Goal: Task Accomplishment & Management: Manage account settings

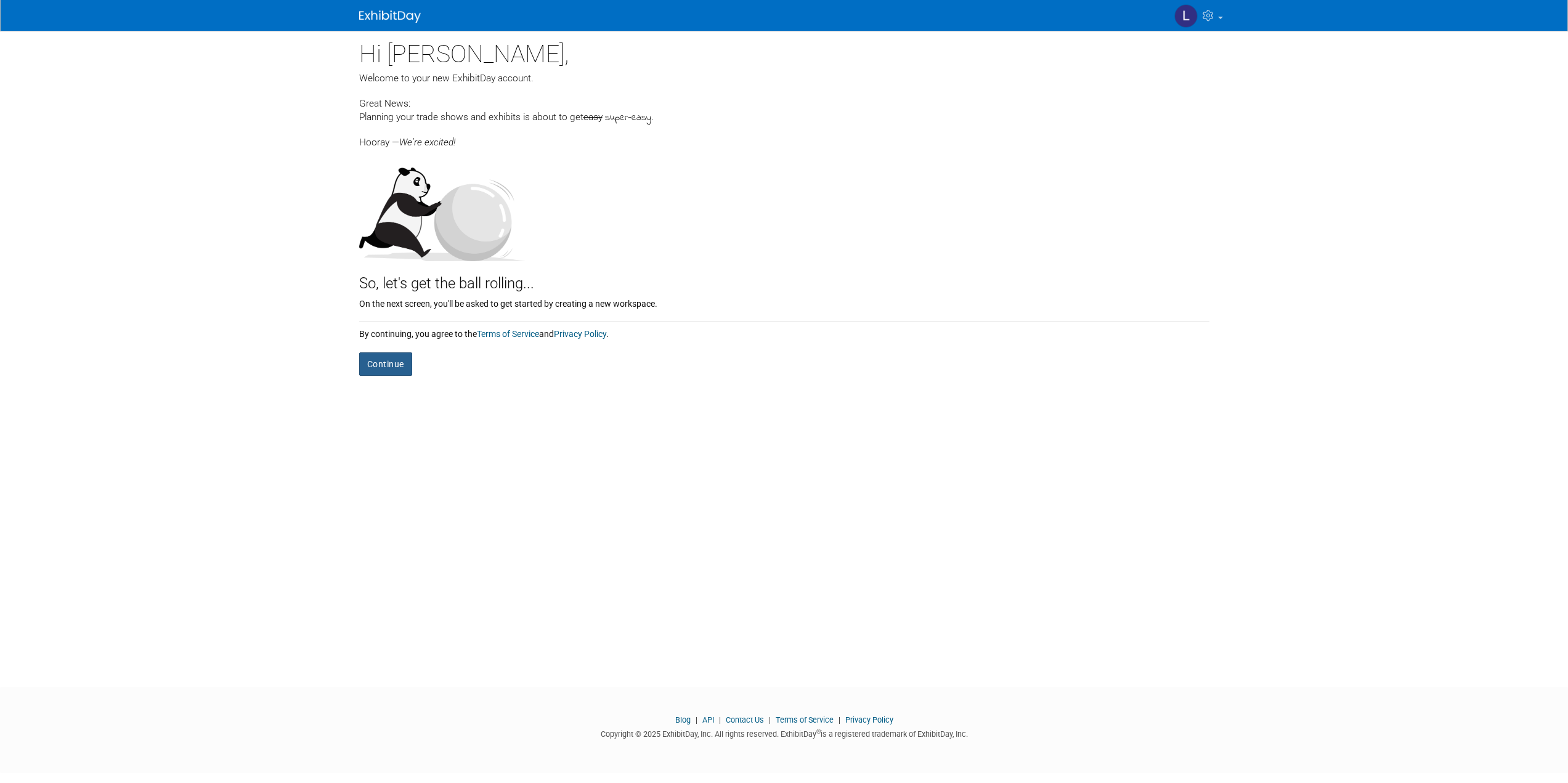
click at [391, 360] on button "Continue" at bounding box center [386, 364] width 53 height 24
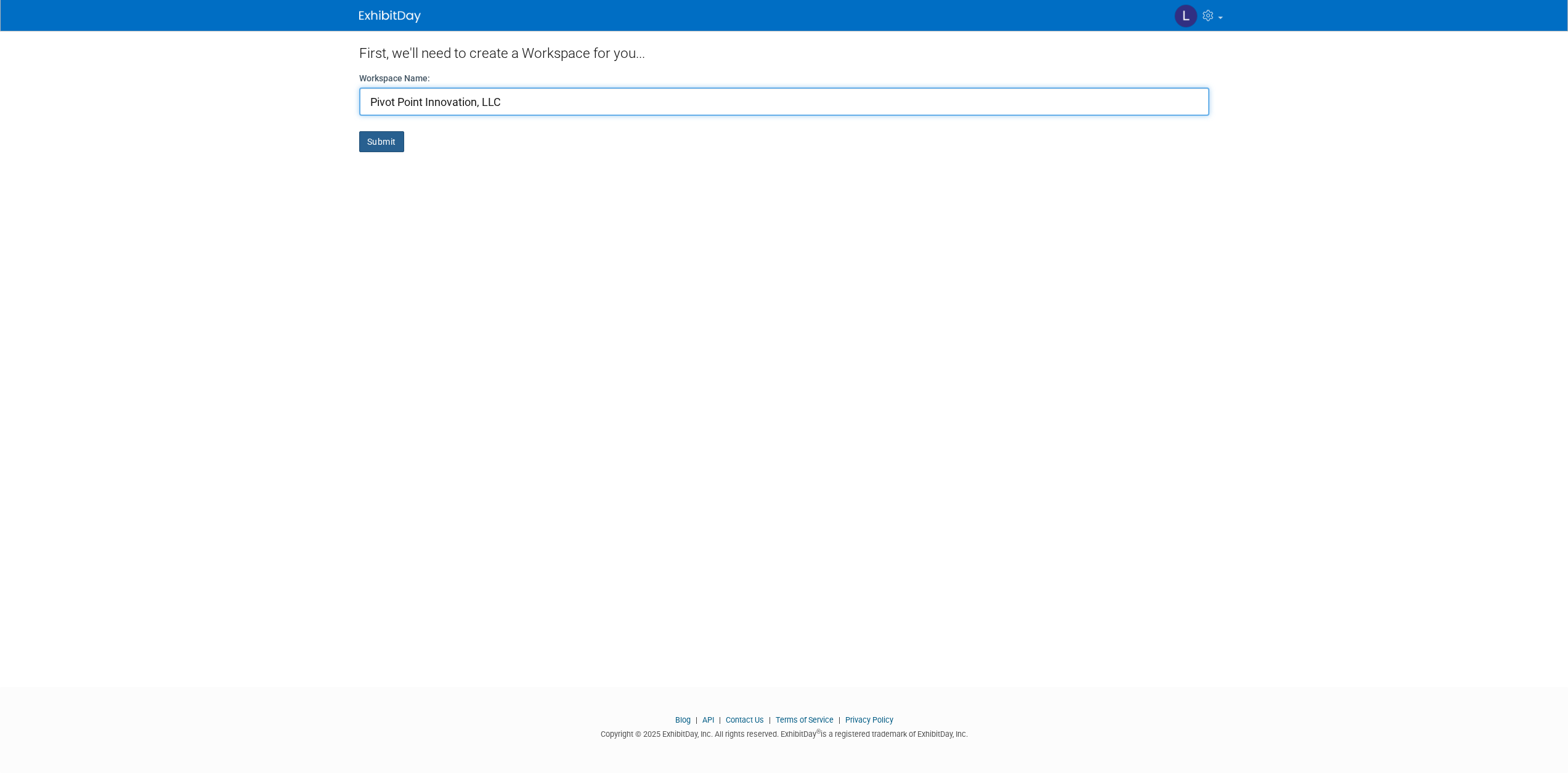
type input "Pivot Point Innovation, LLC"
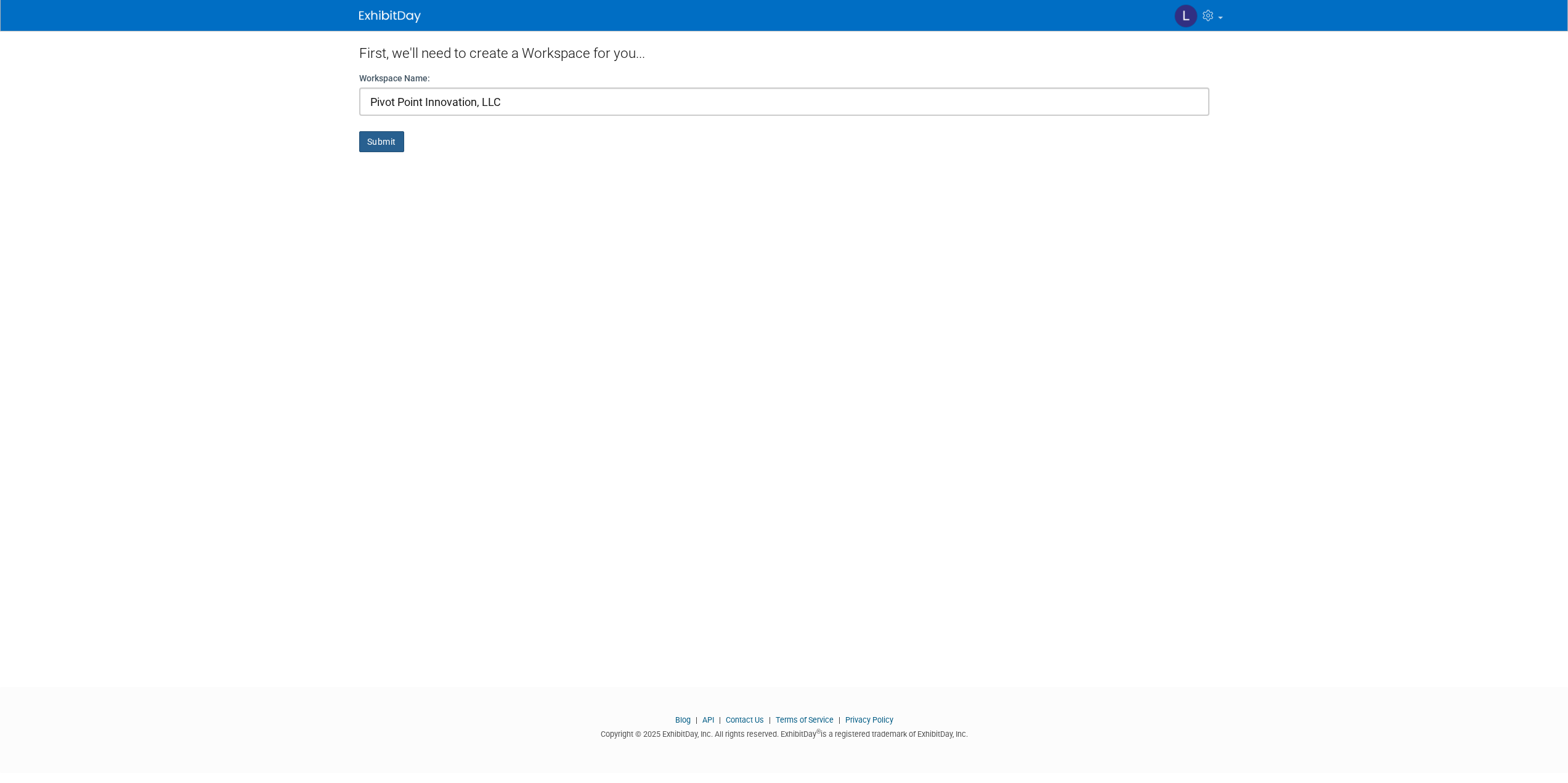
click at [375, 141] on button "Submit" at bounding box center [382, 141] width 45 height 21
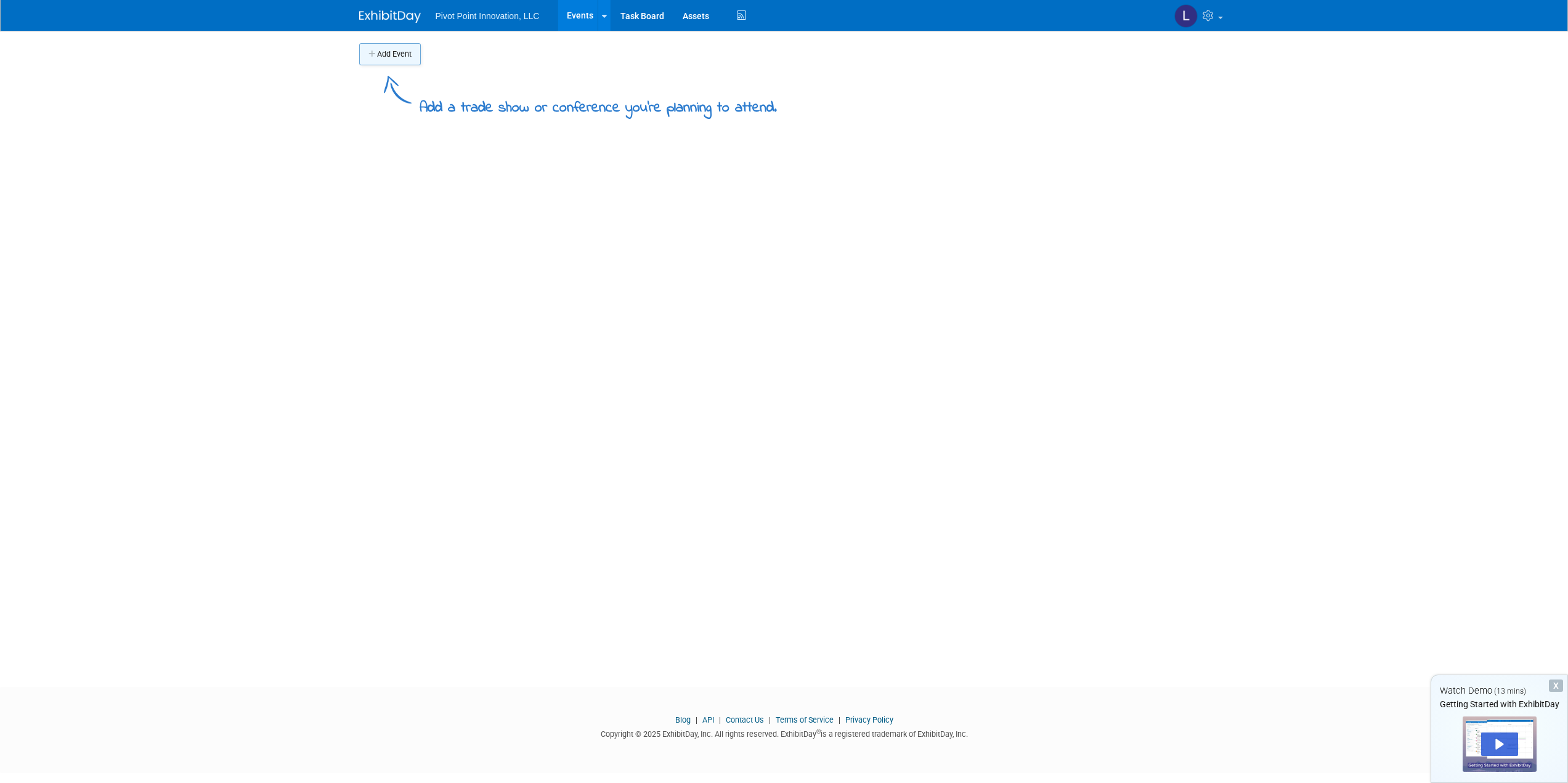
click at [385, 44] on button "Add Event" at bounding box center [390, 54] width 62 height 23
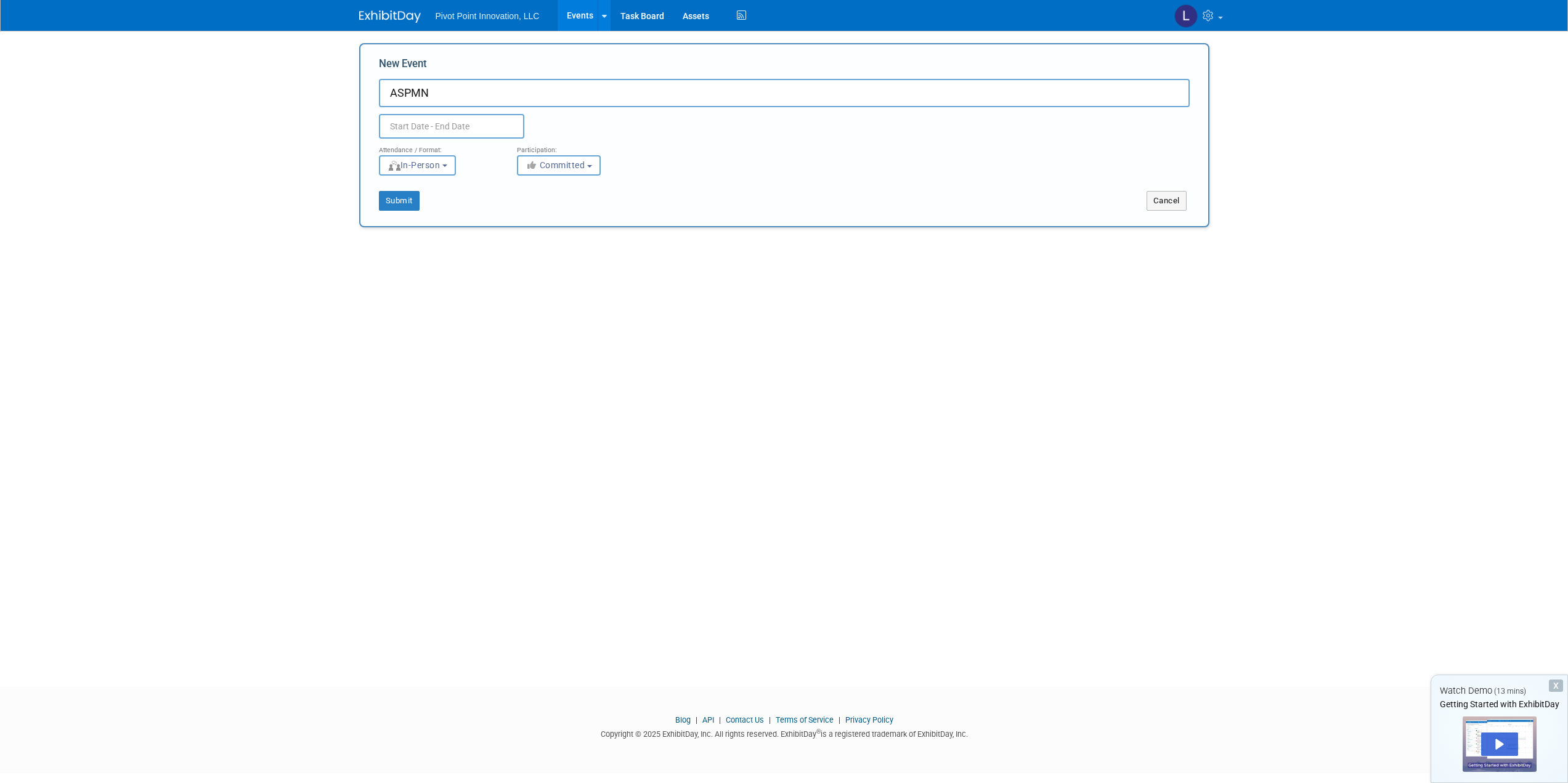
type input "ASPMN"
click at [435, 125] on input "text" at bounding box center [452, 126] width 146 height 25
click at [557, 154] on icon at bounding box center [555, 153] width 9 height 9
select select "9"
click at [422, 237] on span "13" at bounding box center [419, 242] width 24 height 24
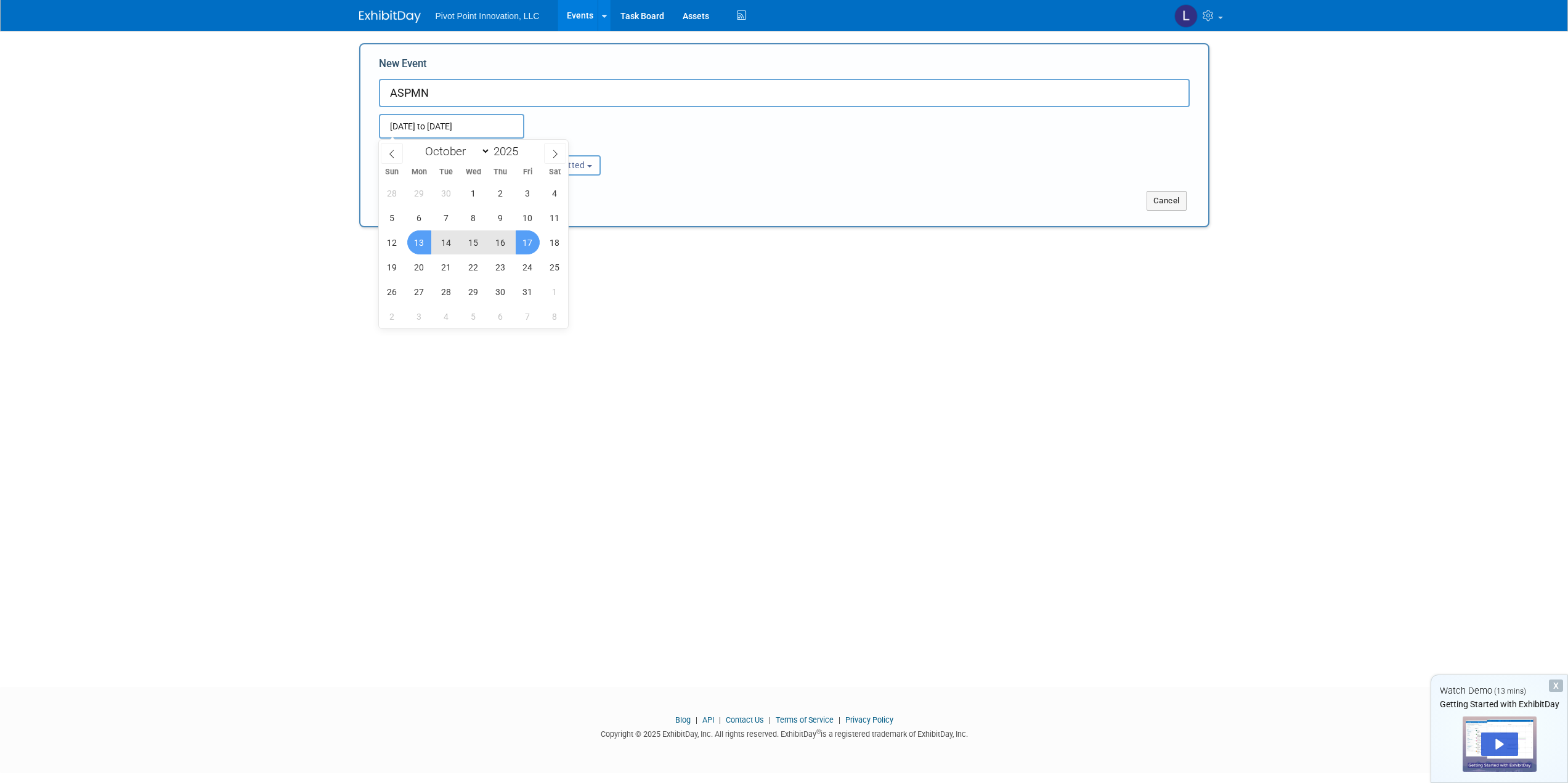
click at [522, 241] on span "17" at bounding box center [527, 242] width 24 height 24
type input "Oct 13, 2025 to Oct 17, 2025"
click at [553, 164] on span "Committed" at bounding box center [555, 165] width 60 height 10
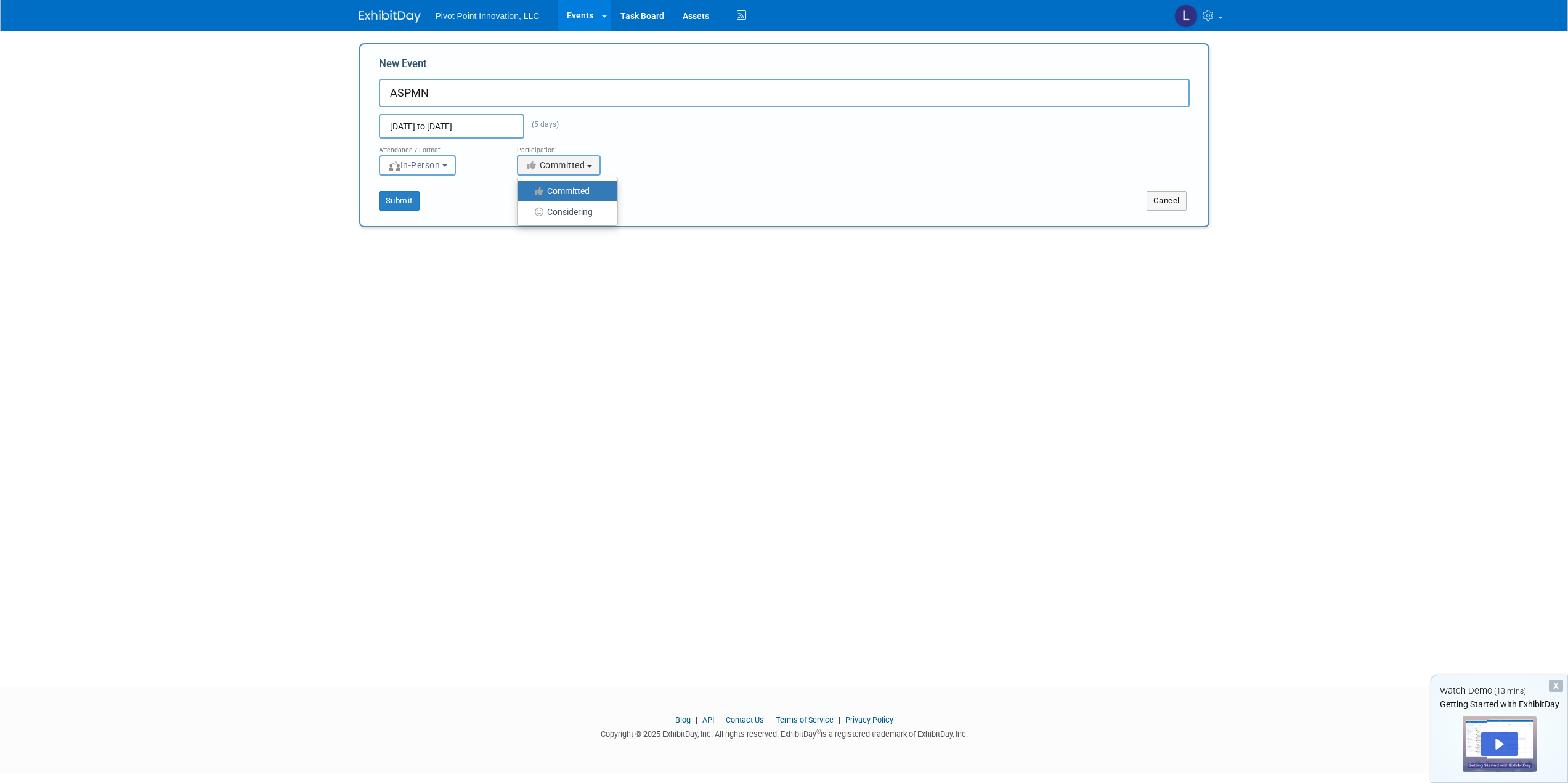
click at [561, 188] on label "Committed" at bounding box center [564, 191] width 82 height 16
click at [528, 188] on input "Committed" at bounding box center [524, 191] width 8 height 8
click at [406, 199] on button "Submit" at bounding box center [398, 201] width 40 height 20
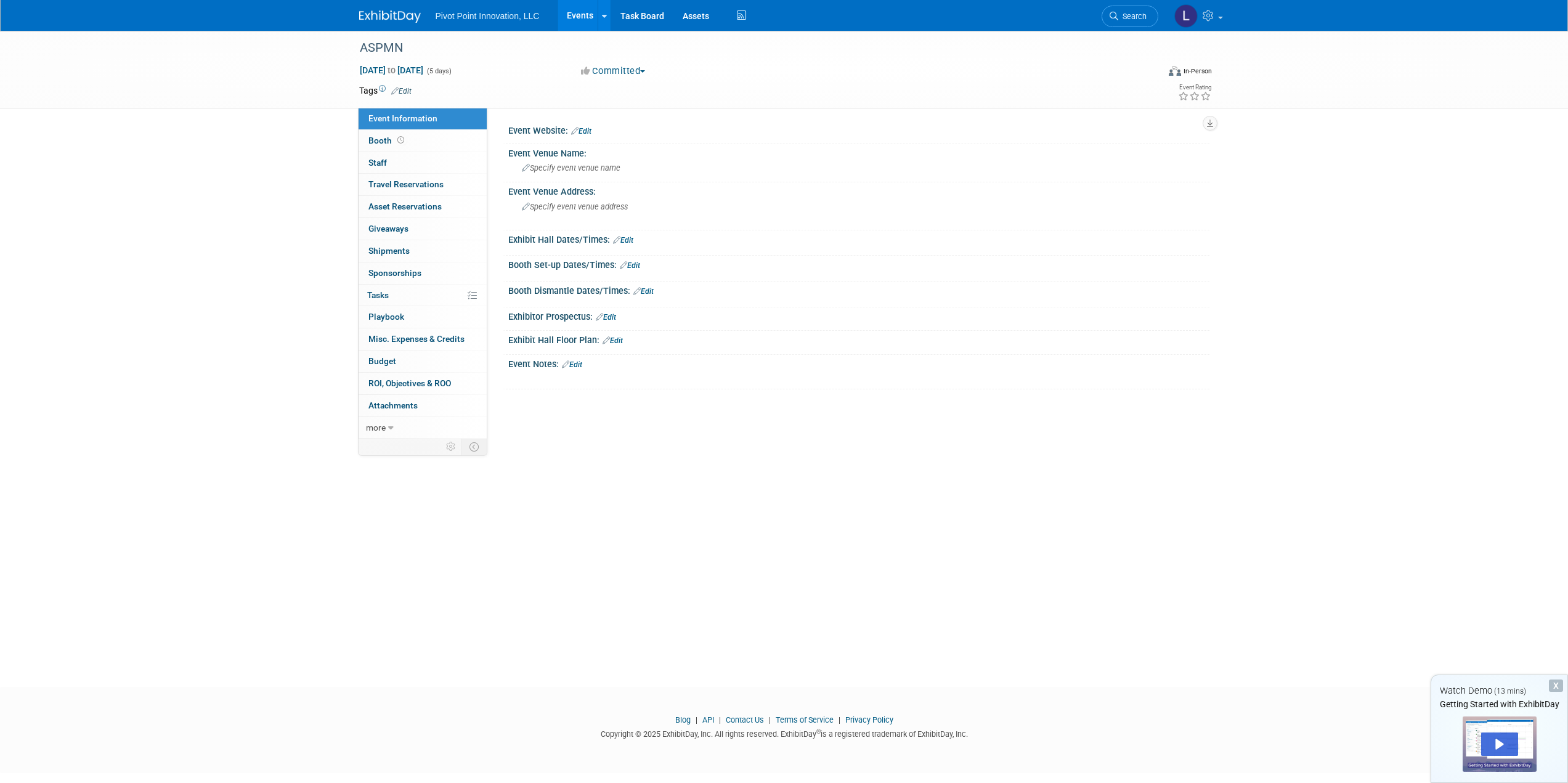
click at [591, 131] on link "Edit" at bounding box center [581, 131] width 21 height 9
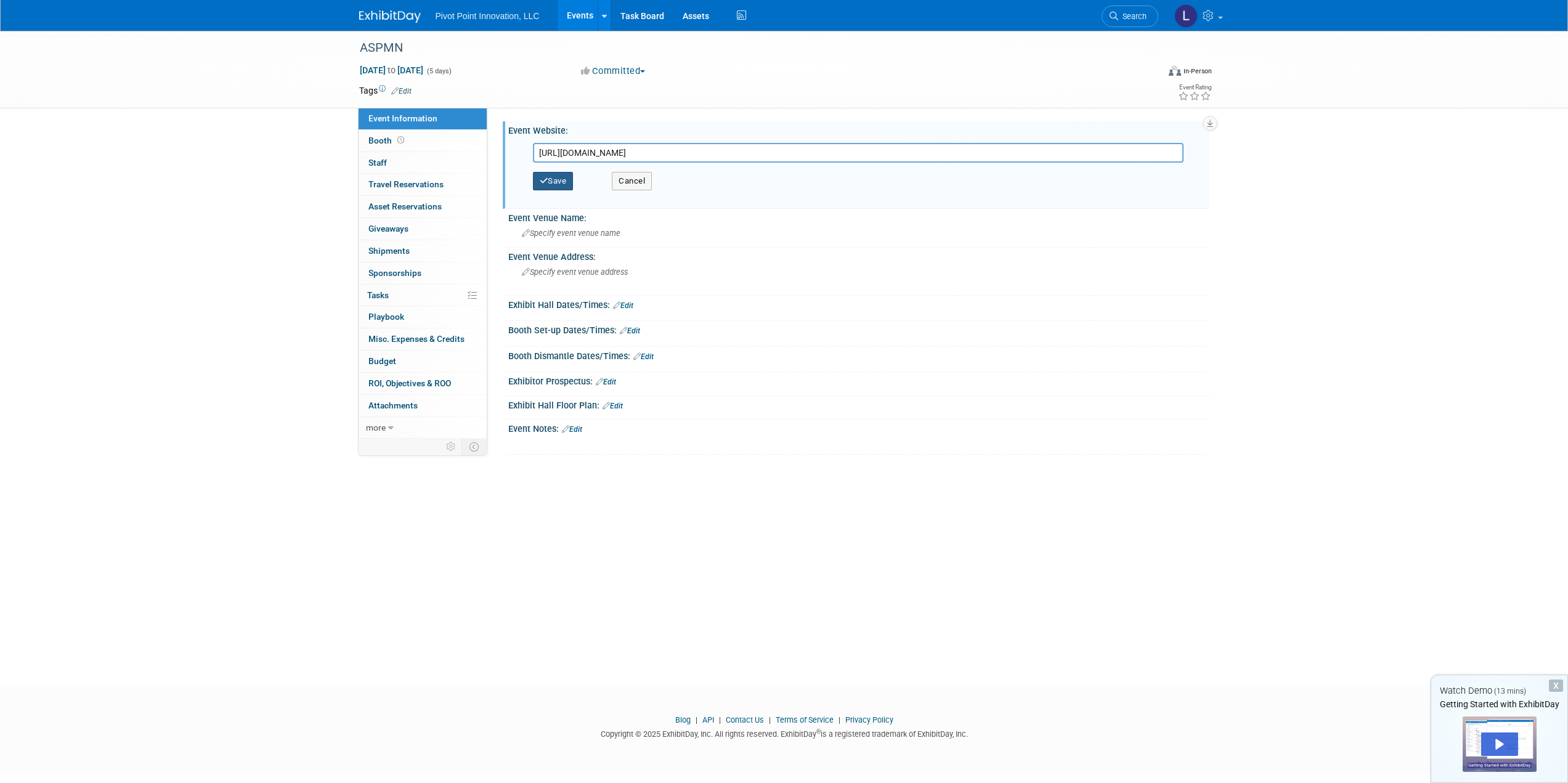
type input "https://www.aspmn.org/2025_annual_conference.php"
click at [555, 180] on button "Save" at bounding box center [553, 181] width 40 height 19
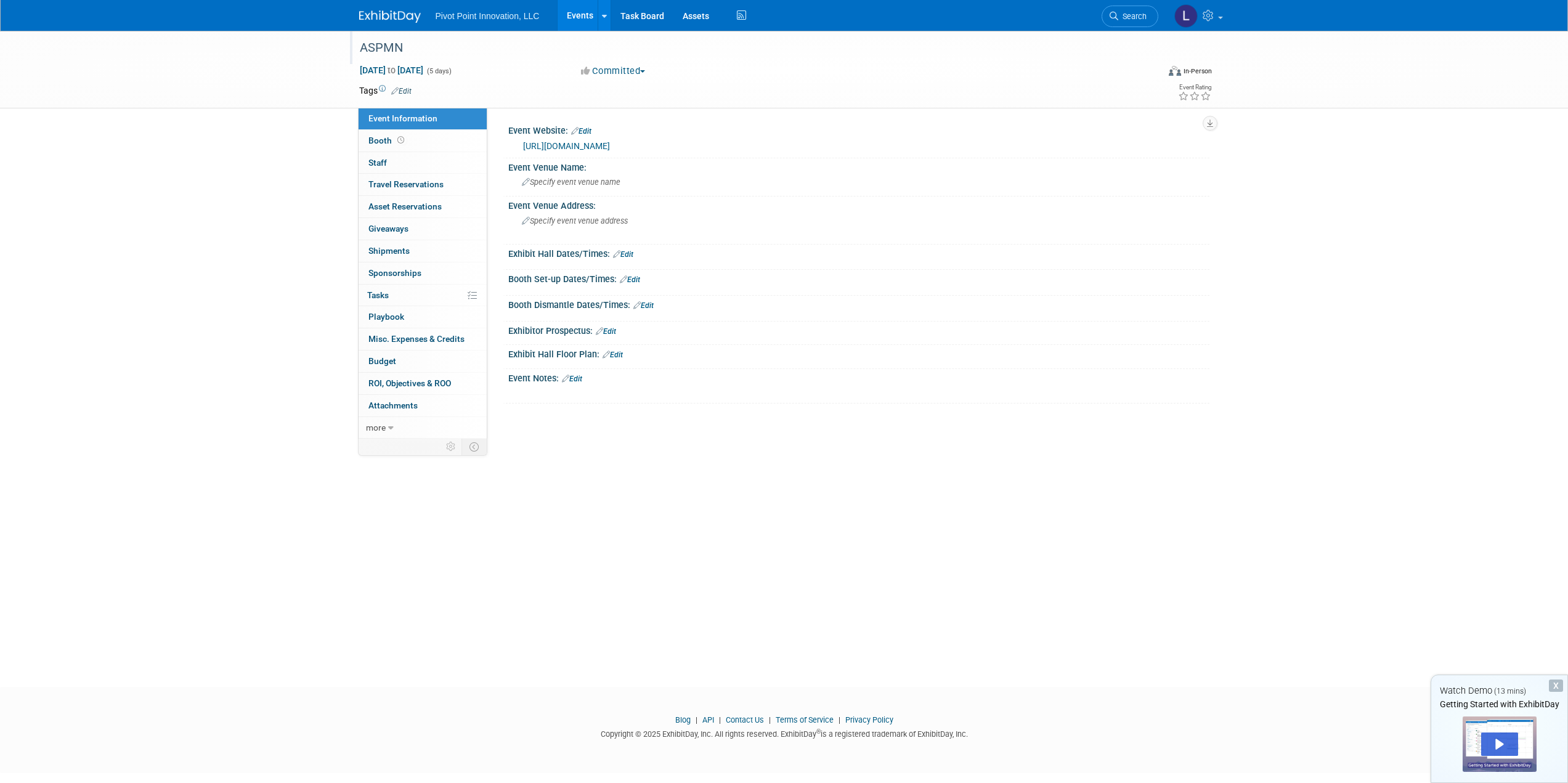
click at [392, 46] on div "ASPMN" at bounding box center [747, 48] width 784 height 23
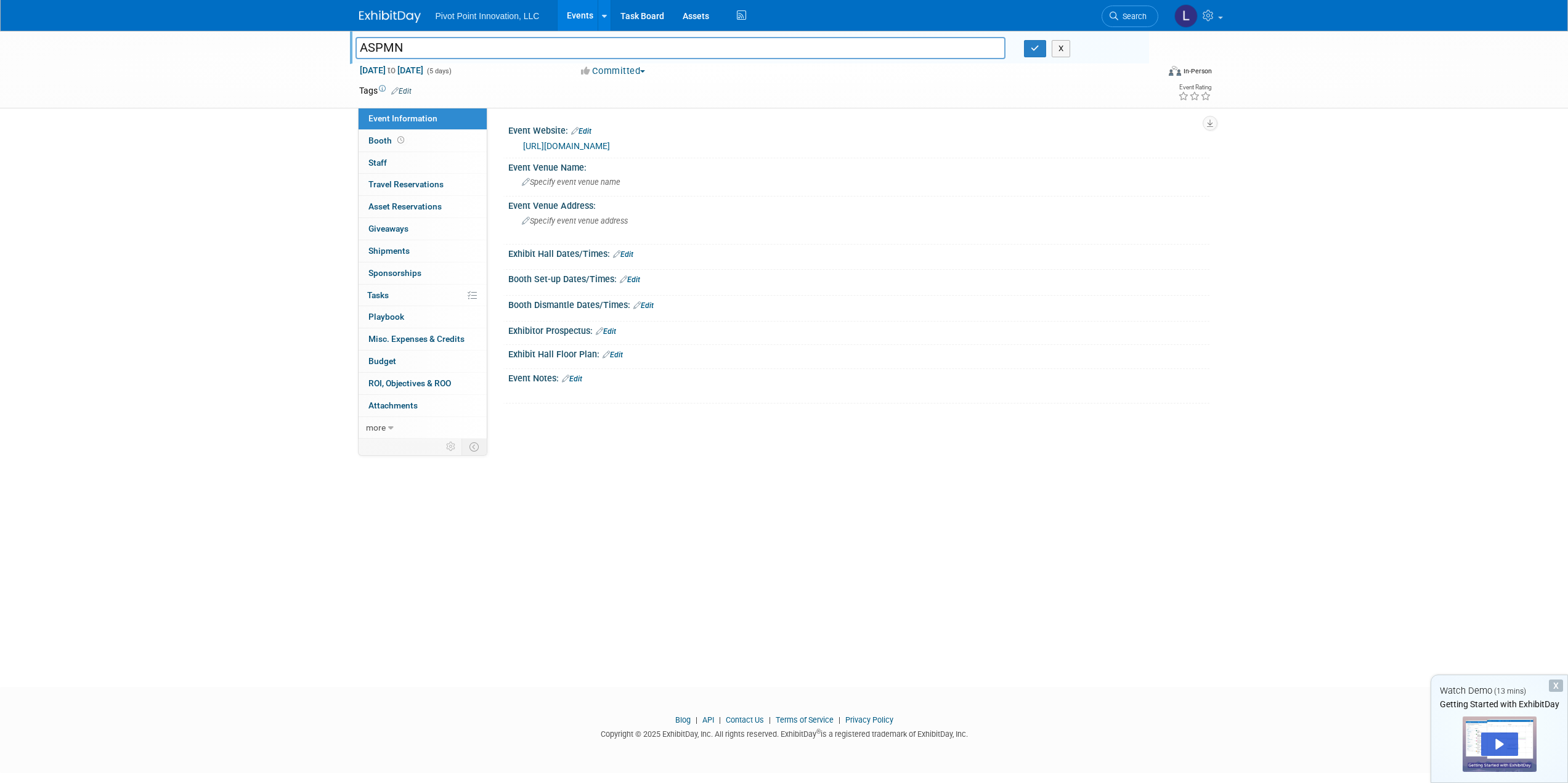
click at [360, 47] on input "ASPMN" at bounding box center [680, 48] width 650 height 22
click at [688, 46] on input "American Society for Pain Management Nursing ASPMN" at bounding box center [680, 48] width 650 height 22
type input "American Society for Pain Management Nursing ASPMN - 35th Annual"
click at [628, 181] on div "Specify event venue name" at bounding box center [859, 181] width 683 height 19
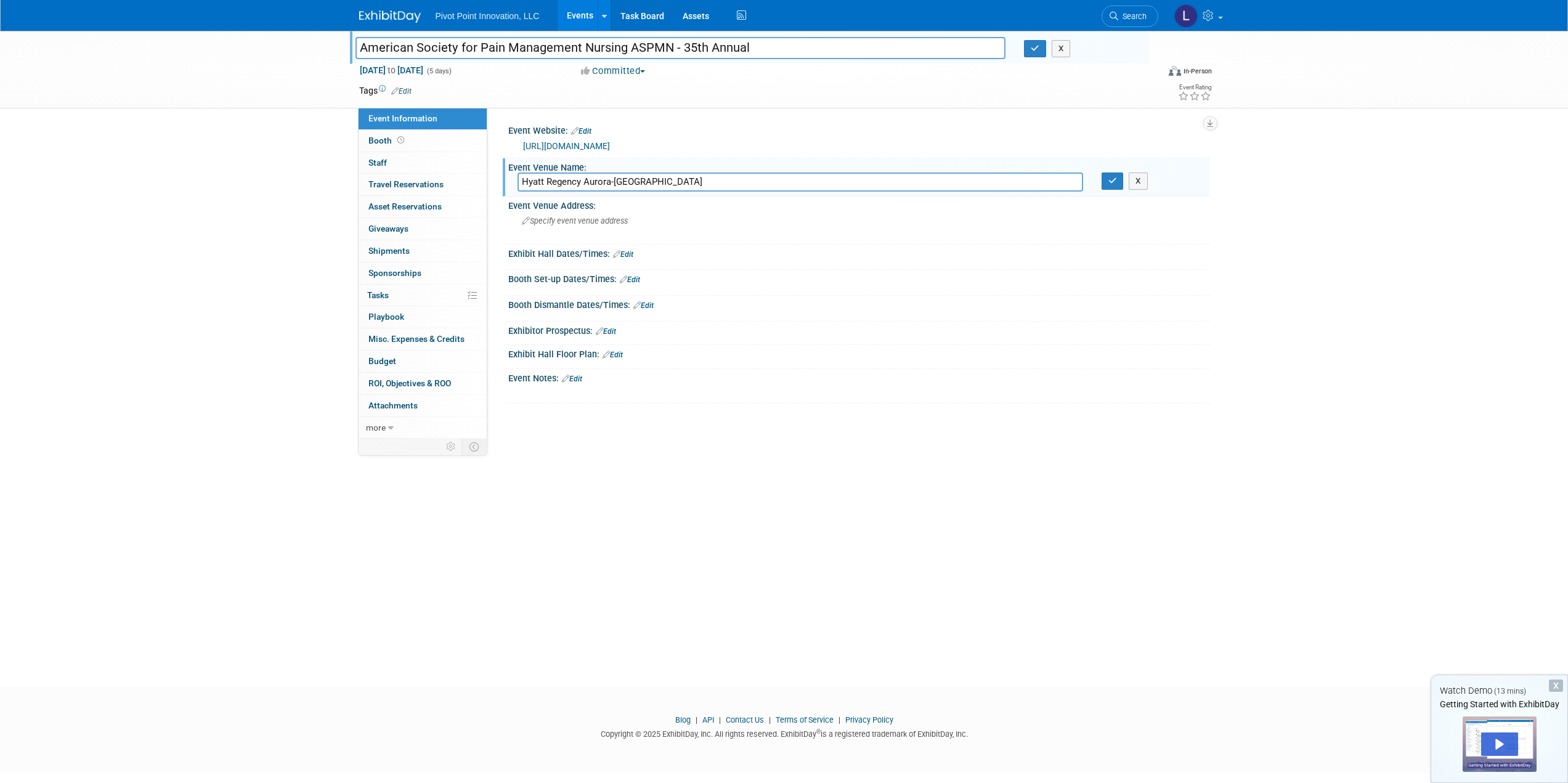
type input "Hyatt Regency Aurora-Denver Conference Center"
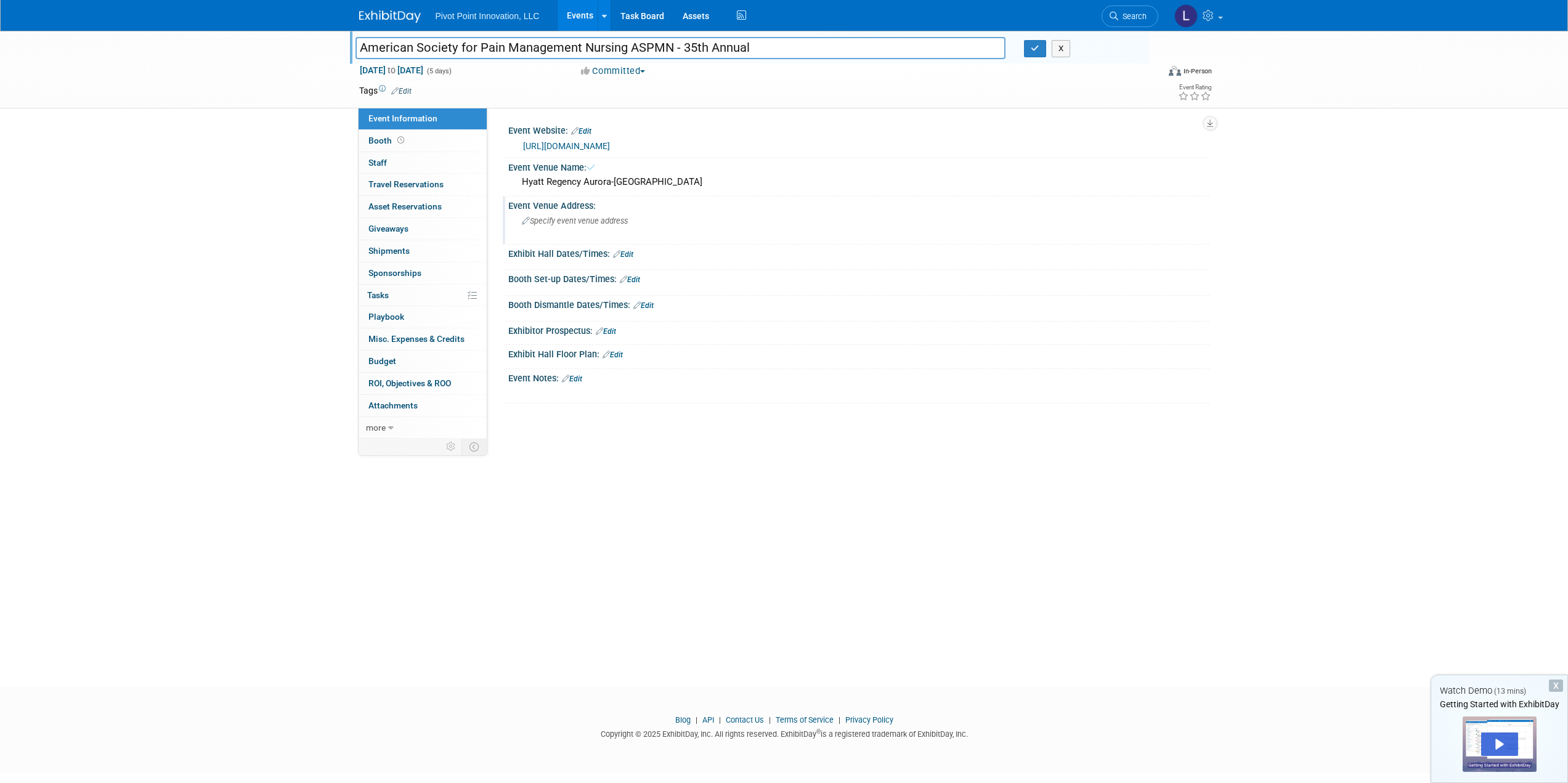
click at [626, 221] on span "Specify event venue address" at bounding box center [575, 220] width 106 height 9
paste textarea "13200 East 14th Place, Aurora, Colorado 80011, USA"
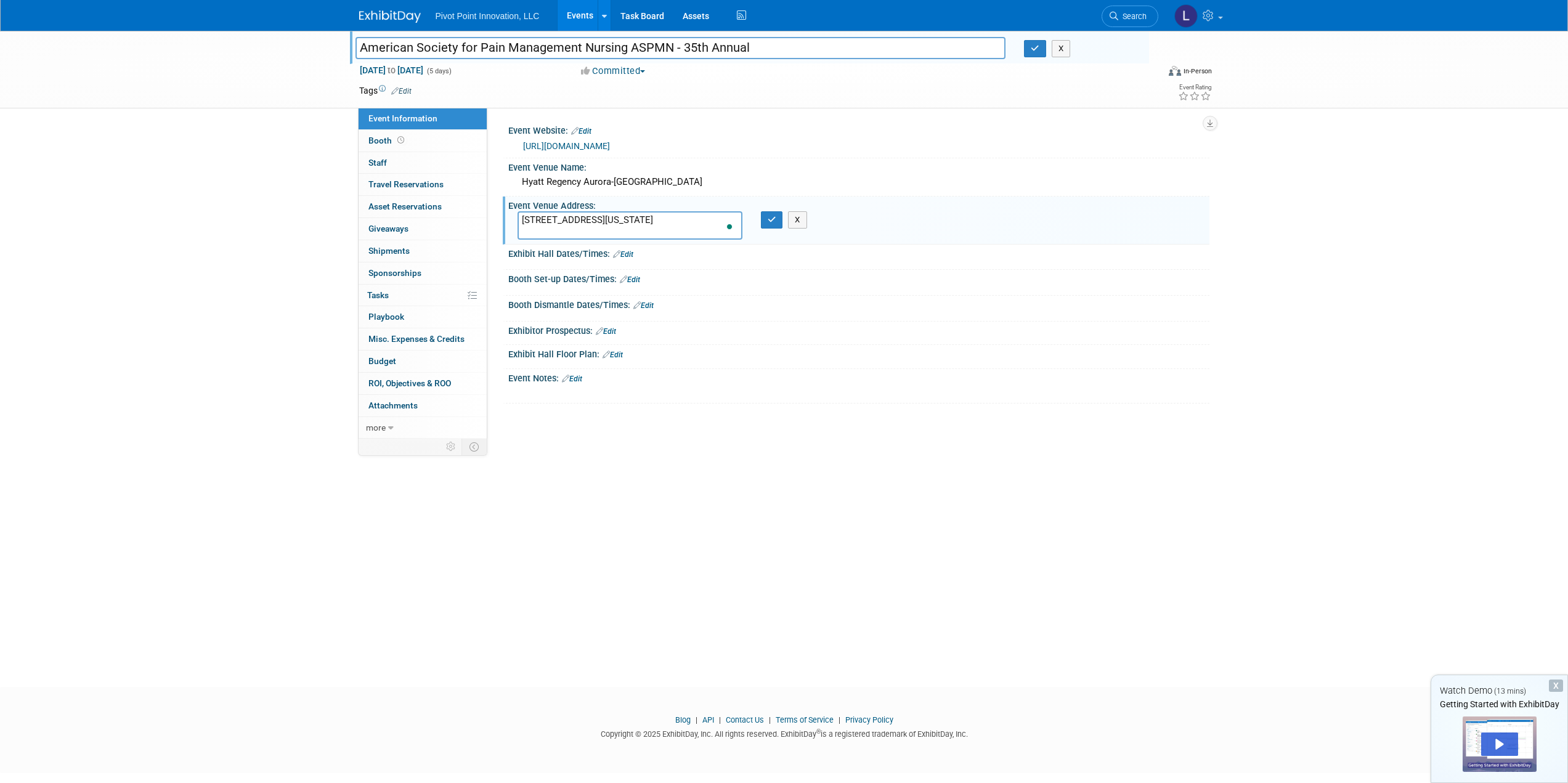
type textarea "13200 East 14th Place, Aurora, Colorado 80011, USA"
click at [625, 251] on link "Edit" at bounding box center [623, 254] width 21 height 9
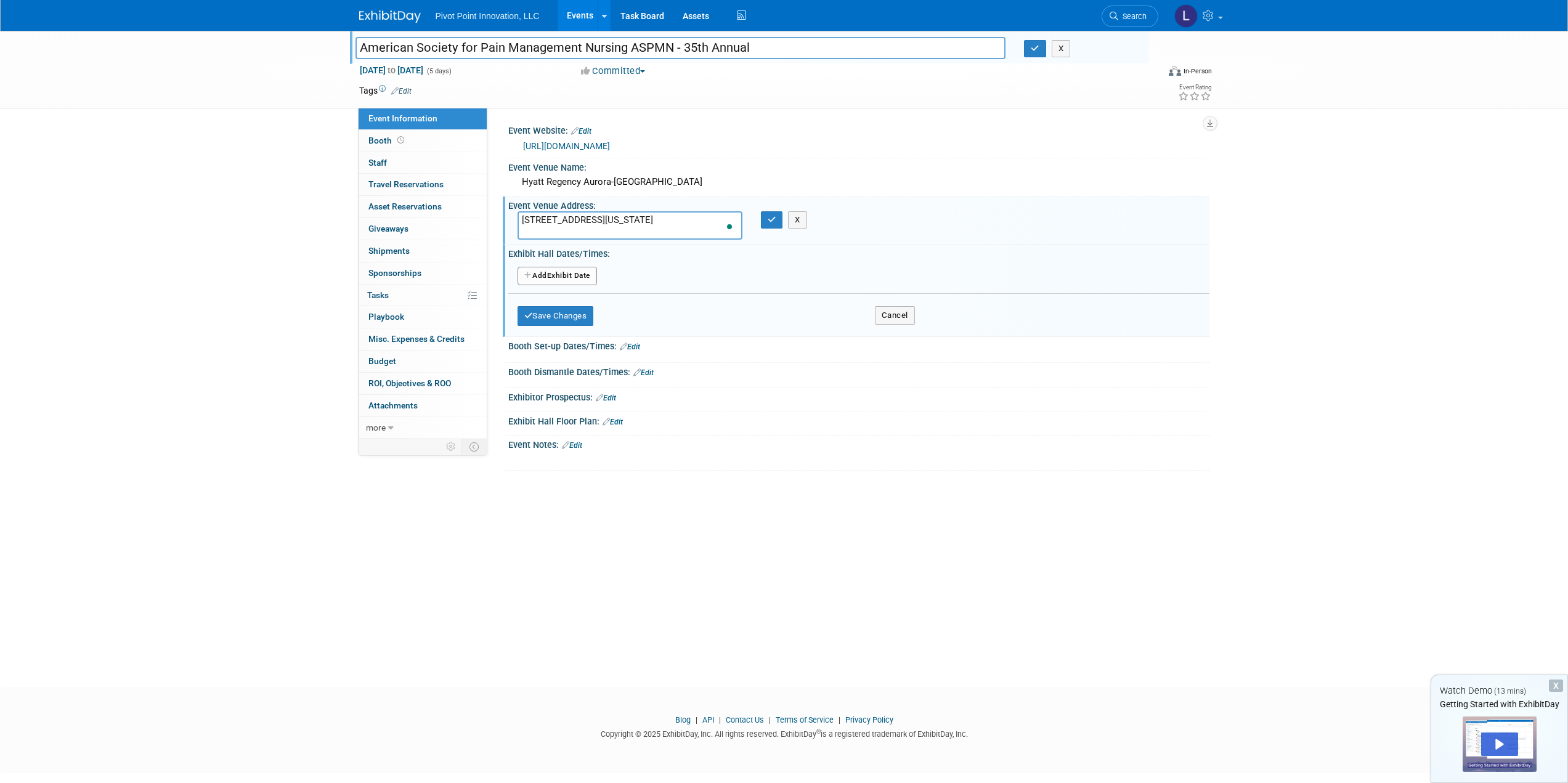
click at [1557, 687] on div "X" at bounding box center [1556, 686] width 14 height 13
click at [405, 69] on span "Oct 13, 2025 to Oct 17, 2025" at bounding box center [392, 70] width 65 height 11
select select "9"
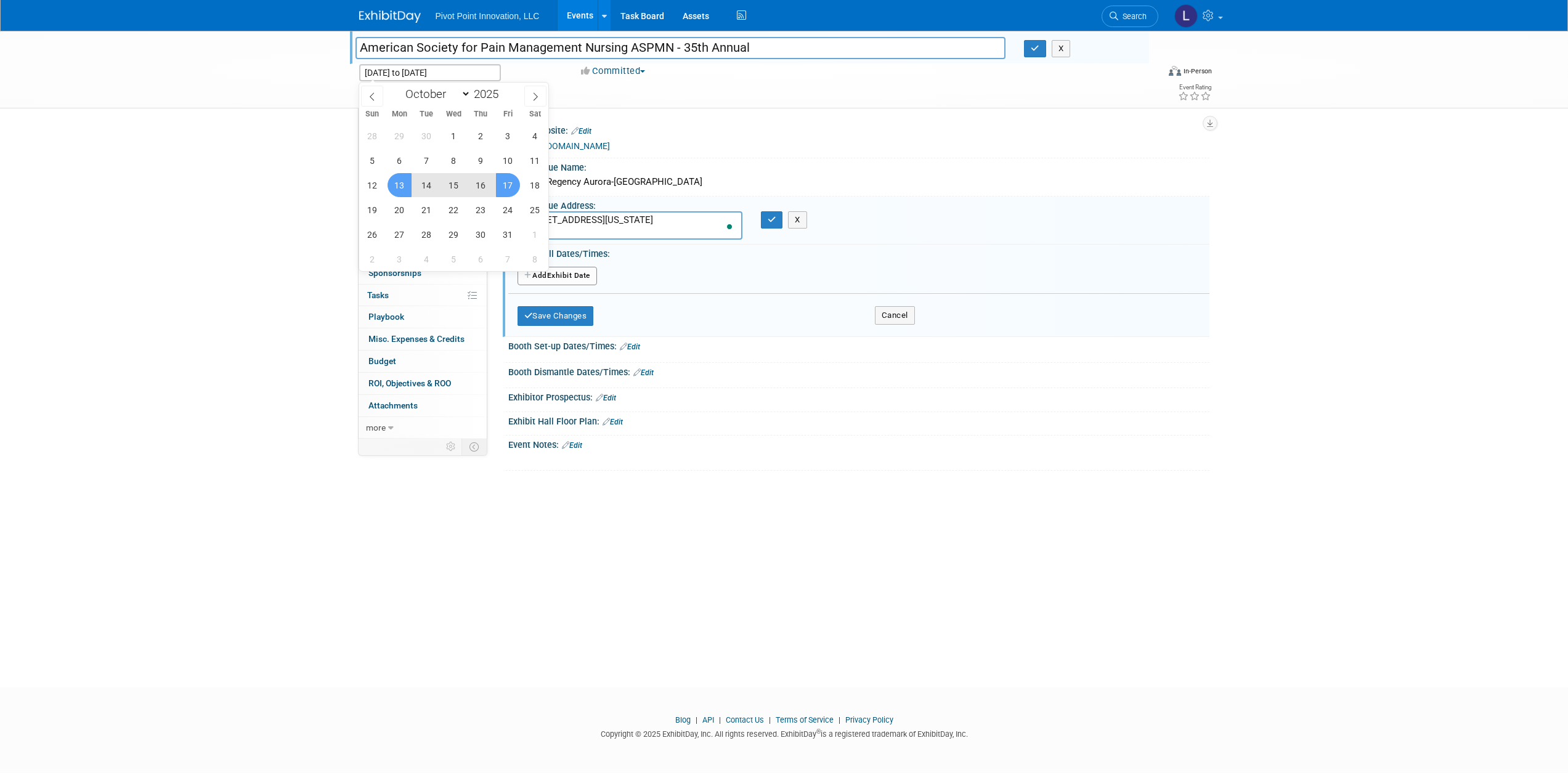
click at [454, 181] on span "15" at bounding box center [453, 185] width 24 height 24
type input "Oct 15, 2025"
click at [504, 184] on span "17" at bounding box center [508, 185] width 24 height 24
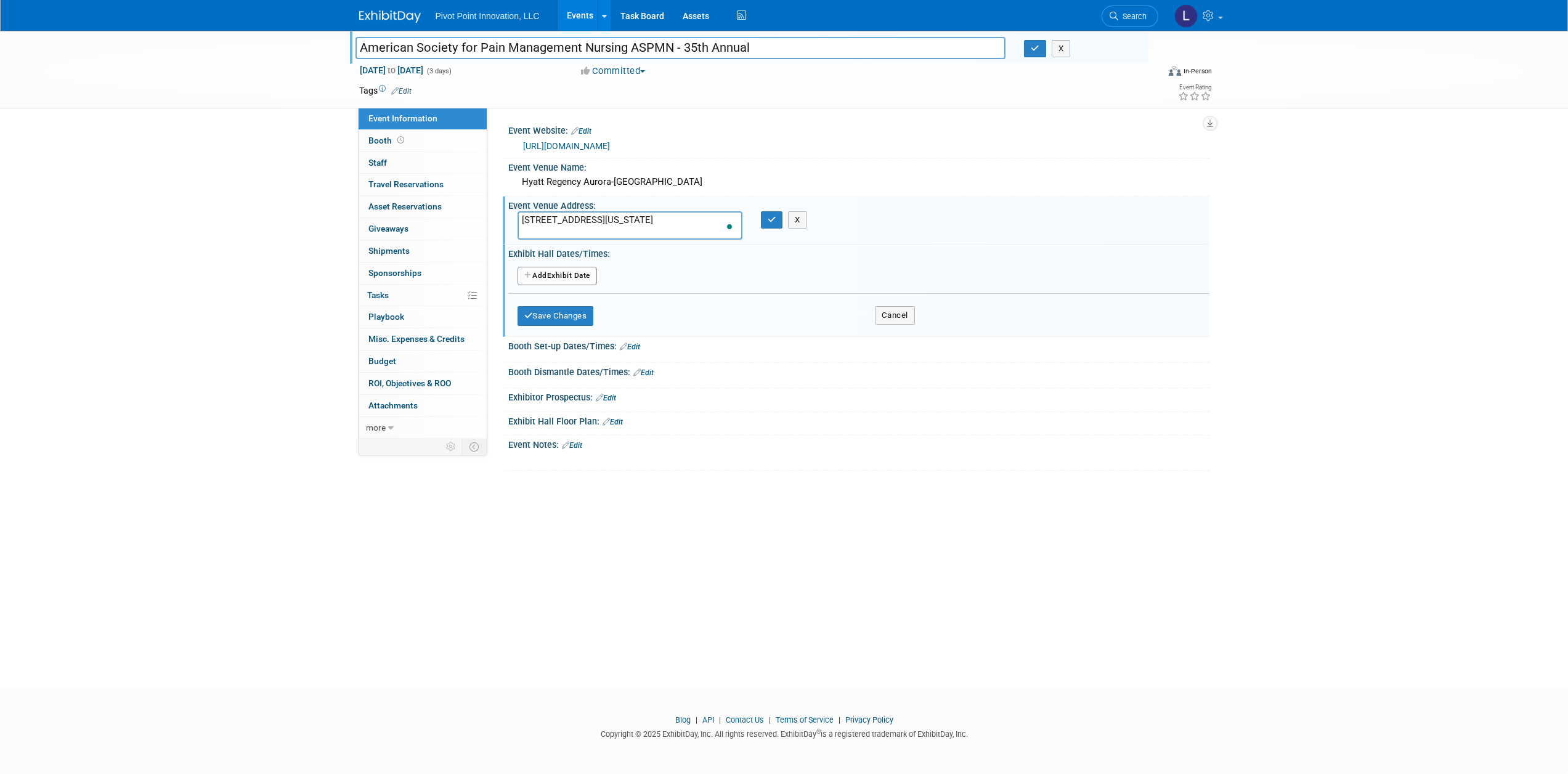
click at [578, 273] on button "Add Another Exhibit Date" at bounding box center [557, 275] width 80 height 19
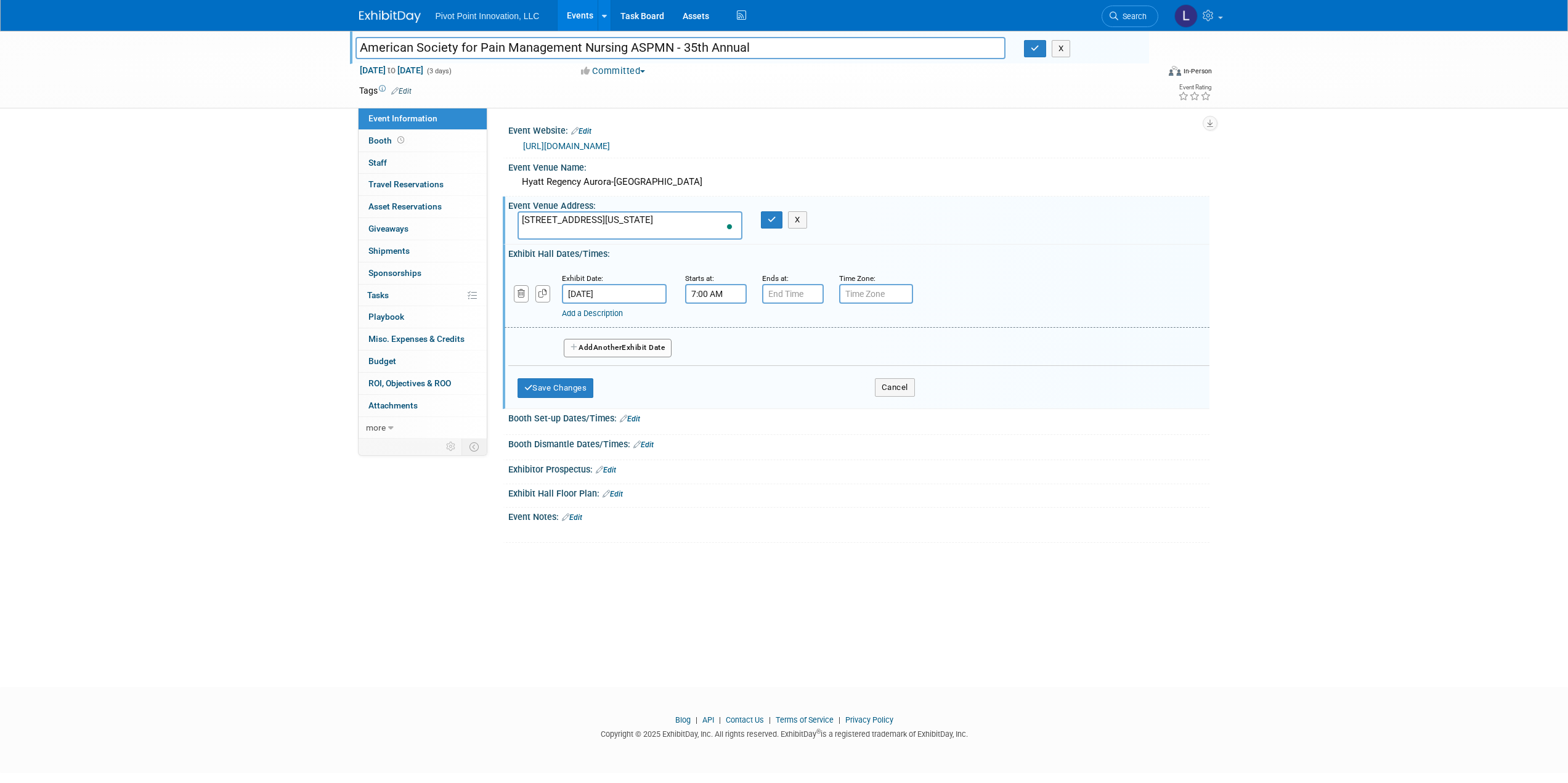
click at [708, 294] on input "7:00 AM" at bounding box center [716, 294] width 62 height 20
drag, startPoint x: 714, startPoint y: 374, endPoint x: 733, endPoint y: 362, distance: 22.5
click at [714, 374] on span at bounding box center [714, 378] width 22 height 22
click at [818, 349] on button "AM" at bounding box center [821, 350] width 23 height 21
type input "6:00 PM"
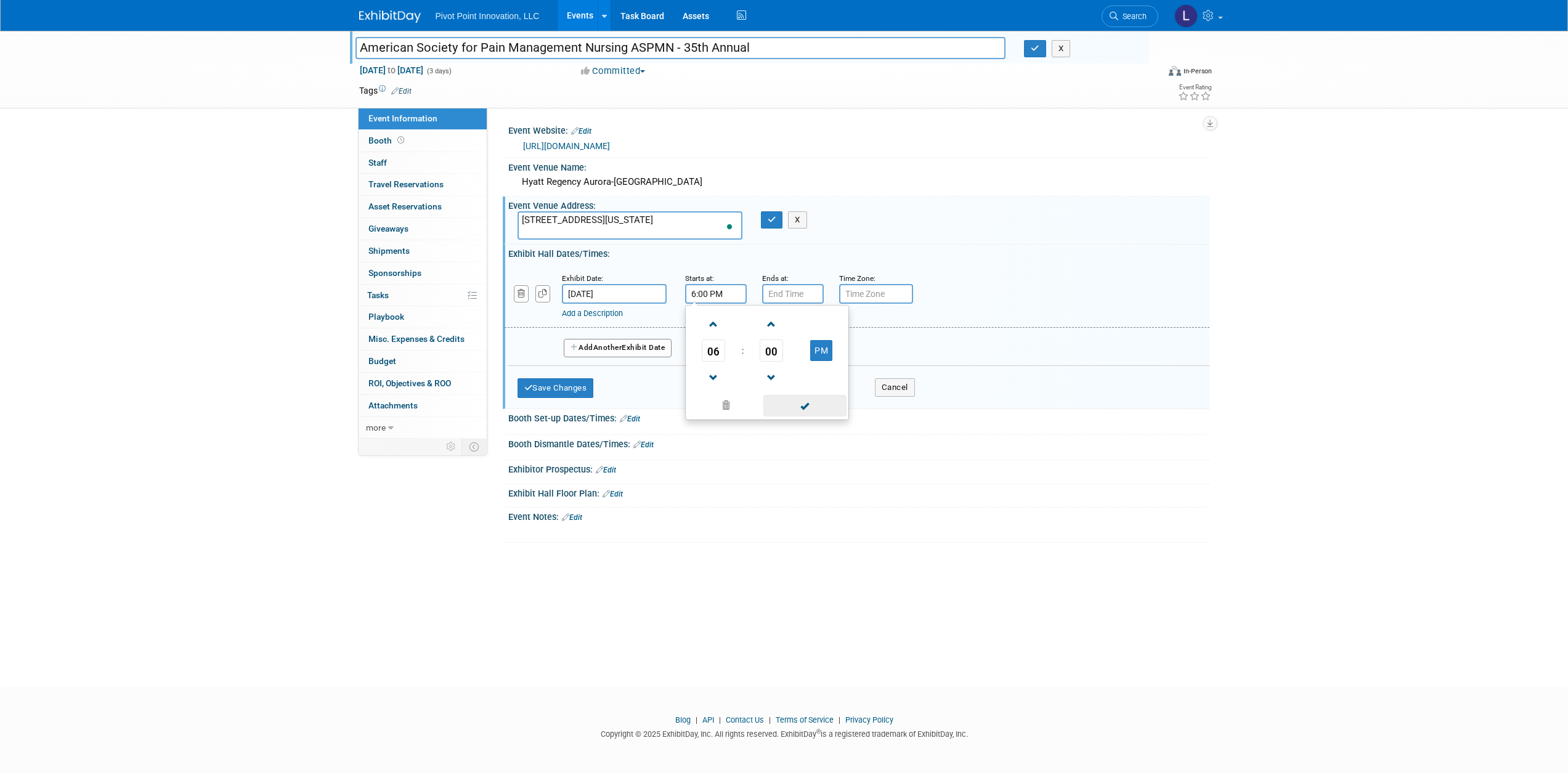
click at [799, 408] on span at bounding box center [805, 406] width 84 height 22
click at [787, 291] on input "7:00 PM" at bounding box center [793, 294] width 62 height 20
click at [794, 325] on span at bounding box center [791, 325] width 22 height 22
type input "8:00 PM"
click at [866, 405] on span at bounding box center [881, 406] width 84 height 22
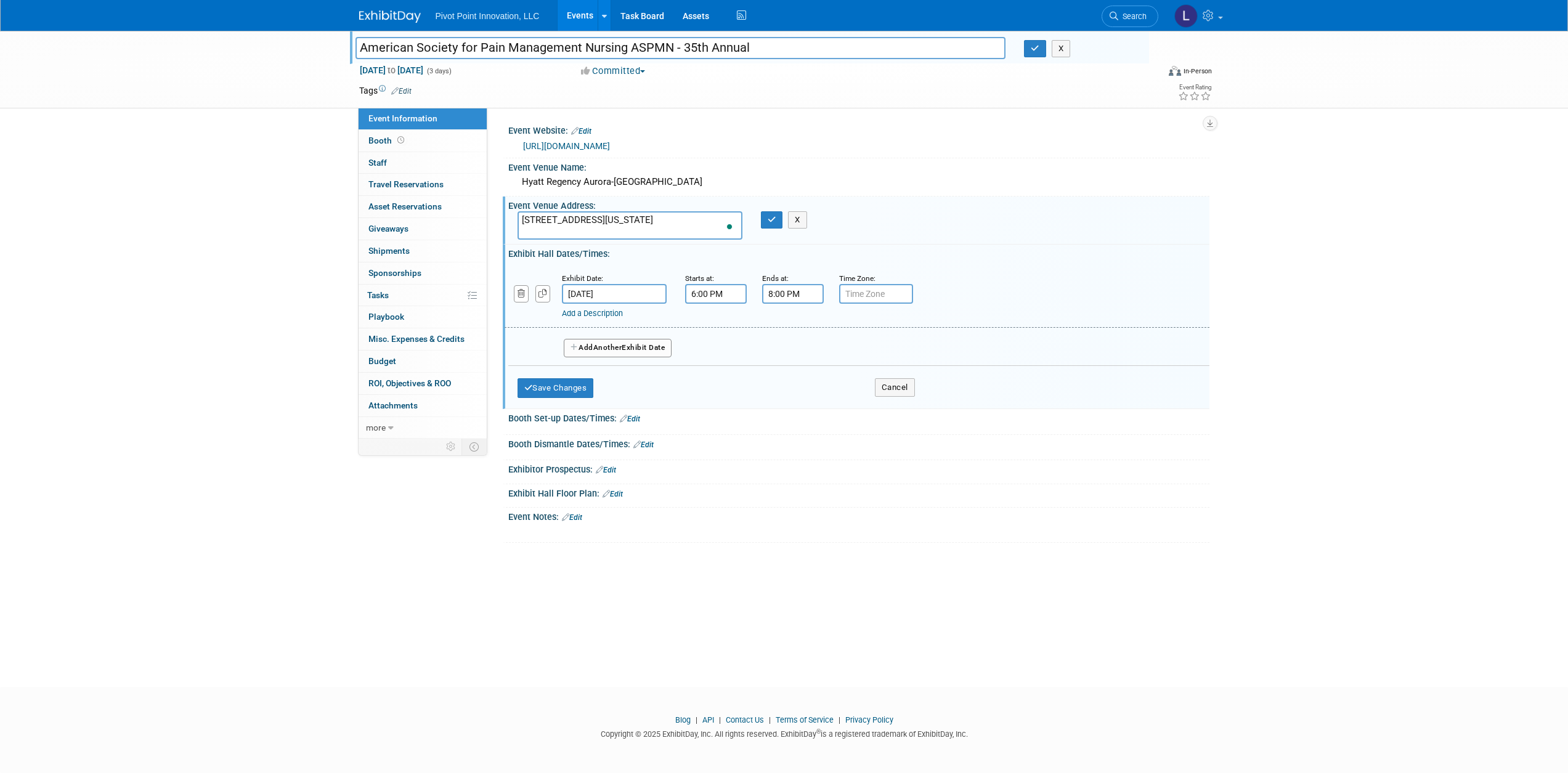
click at [874, 294] on input "text" at bounding box center [875, 294] width 74 height 20
type input "m"
type input "Mountain"
click at [947, 308] on div "Add a Description Description:" at bounding box center [825, 312] width 527 height 16
click at [943, 309] on div "Add a Description" at bounding box center [825, 313] width 527 height 11
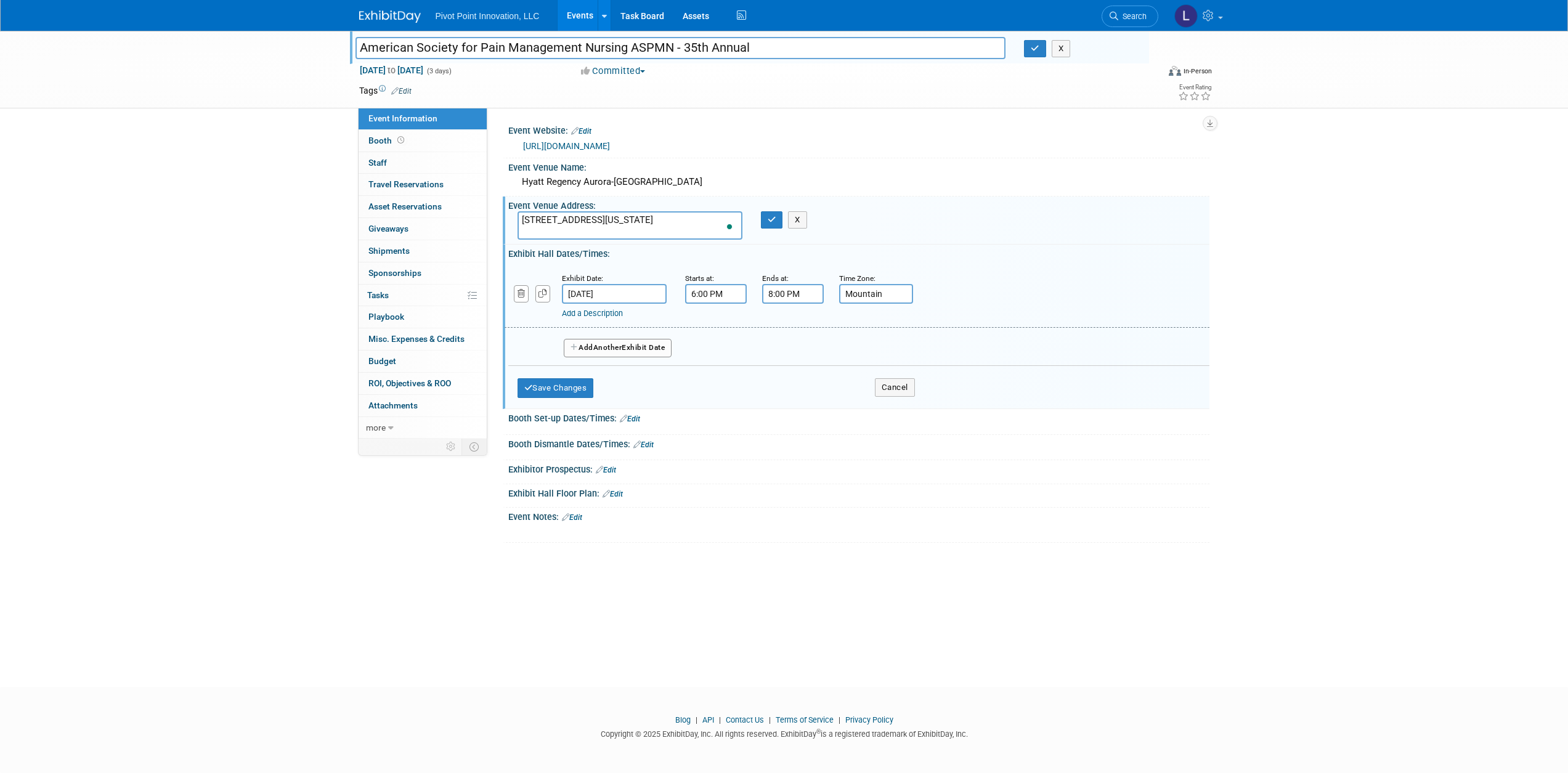
click at [885, 319] on div "Add a Description" at bounding box center [825, 313] width 527 height 11
click at [603, 345] on span "Another" at bounding box center [607, 347] width 29 height 9
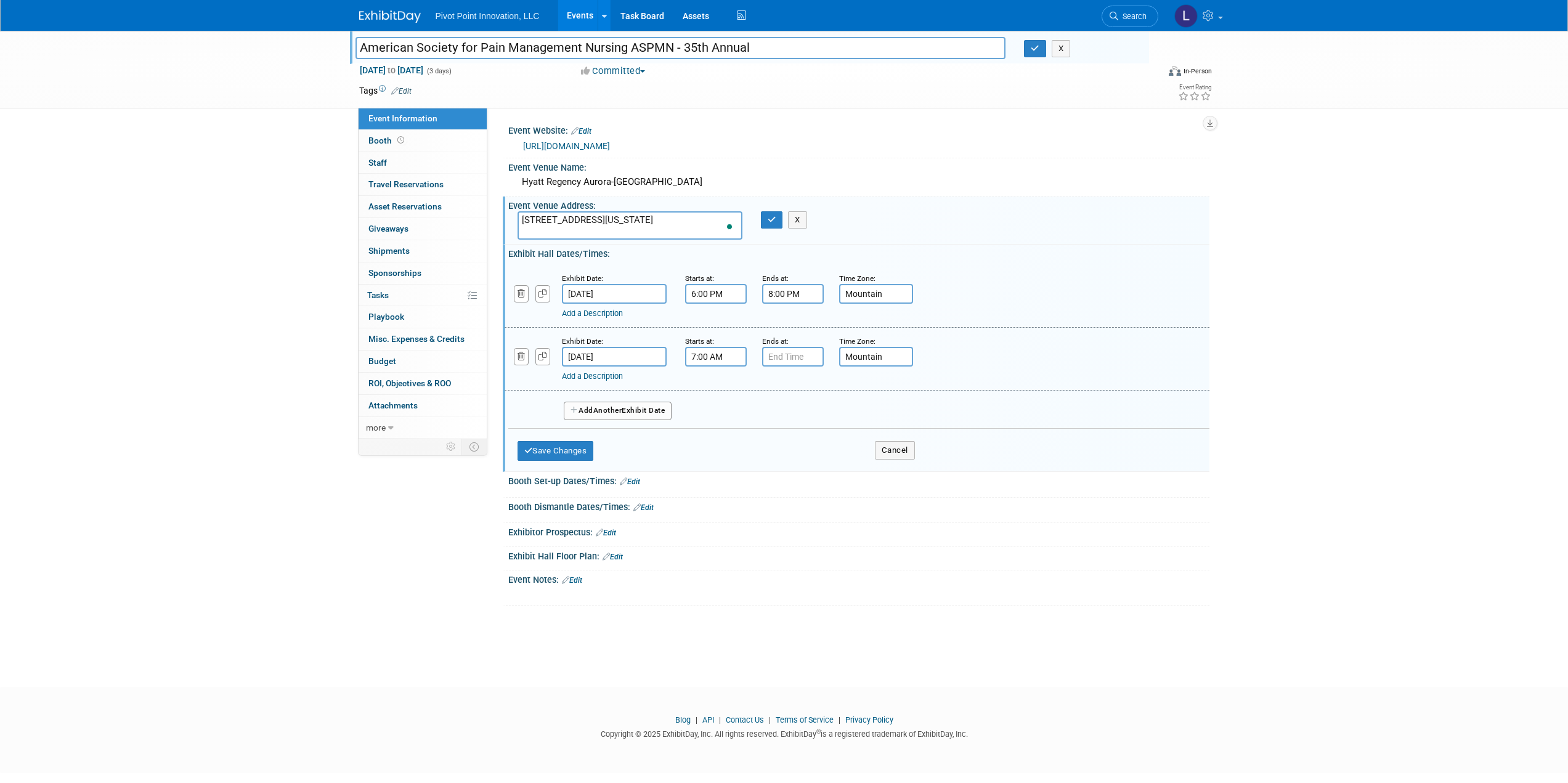
click at [721, 358] on input "7:00 AM" at bounding box center [716, 357] width 62 height 20
click at [716, 386] on span at bounding box center [714, 388] width 22 height 22
click at [769, 387] on span at bounding box center [772, 388] width 22 height 22
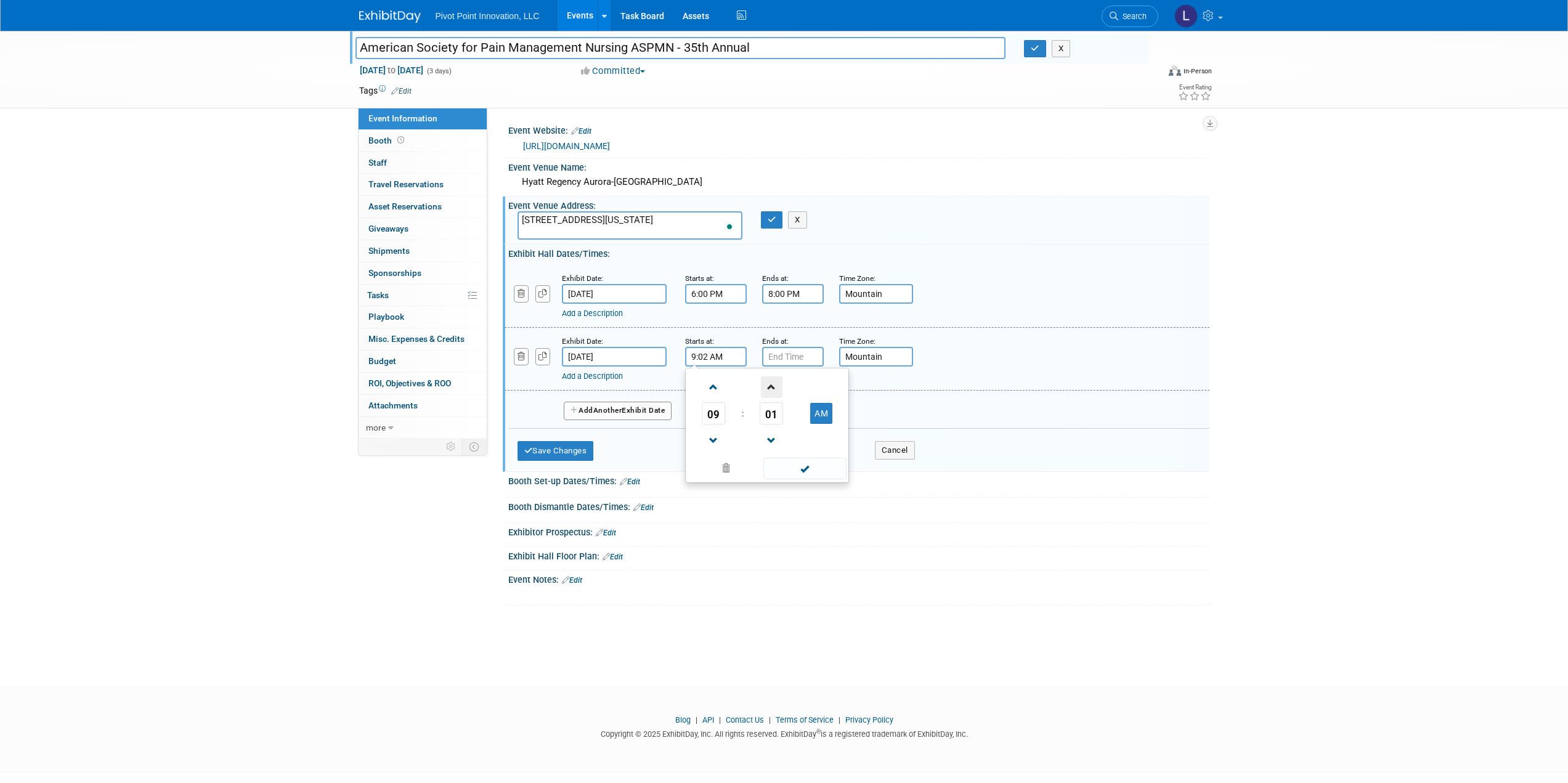
click at [769, 387] on span at bounding box center [772, 388] width 22 height 22
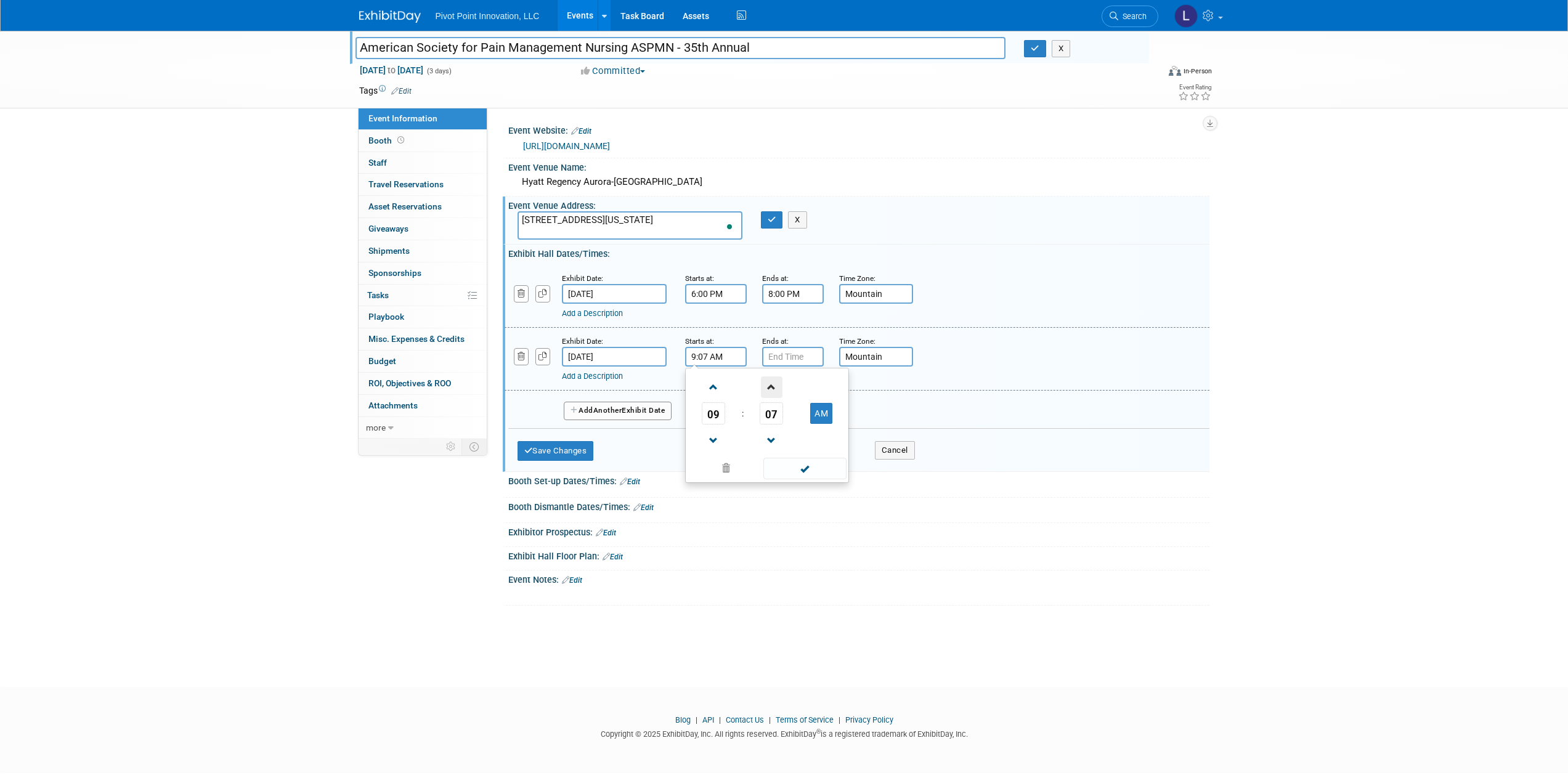
click at [769, 387] on span at bounding box center [772, 388] width 22 height 22
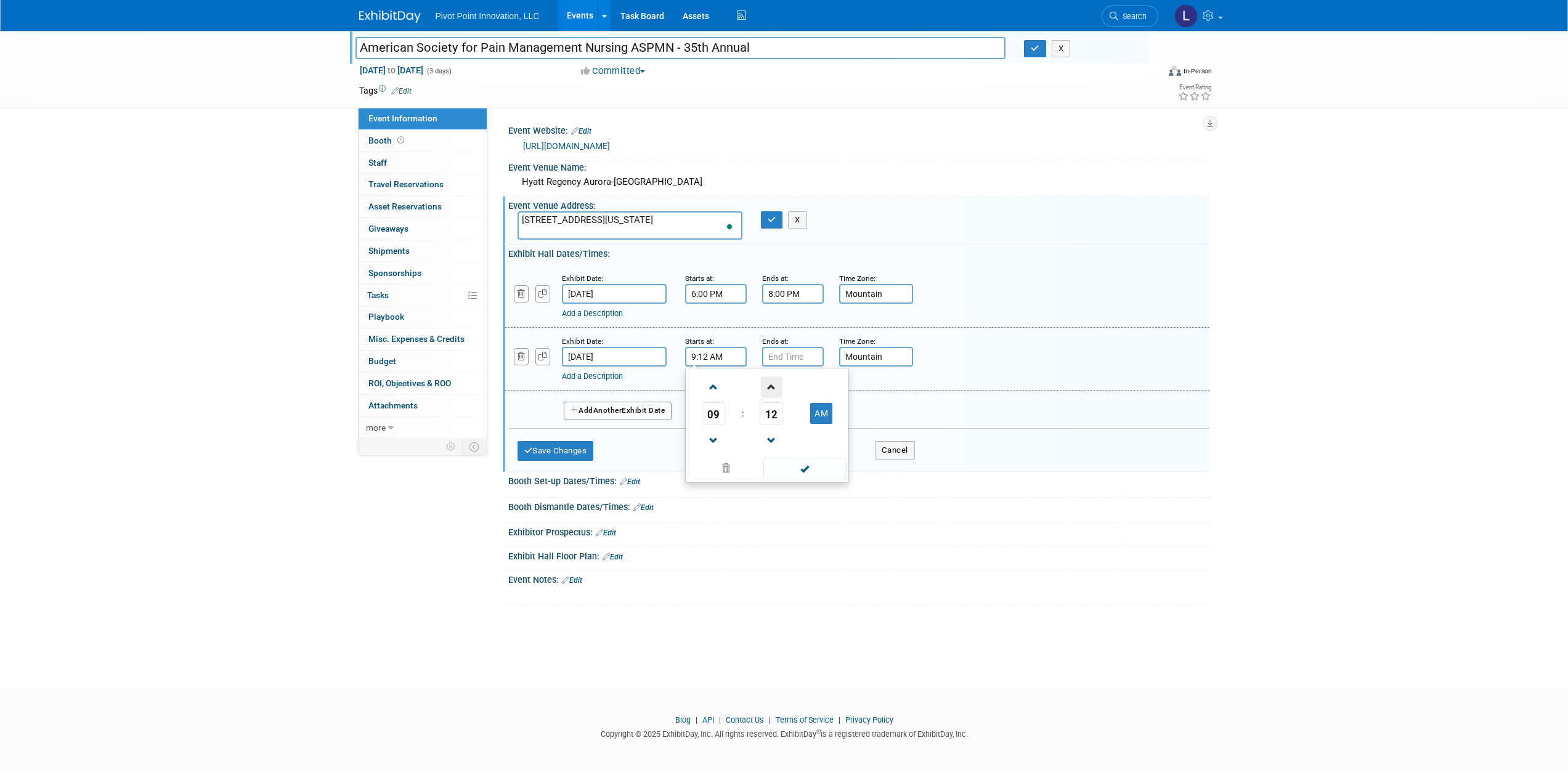
click at [769, 387] on span at bounding box center [772, 388] width 22 height 22
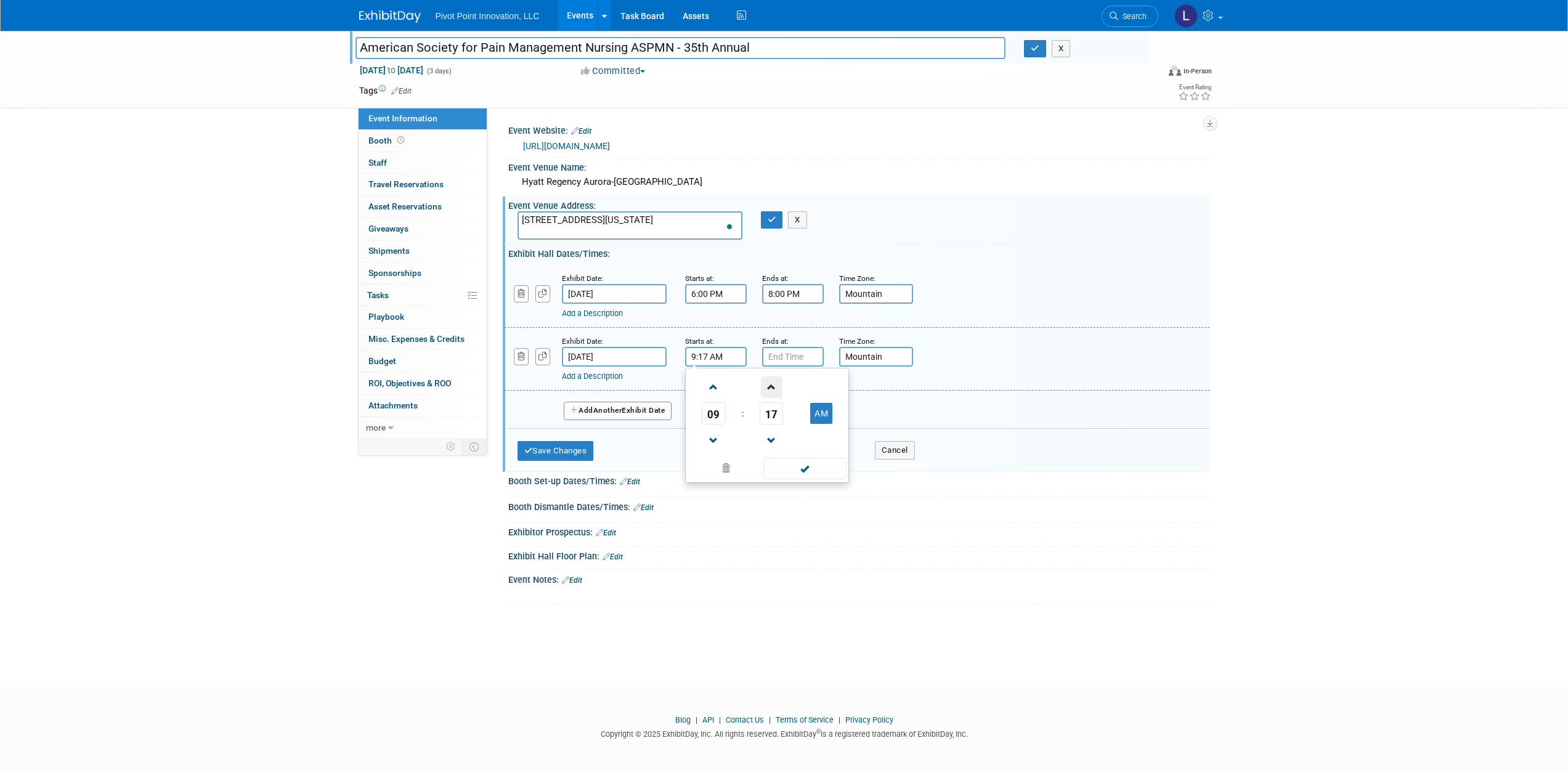
click at [769, 387] on span at bounding box center [772, 388] width 22 height 22
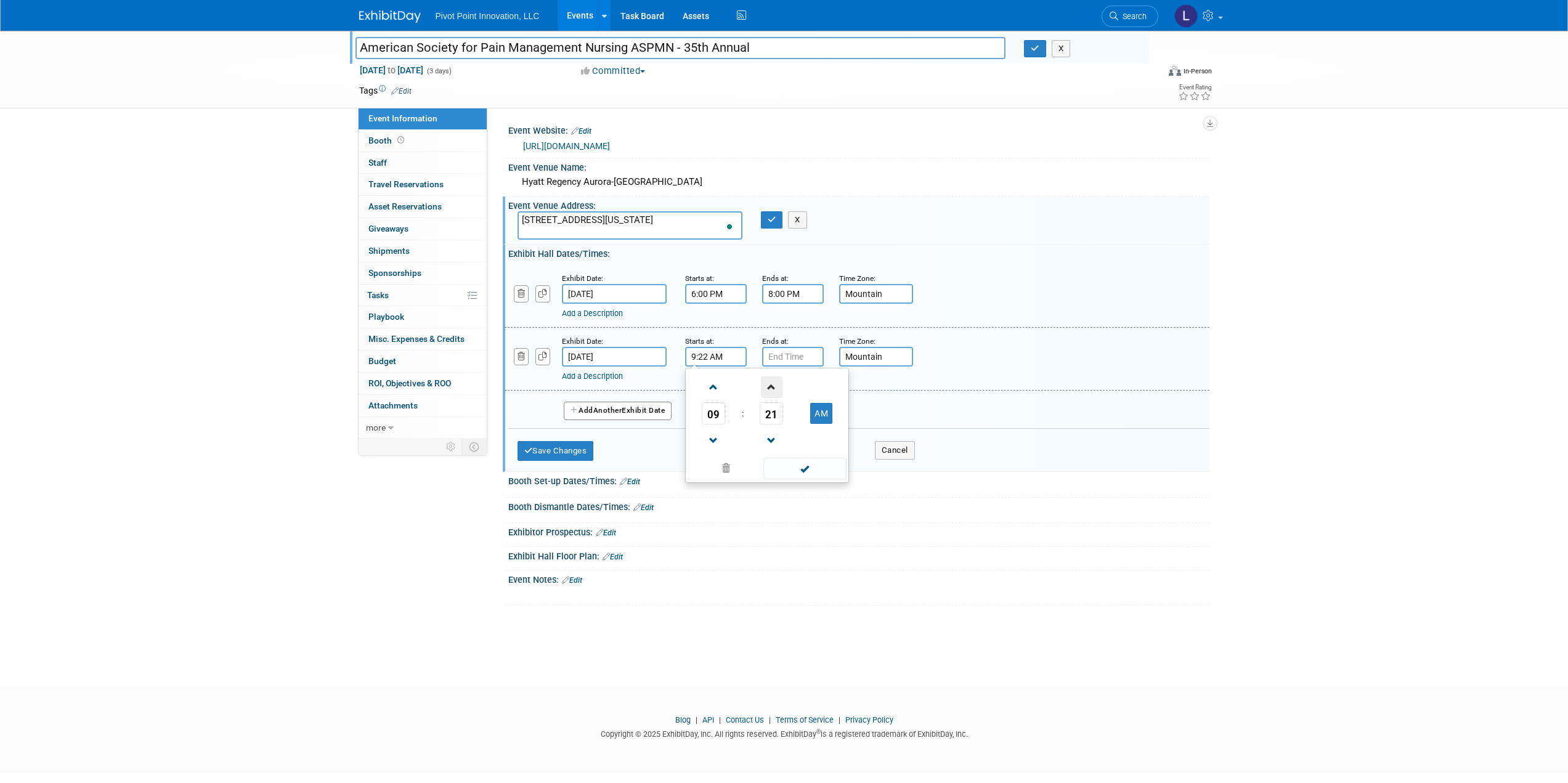
click at [769, 387] on span at bounding box center [772, 388] width 22 height 22
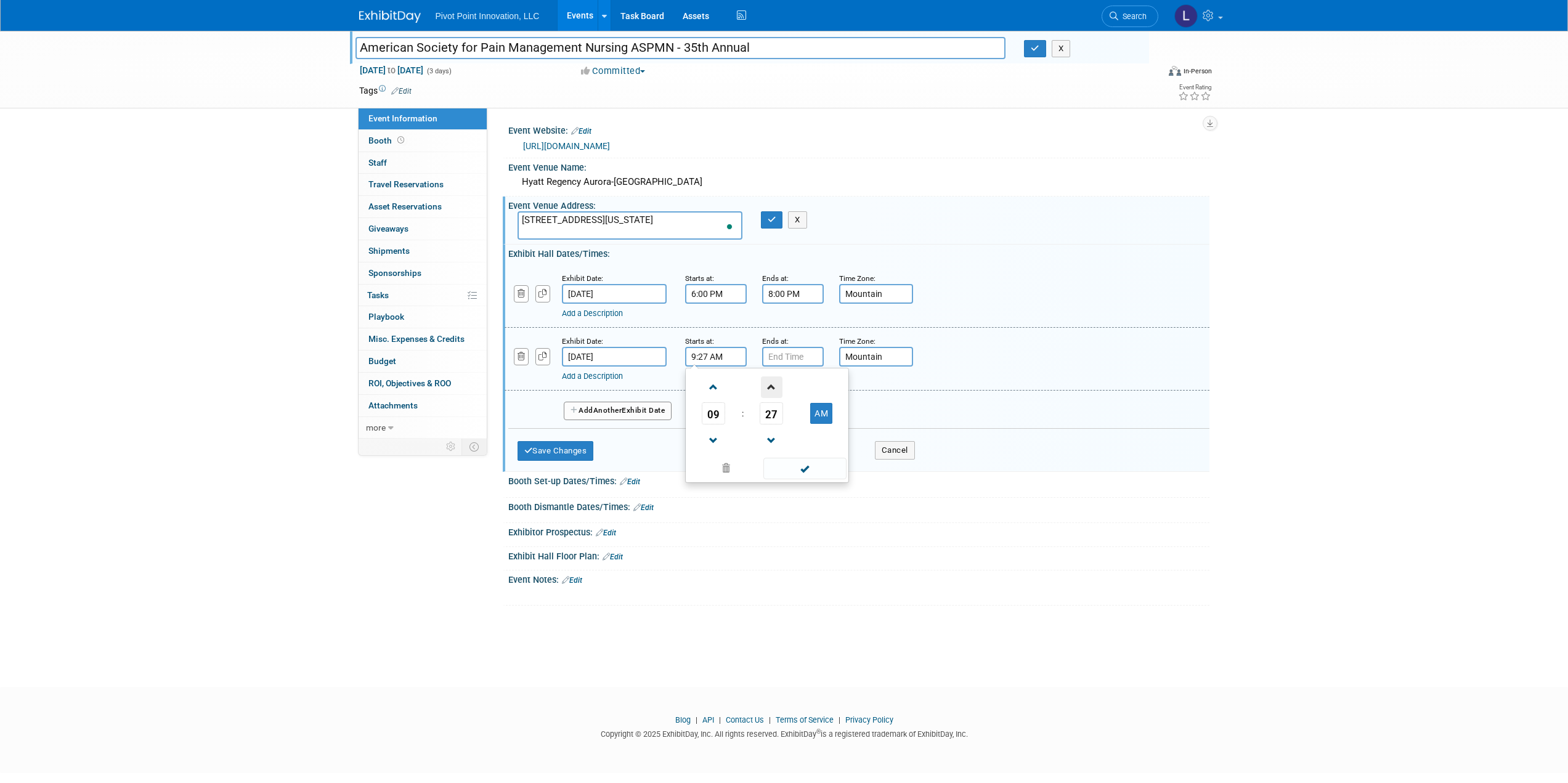
click at [769, 387] on span at bounding box center [772, 388] width 22 height 22
type input "9:30 AM"
click at [799, 464] on span at bounding box center [805, 468] width 84 height 22
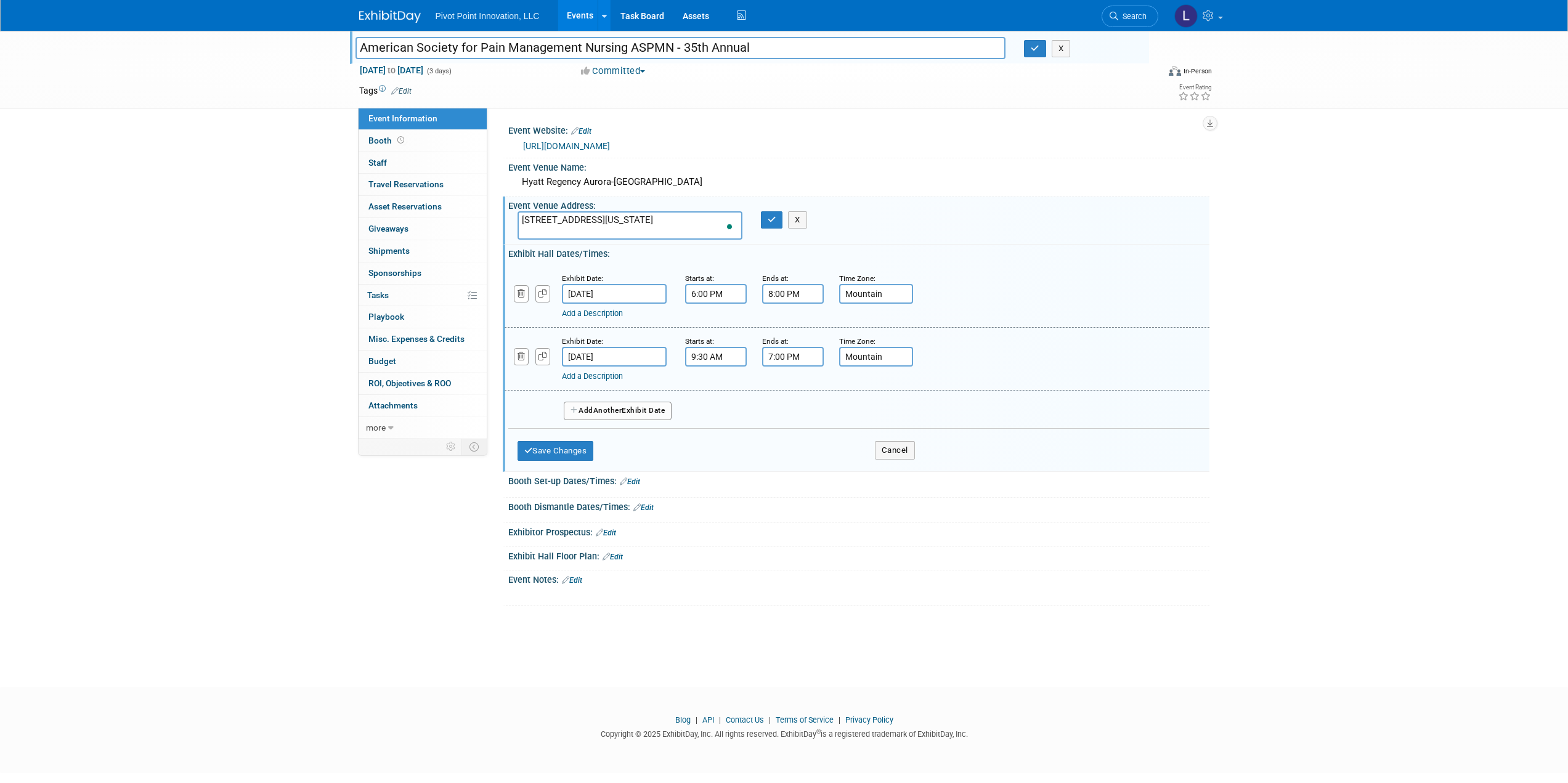
click at [782, 356] on input "7:00 PM" at bounding box center [793, 357] width 62 height 20
click at [792, 438] on span at bounding box center [791, 441] width 22 height 22
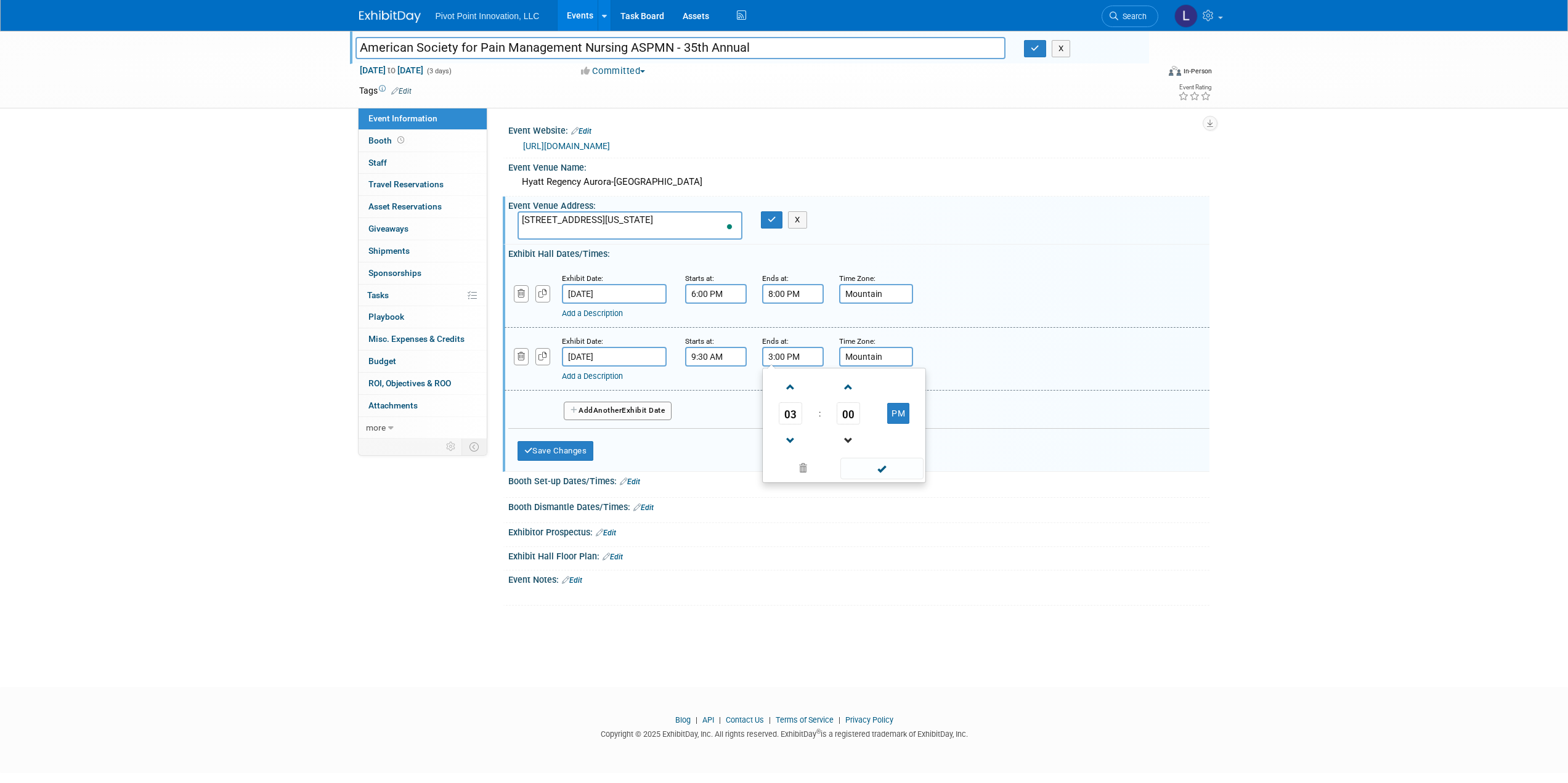
drag, startPoint x: 845, startPoint y: 433, endPoint x: 846, endPoint y: 425, distance: 8.1
click at [845, 434] on span at bounding box center [849, 441] width 22 height 22
click at [849, 412] on span "59" at bounding box center [849, 413] width 24 height 23
click at [864, 417] on td "30" at bounding box center [864, 421] width 39 height 33
click at [790, 388] on span at bounding box center [791, 388] width 22 height 22
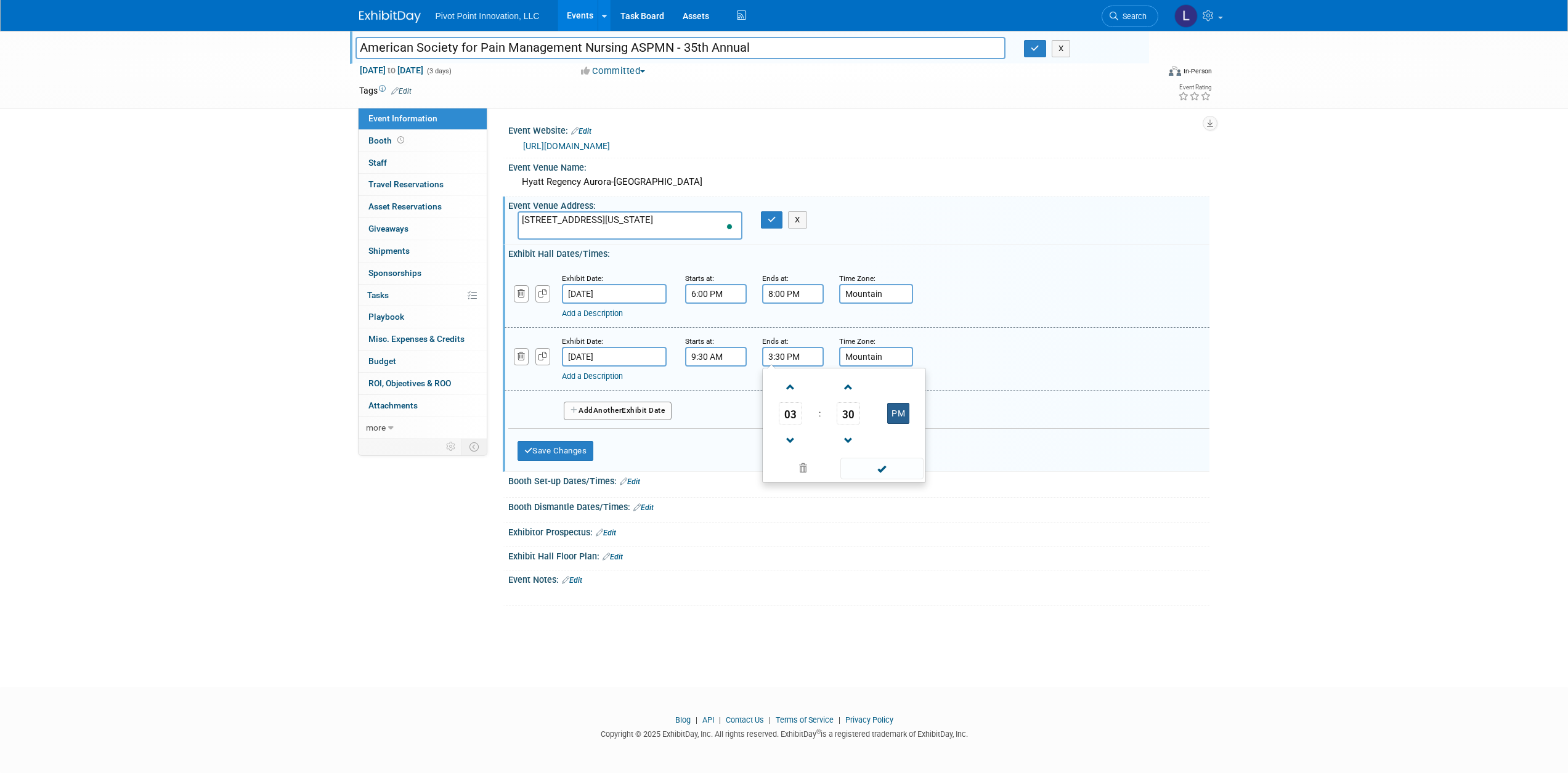
click at [896, 410] on button "PM" at bounding box center [898, 413] width 23 height 21
click at [895, 412] on button "AM" at bounding box center [898, 413] width 23 height 21
type input "3:30 PM"
click at [881, 469] on span at bounding box center [881, 468] width 84 height 22
click at [609, 376] on link "Add a Description" at bounding box center [592, 376] width 61 height 9
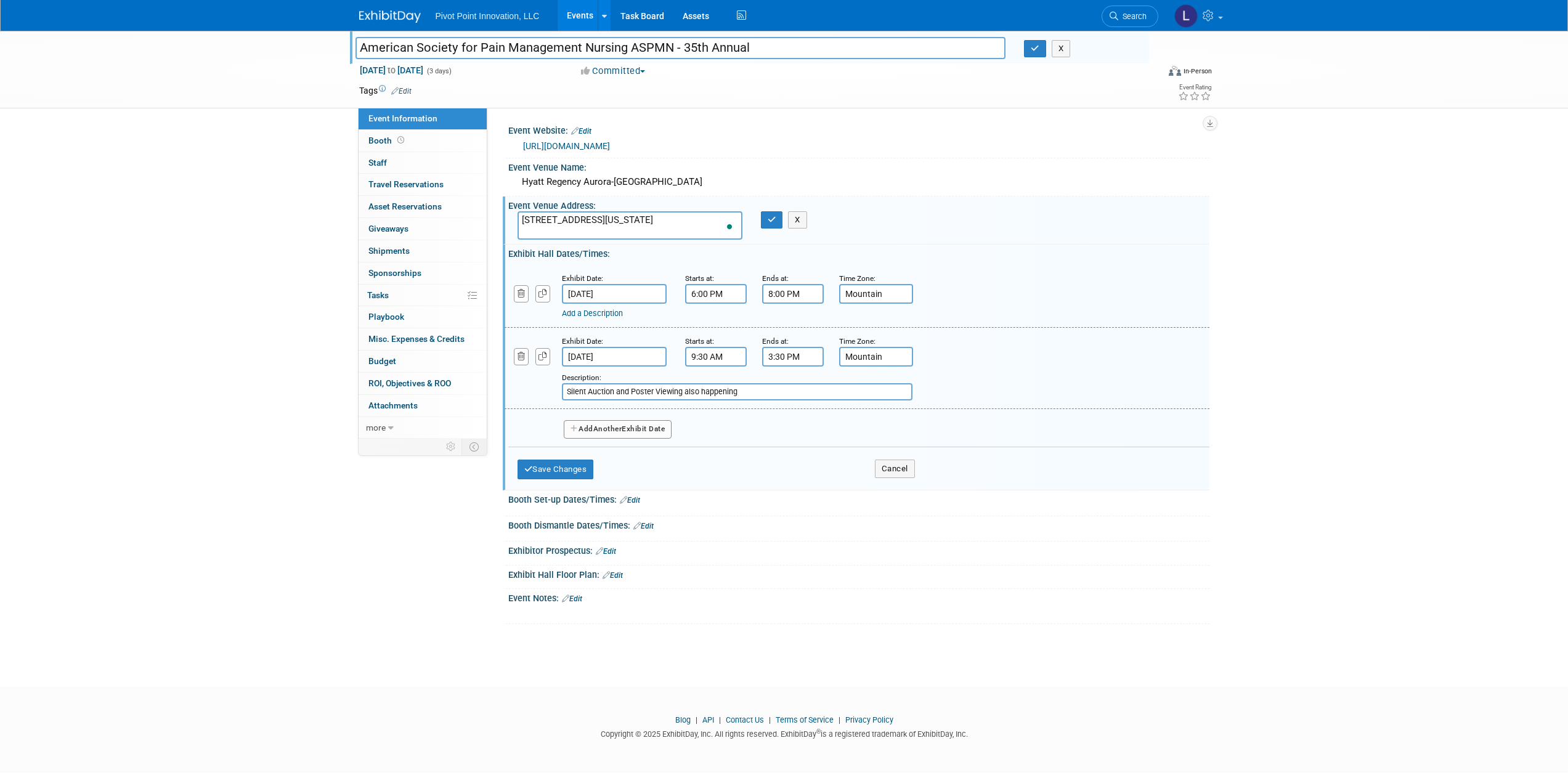
type input "Silent Auction and Poster Viewing also happening"
click at [642, 430] on button "Add Another Exhibit Date" at bounding box center [618, 429] width 108 height 19
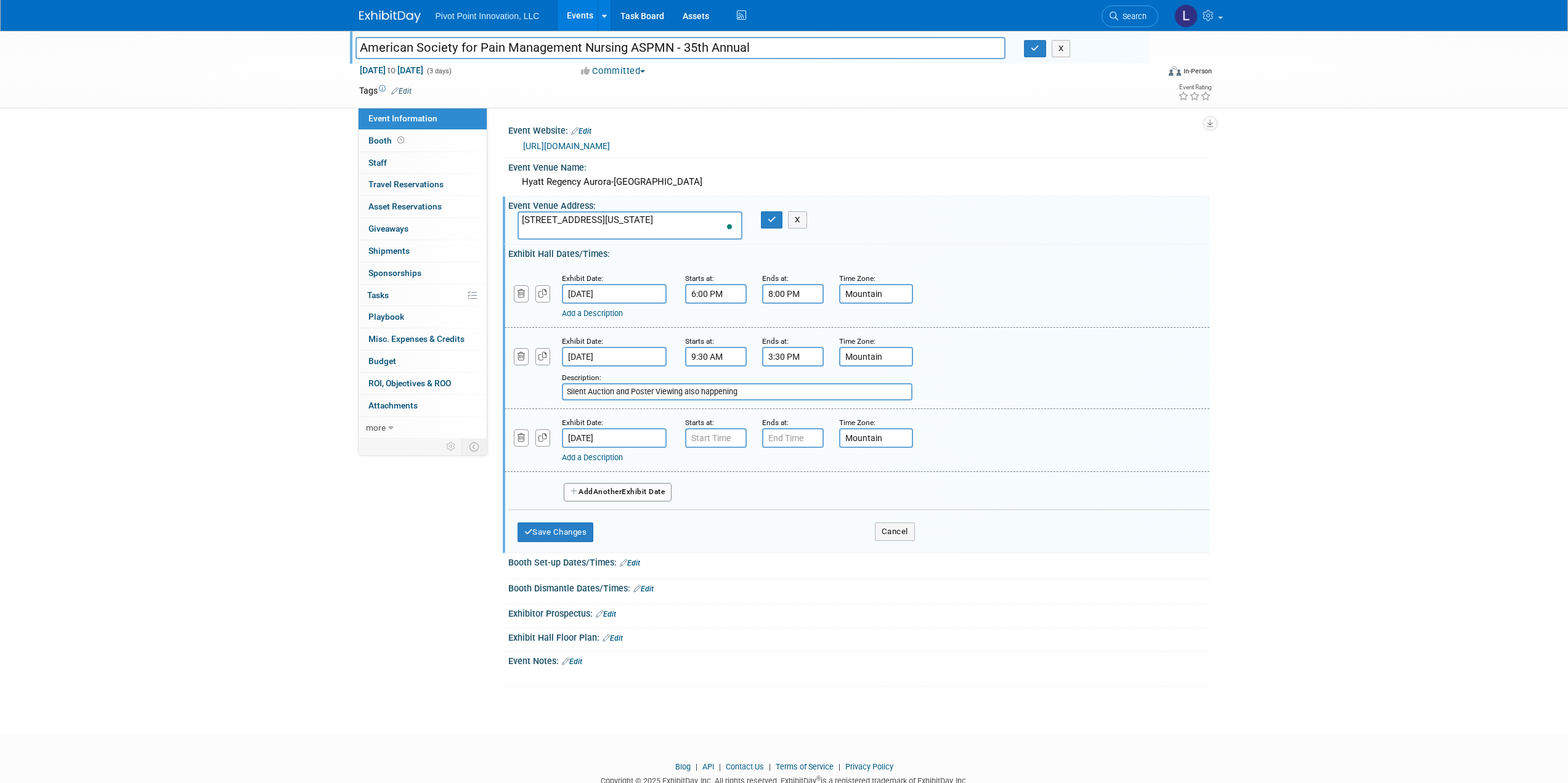
click at [638, 431] on input "[DATE]" at bounding box center [614, 438] width 104 height 20
click at [684, 548] on span "16" at bounding box center [684, 550] width 24 height 24
type input "[DATE]"
click at [711, 436] on input "7:00 AM" at bounding box center [716, 438] width 62 height 20
click at [714, 469] on span at bounding box center [714, 468] width 22 height 22
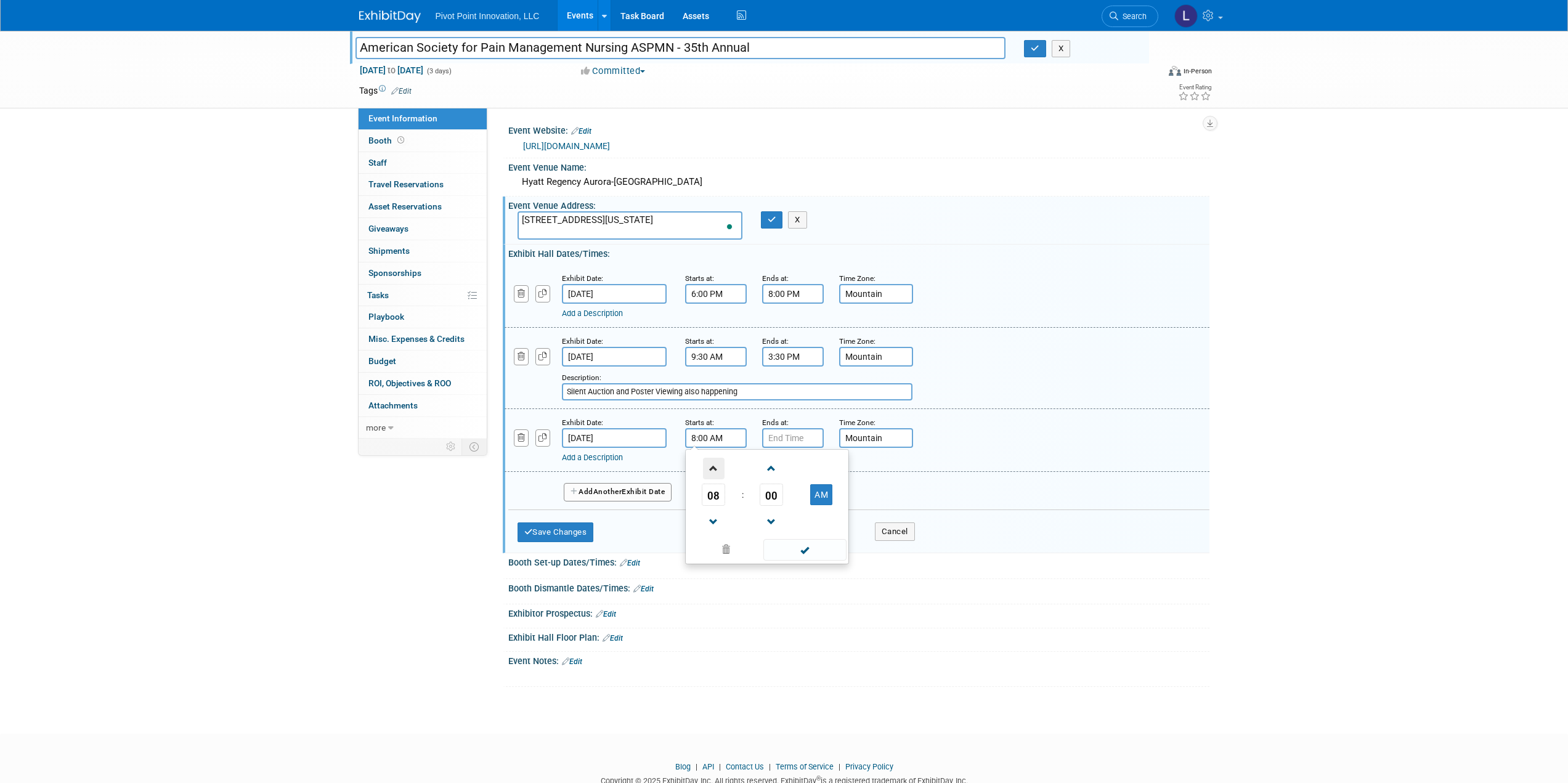
click at [714, 468] on span at bounding box center [714, 468] width 22 height 22
click at [770, 494] on span "00" at bounding box center [771, 495] width 24 height 23
click at [754, 529] on td "45" at bounding box center [748, 535] width 39 height 33
type input "10:45 AM"
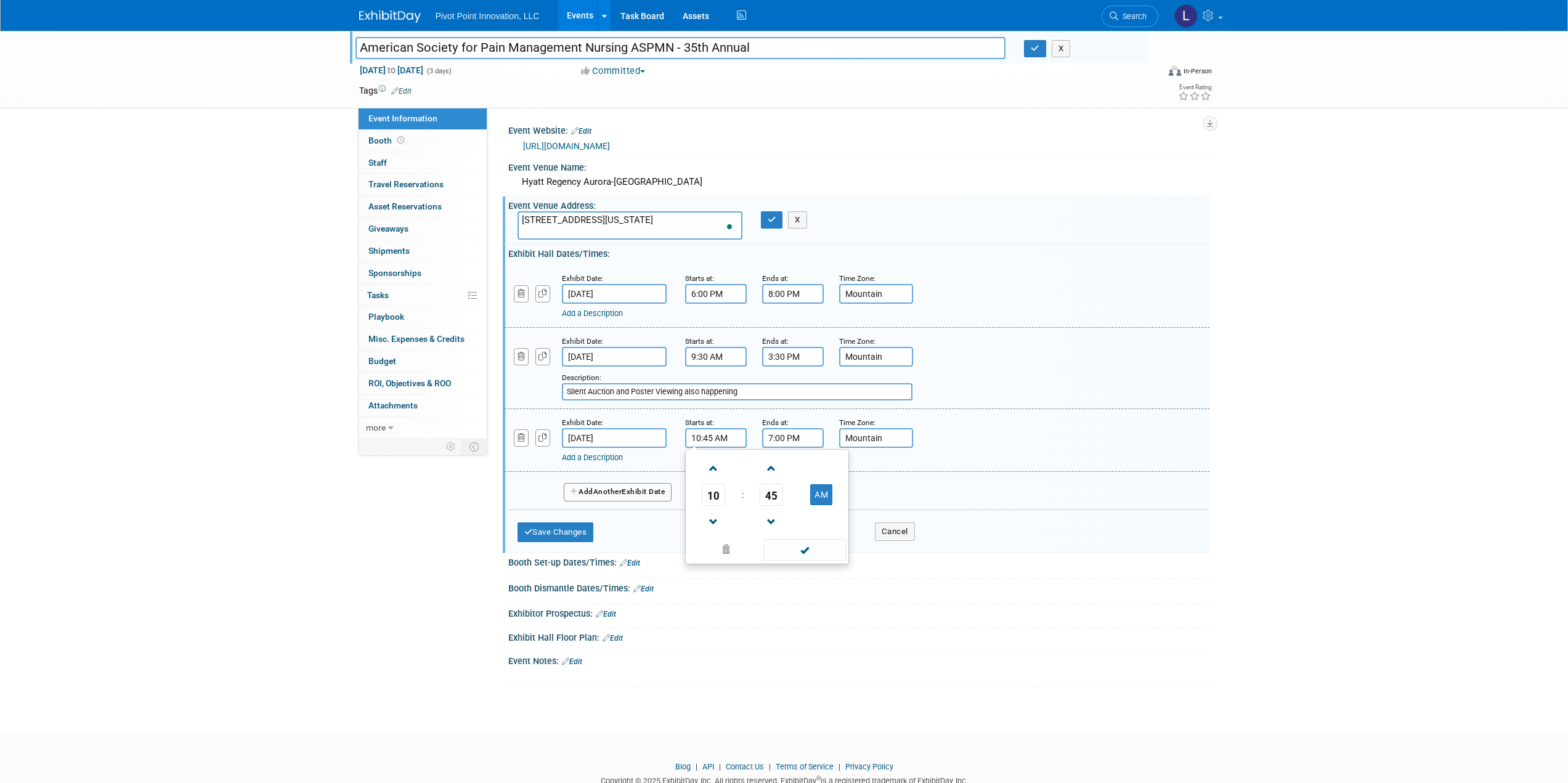
click at [787, 441] on input "7:00 PM" at bounding box center [793, 438] width 62 height 20
click at [787, 468] on span at bounding box center [791, 468] width 22 height 22
click at [788, 468] on span at bounding box center [791, 468] width 22 height 22
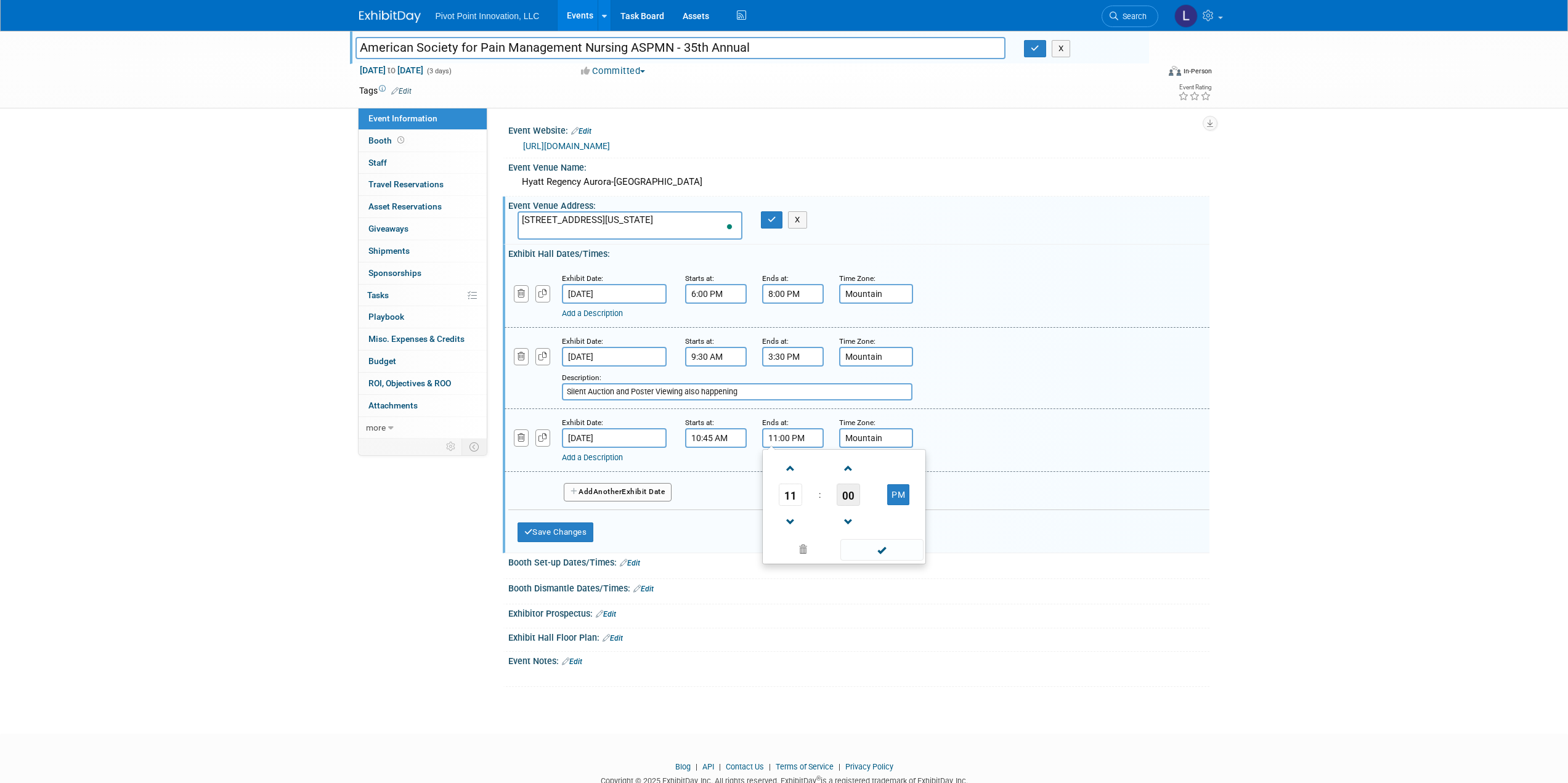
click at [845, 496] on span "00" at bounding box center [849, 495] width 24 height 23
click at [901, 469] on td "15" at bounding box center [903, 469] width 39 height 33
type input "11:15 PM"
click at [882, 548] on span at bounding box center [881, 550] width 84 height 22
click at [606, 455] on link "Add a Description" at bounding box center [592, 456] width 61 height 9
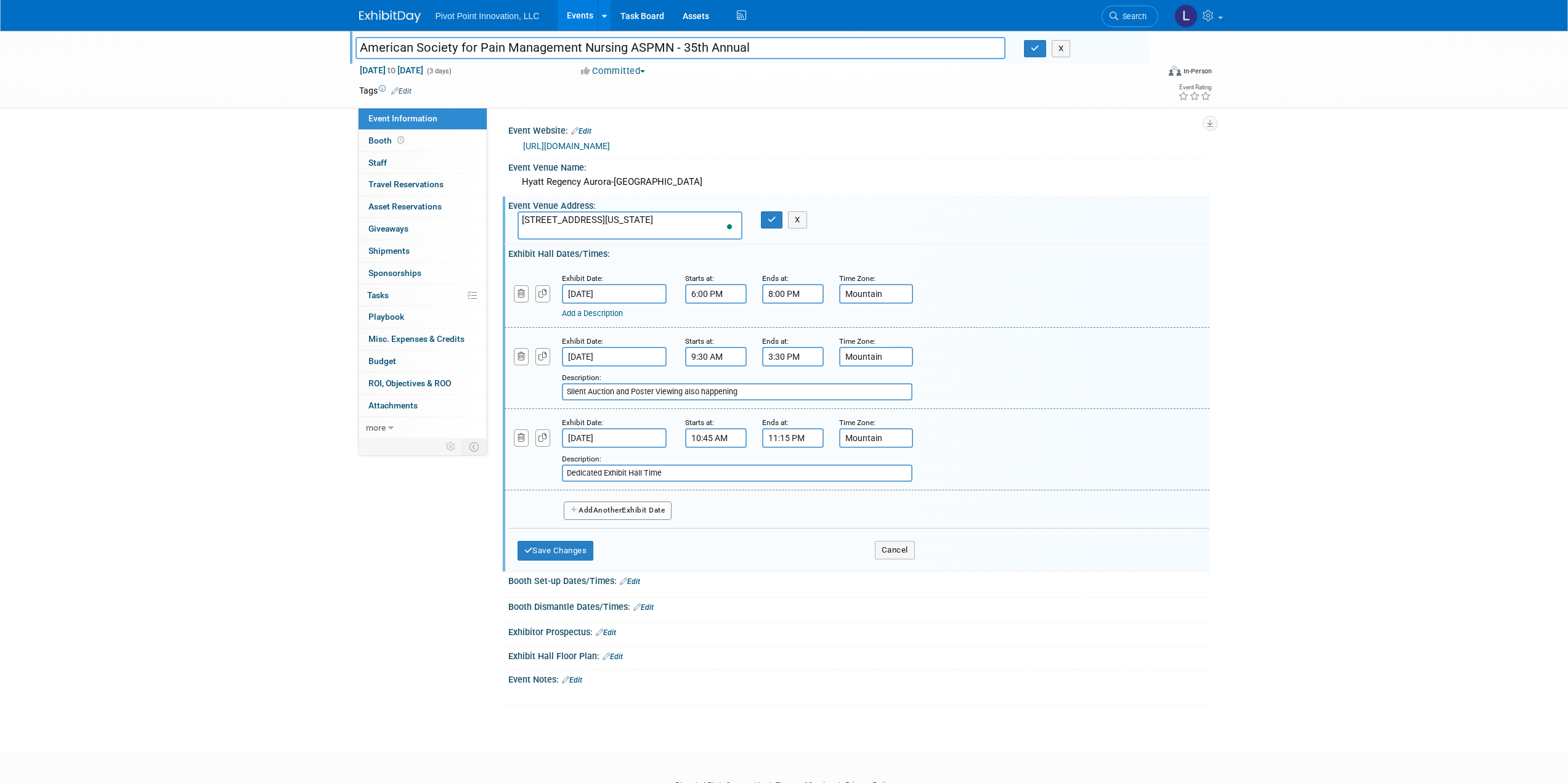
type input "Dedicated Exhibit Hall Time"
click at [618, 515] on button "Add Another Exhibit Date" at bounding box center [618, 511] width 108 height 19
select select "9"
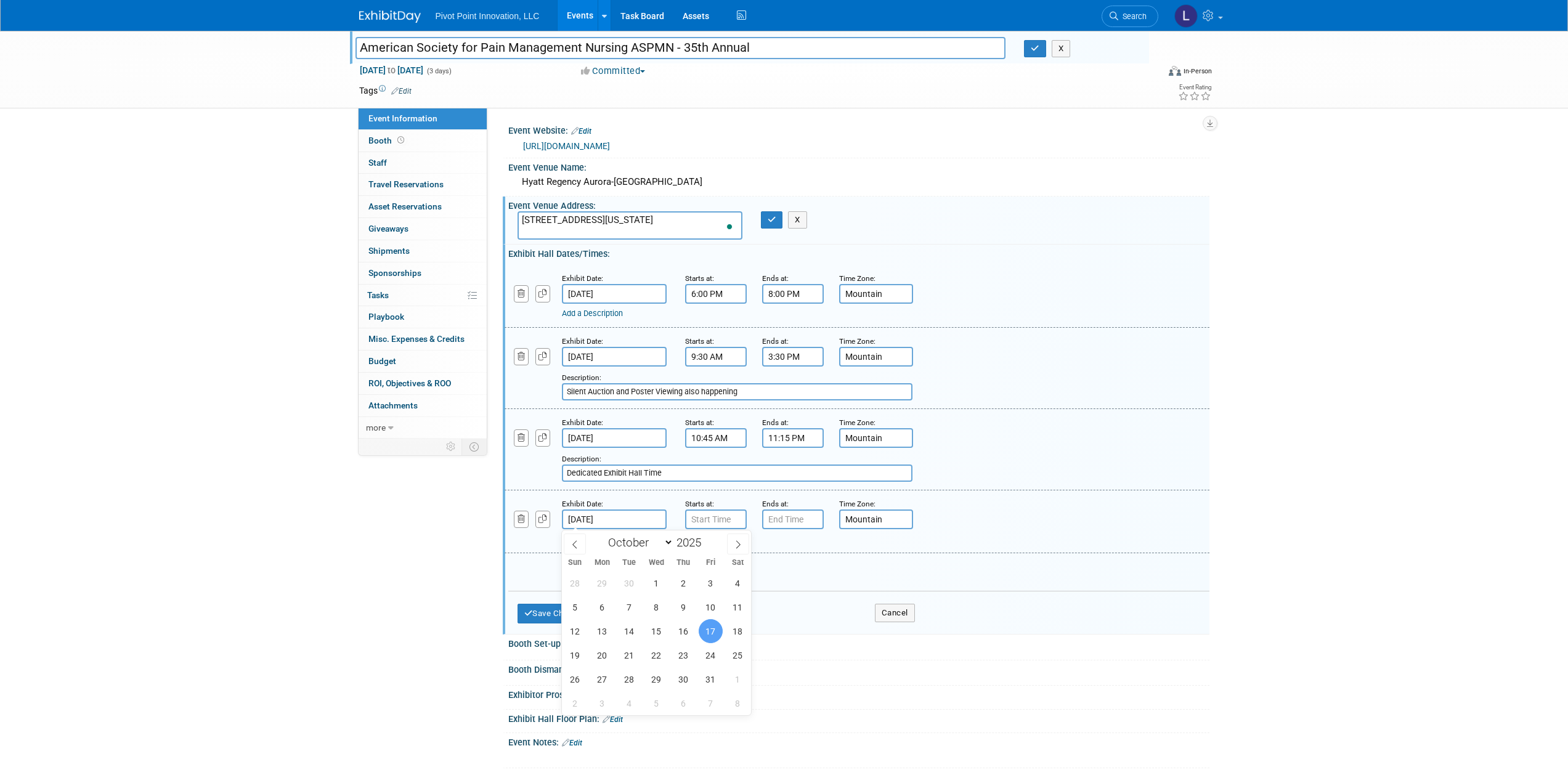
click at [614, 518] on input "[DATE]" at bounding box center [614, 519] width 104 height 20
click at [682, 627] on span "16" at bounding box center [684, 632] width 24 height 24
type input "[DATE]"
click at [710, 522] on input "7:00 AM" at bounding box center [716, 519] width 62 height 20
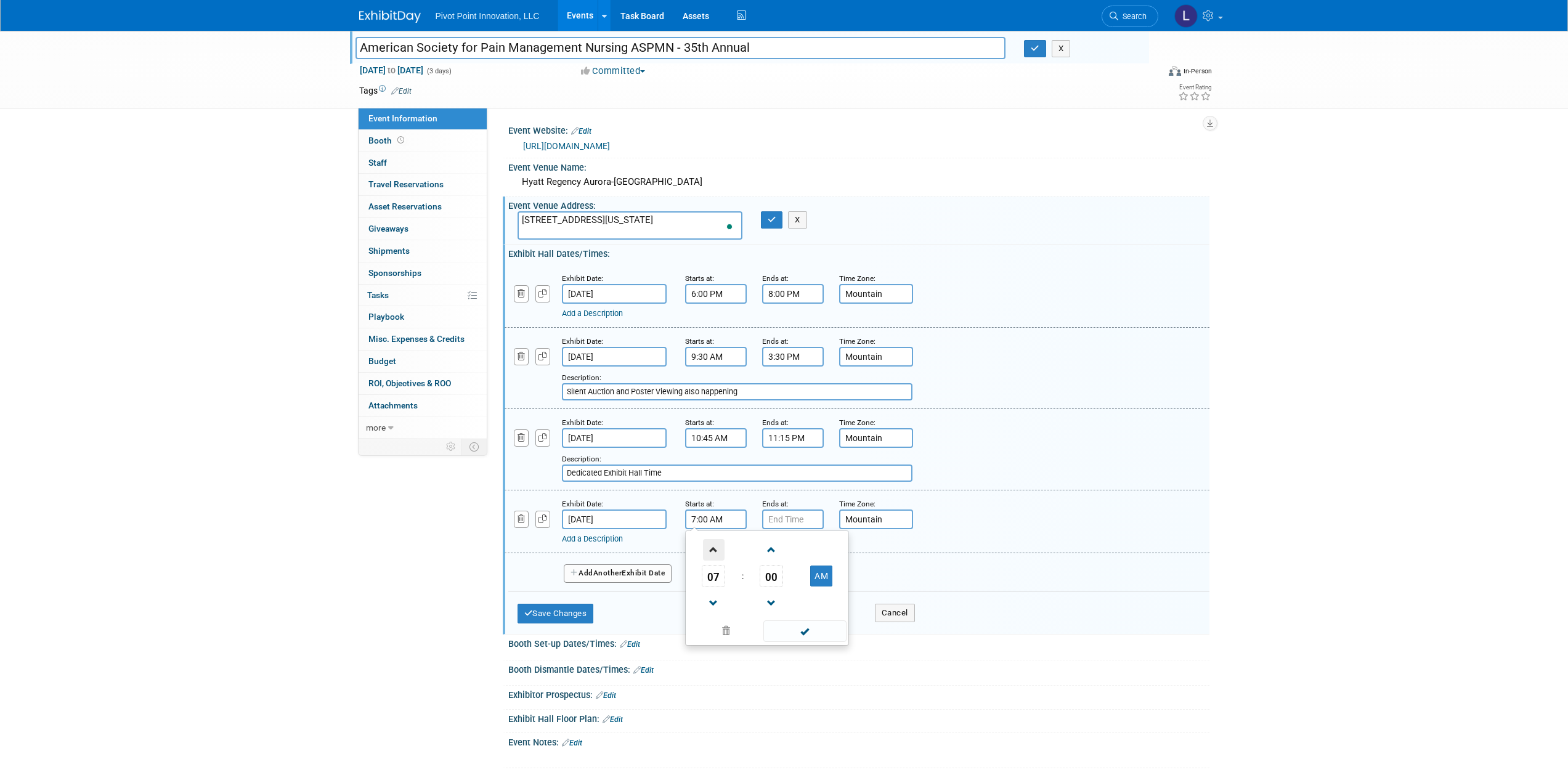
click at [715, 551] on span at bounding box center [714, 550] width 22 height 22
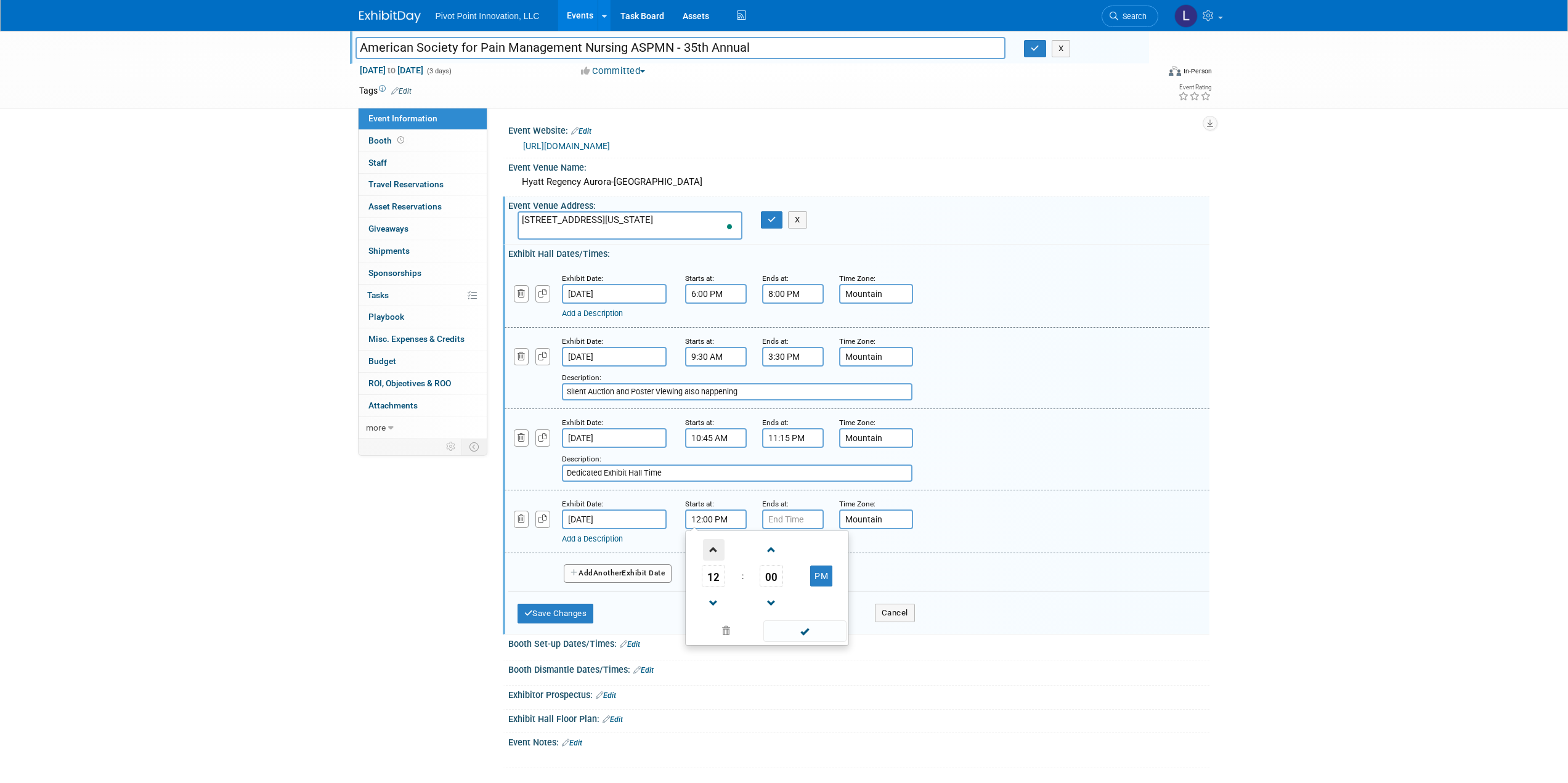
click at [715, 551] on span at bounding box center [714, 550] width 22 height 22
click at [764, 551] on span at bounding box center [772, 550] width 22 height 22
click at [764, 550] on span at bounding box center [772, 550] width 22 height 22
click at [765, 550] on span at bounding box center [772, 550] width 22 height 22
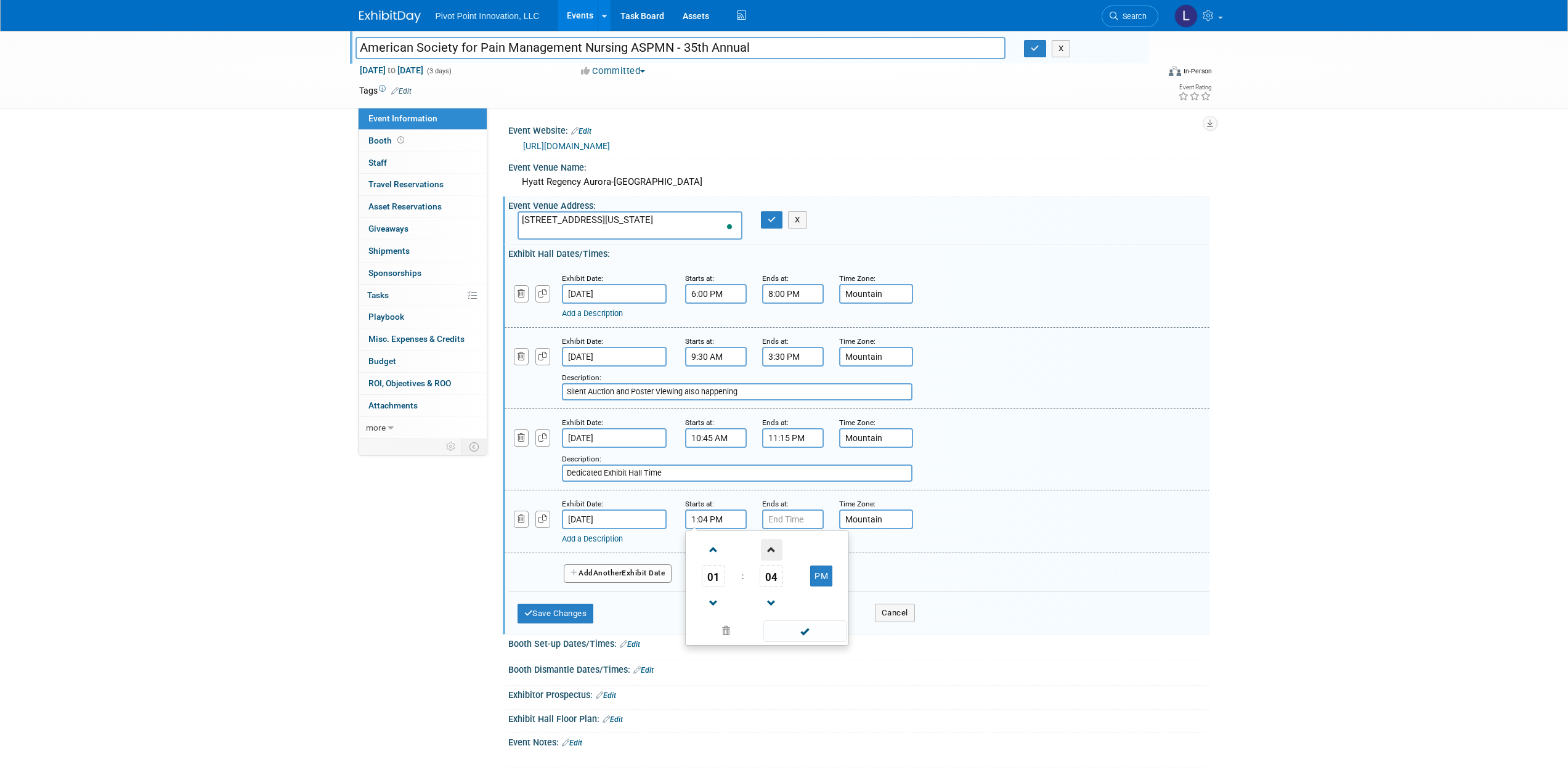
click at [765, 550] on span at bounding box center [772, 550] width 22 height 22
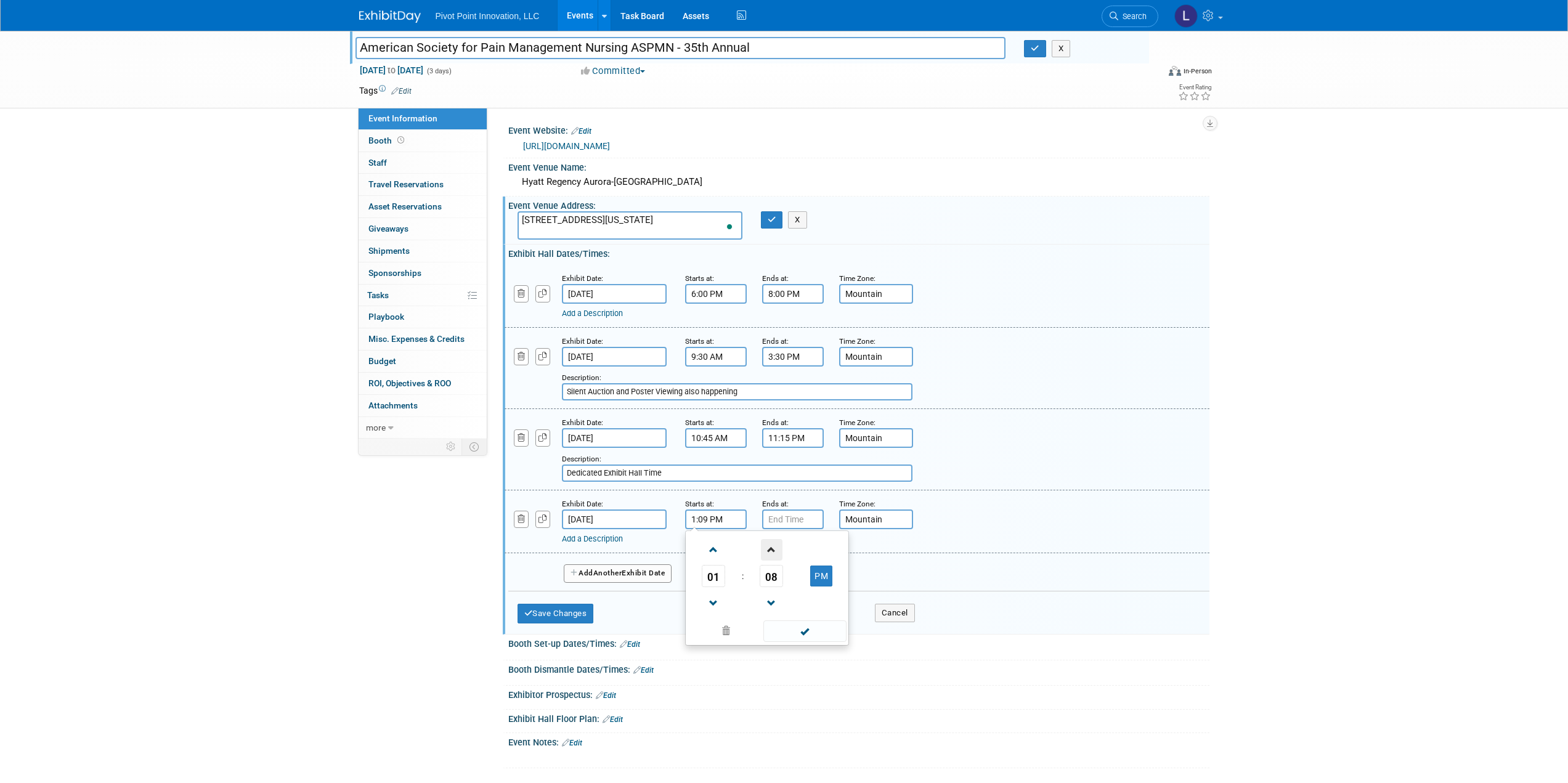
click at [765, 550] on span at bounding box center [772, 550] width 22 height 22
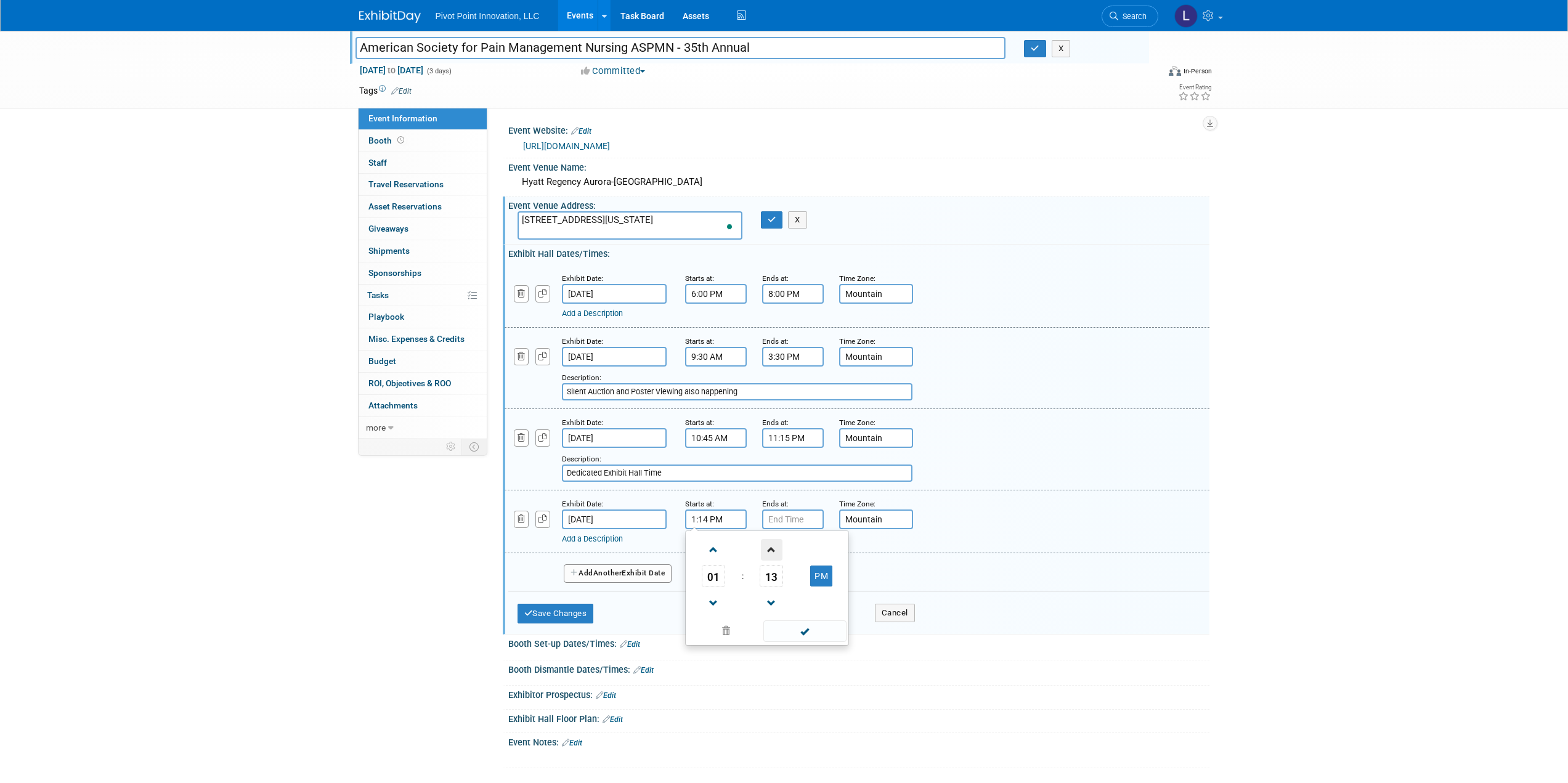
click at [765, 550] on span at bounding box center [772, 550] width 22 height 22
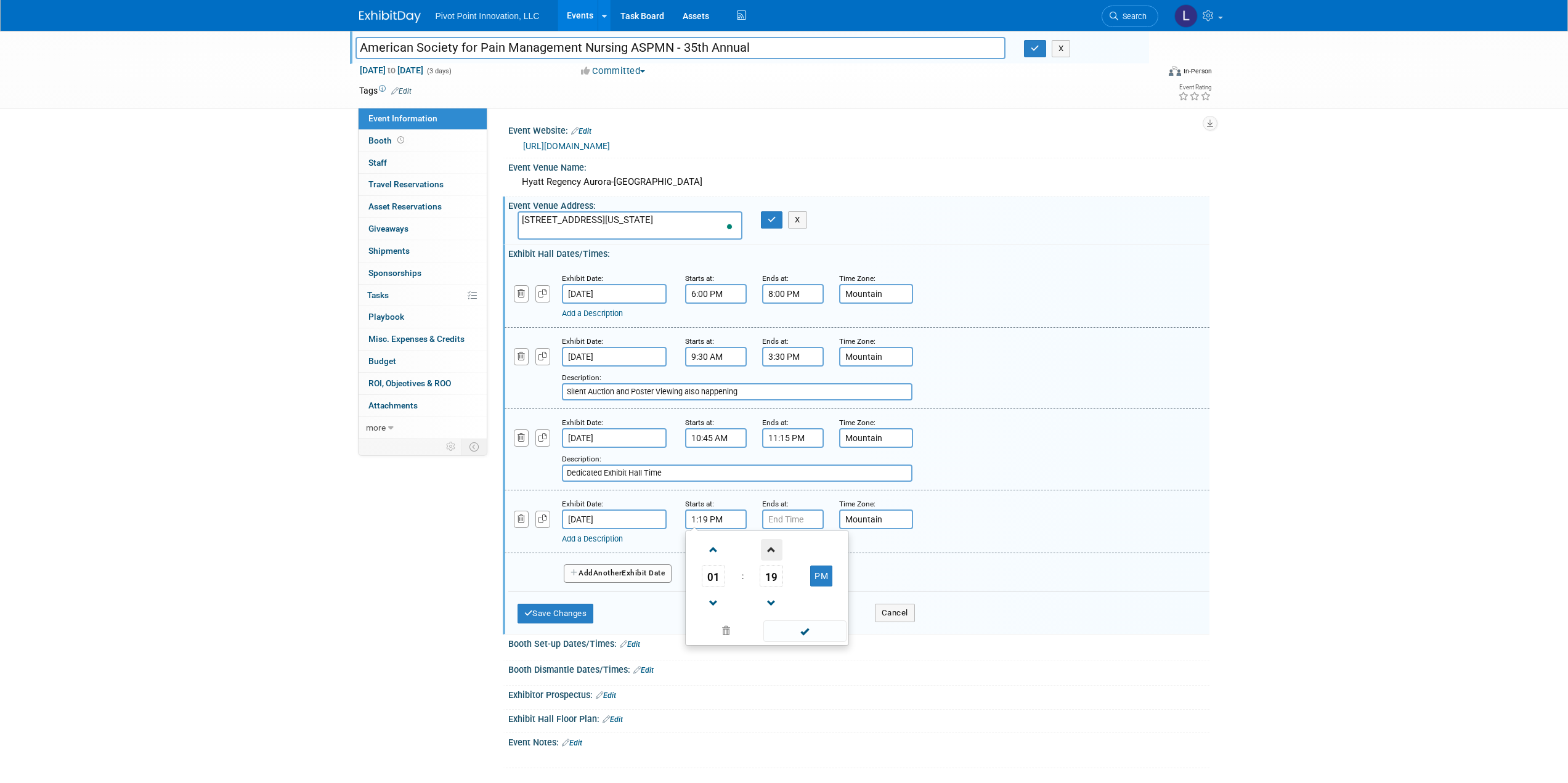
click at [765, 550] on span at bounding box center [772, 550] width 22 height 22
type input "1:20 PM"
click at [803, 631] on span at bounding box center [805, 632] width 84 height 22
click at [784, 521] on input "7:00 PM" at bounding box center [793, 519] width 62 height 20
click at [884, 632] on span at bounding box center [881, 632] width 84 height 22
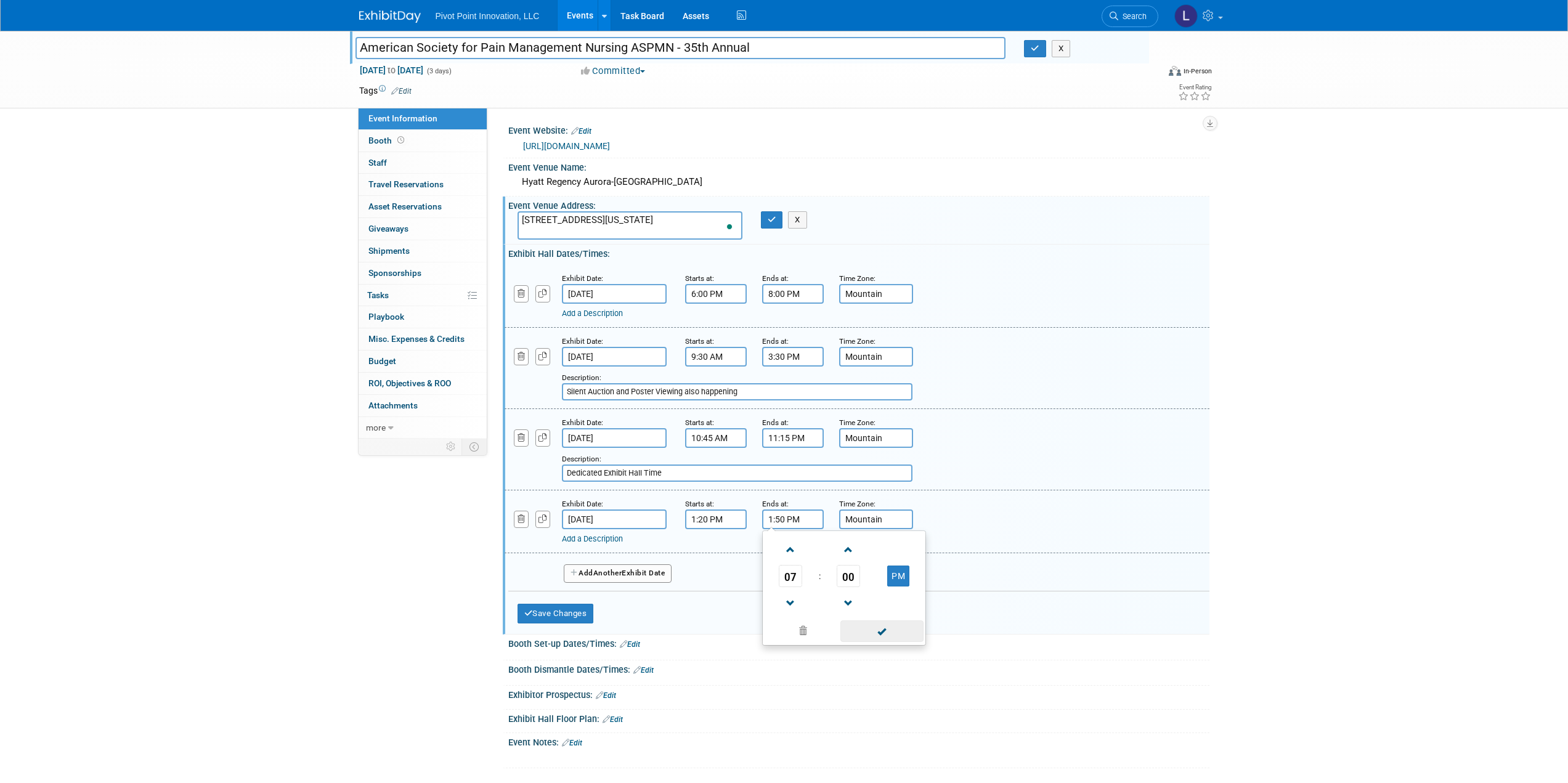
type input "1:50 PM"
click at [637, 574] on button "Add Another Exhibit Date" at bounding box center [618, 573] width 108 height 19
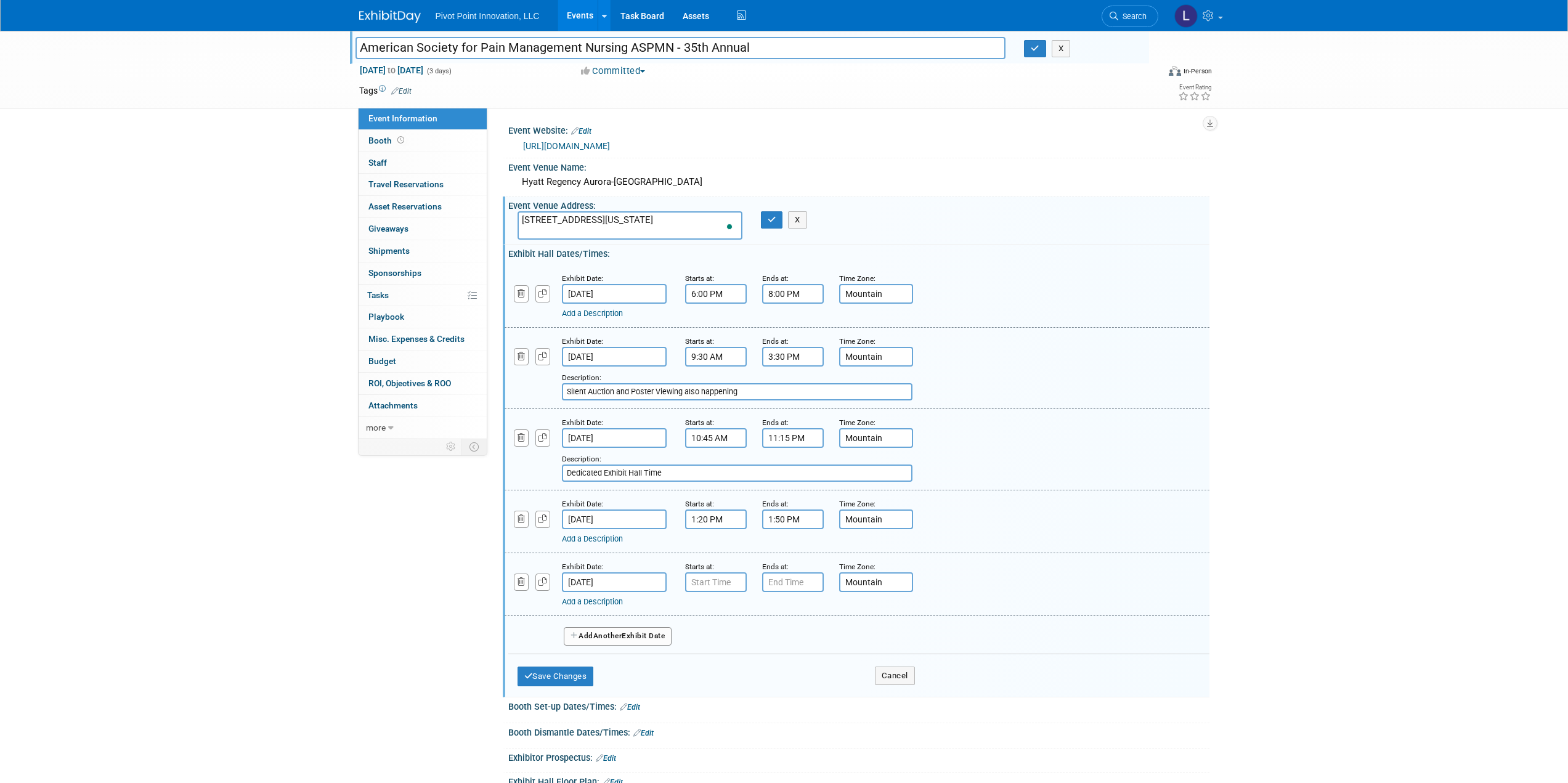
click at [609, 538] on link "Add a Description" at bounding box center [592, 538] width 61 height 9
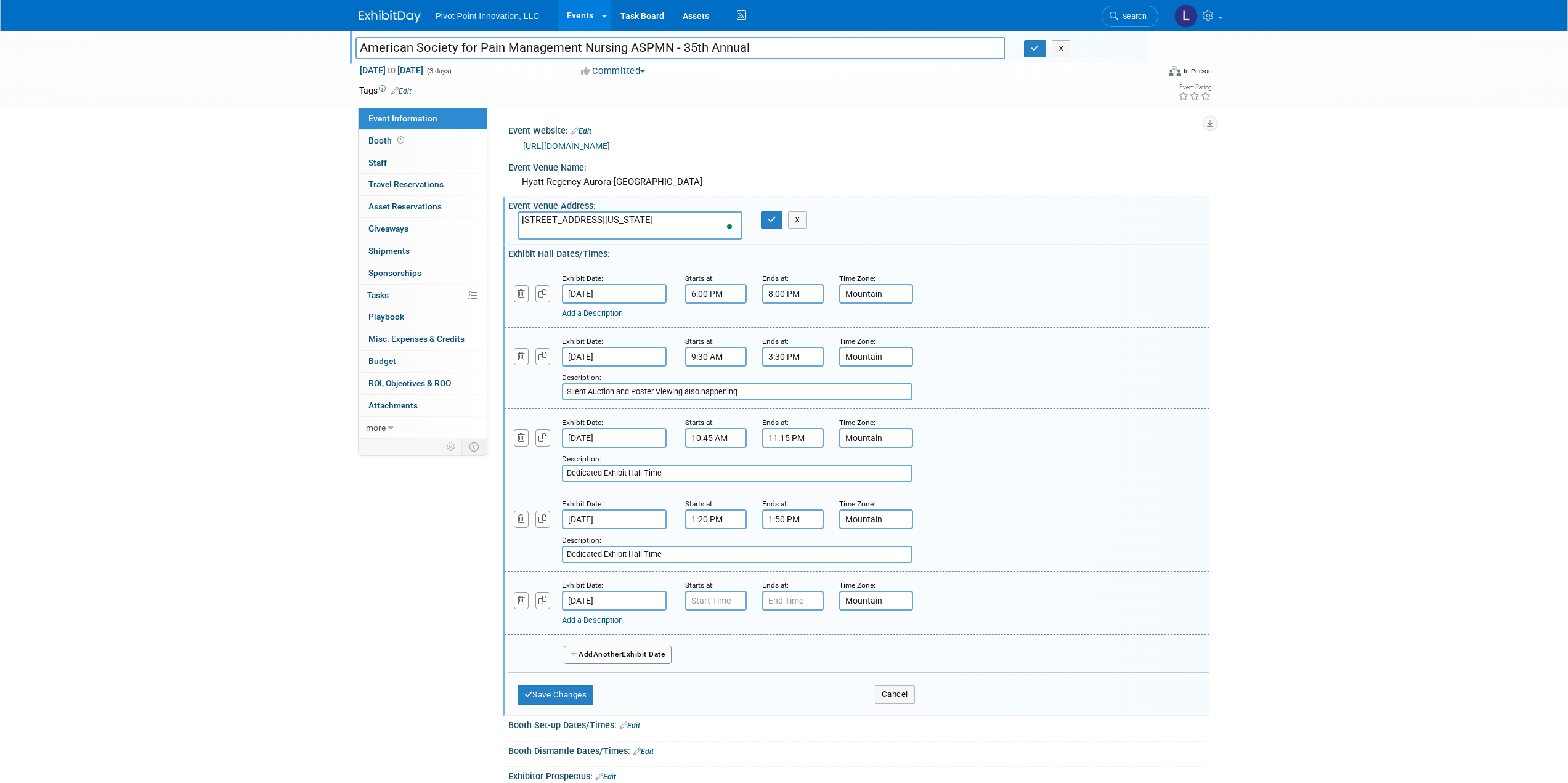
type input "Dedicated Exhibit Hall Time"
click at [733, 602] on input "7:00 AM" at bounding box center [716, 601] width 62 height 20
drag, startPoint x: 731, startPoint y: 603, endPoint x: 689, endPoint y: 601, distance: 42.0
click at [689, 601] on input "7:00 AM" at bounding box center [716, 601] width 62 height 20
type input "9:30 AM"
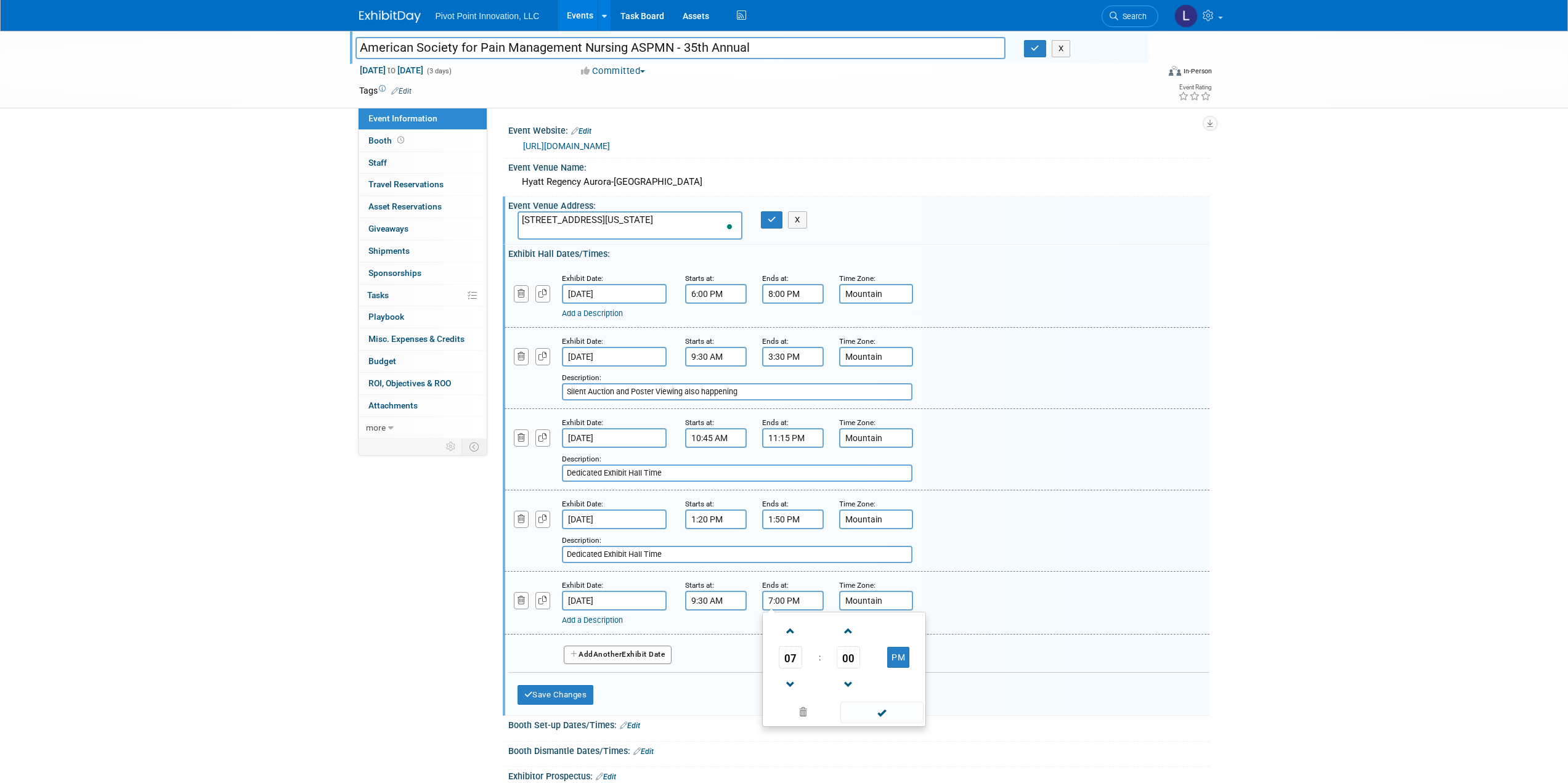
click at [770, 600] on input "7:00 PM" at bounding box center [793, 601] width 62 height 20
type input "3:307:00 PM"
click at [868, 707] on span at bounding box center [881, 712] width 84 height 22
type input "3:30 PM"
click at [602, 621] on link "Add a Description" at bounding box center [592, 620] width 61 height 9
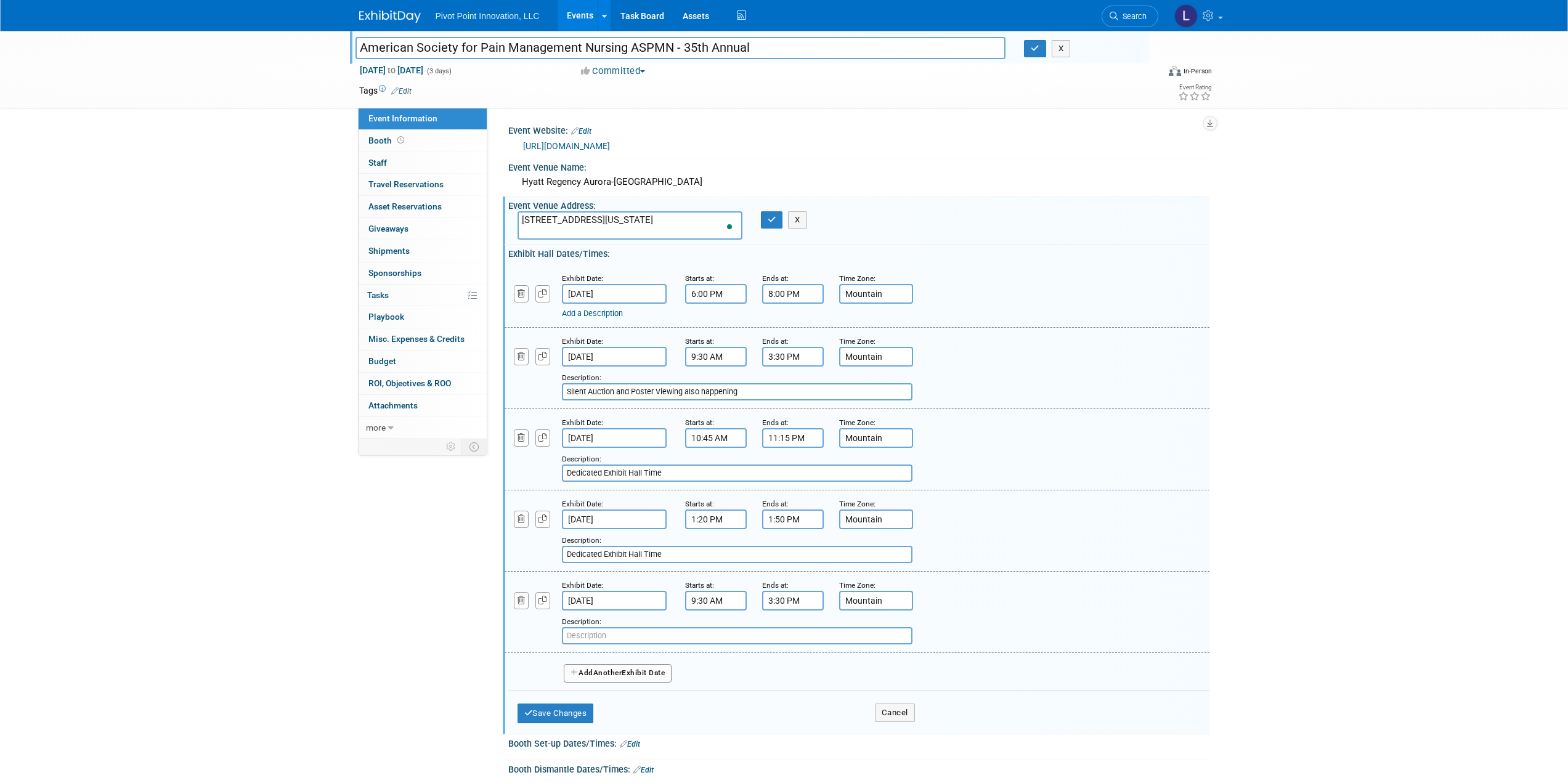
drag, startPoint x: 754, startPoint y: 392, endPoint x: 564, endPoint y: 398, distance: 190.1
click at [565, 398] on input "Silent Auction and Poster Viewing also happening" at bounding box center [737, 392] width 350 height 18
click at [606, 634] on input "text" at bounding box center [737, 636] width 350 height 18
paste input "Silent Auction and Poster Viewing also happening"
type input "Silent Auction and Poster Viewing also happening"
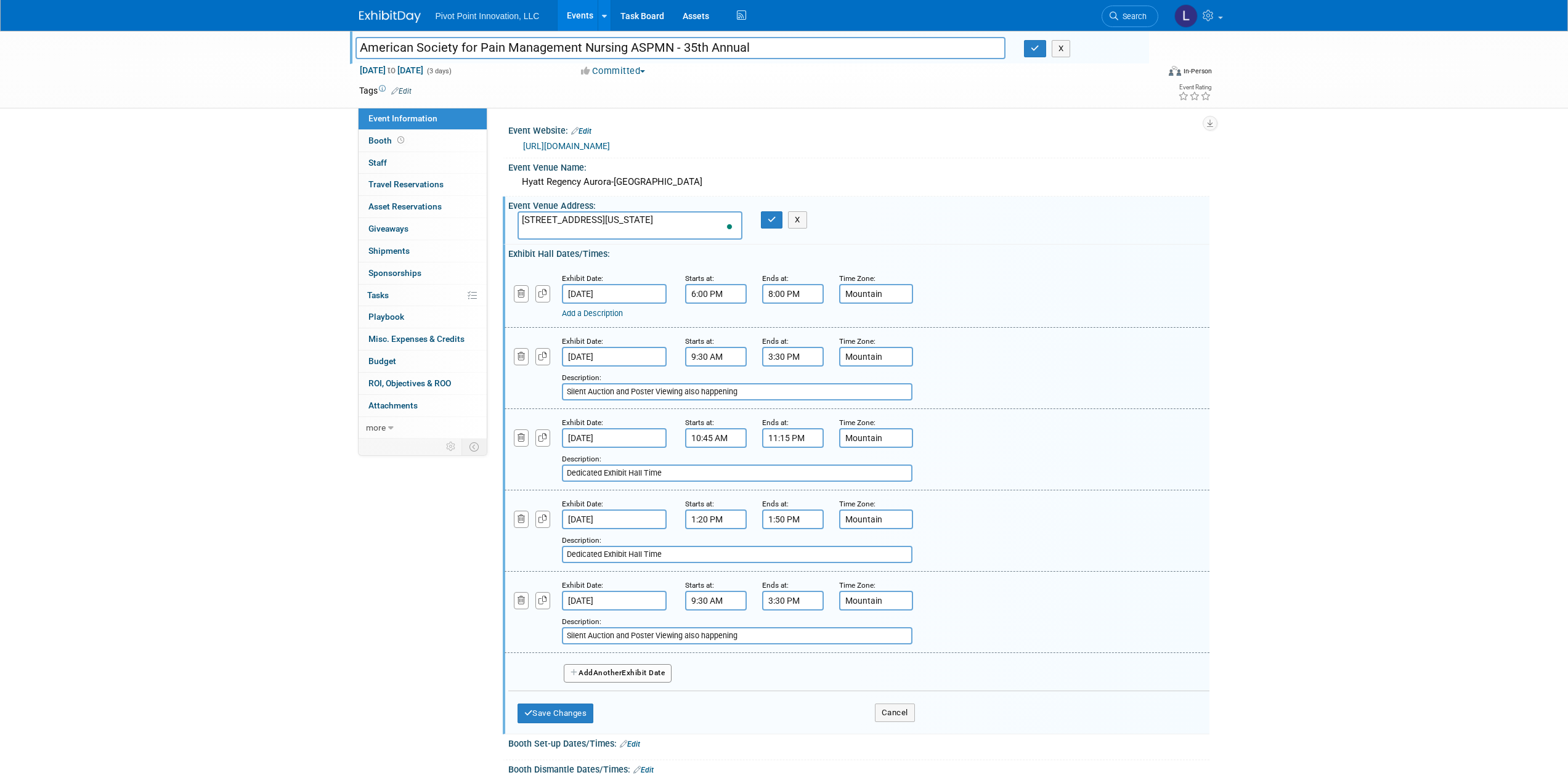
click at [632, 676] on button "Add Another Exhibit Date" at bounding box center [618, 673] width 108 height 19
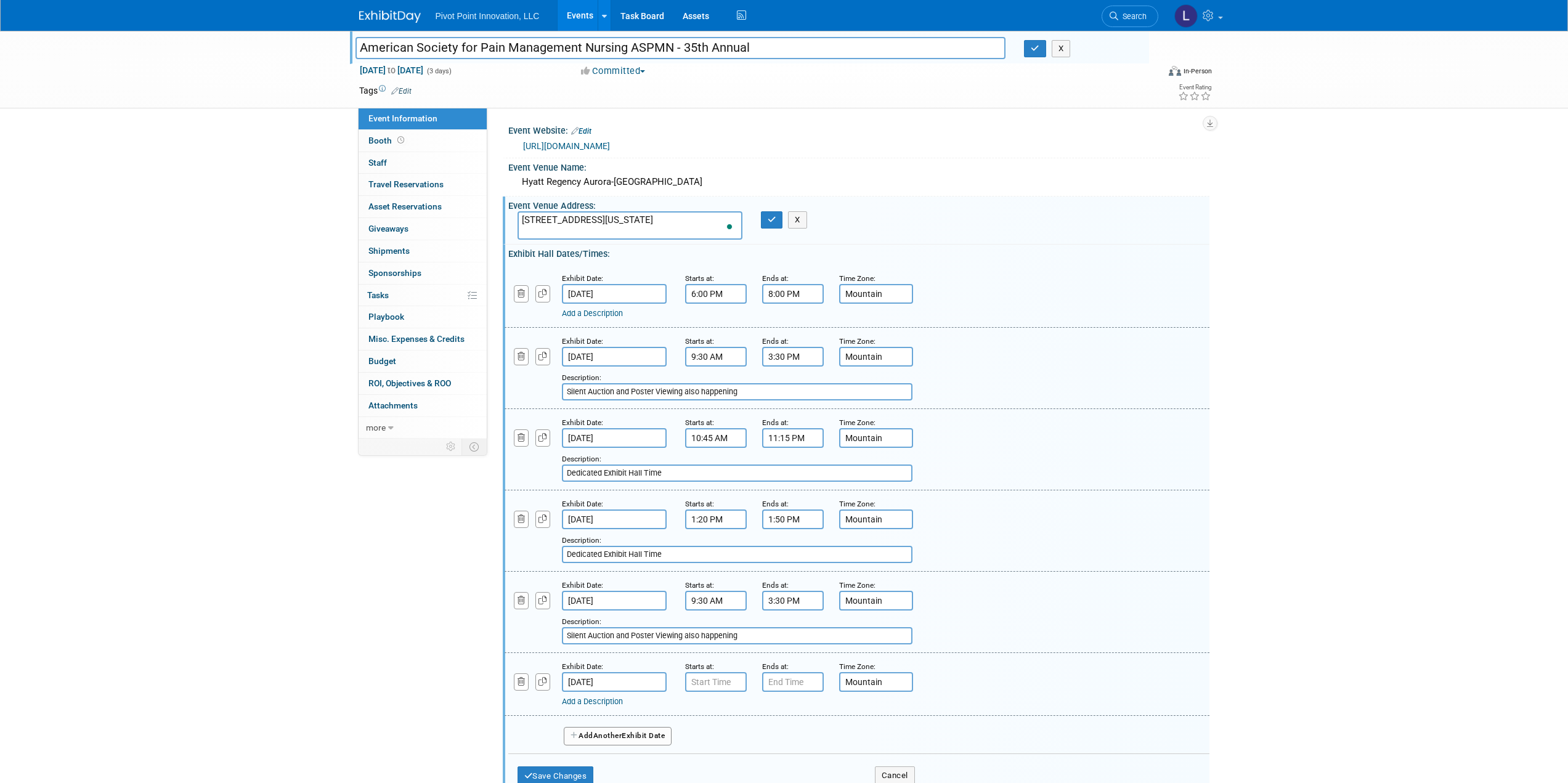
click at [623, 681] on input "Oct 18, 2025" at bounding box center [614, 682] width 104 height 20
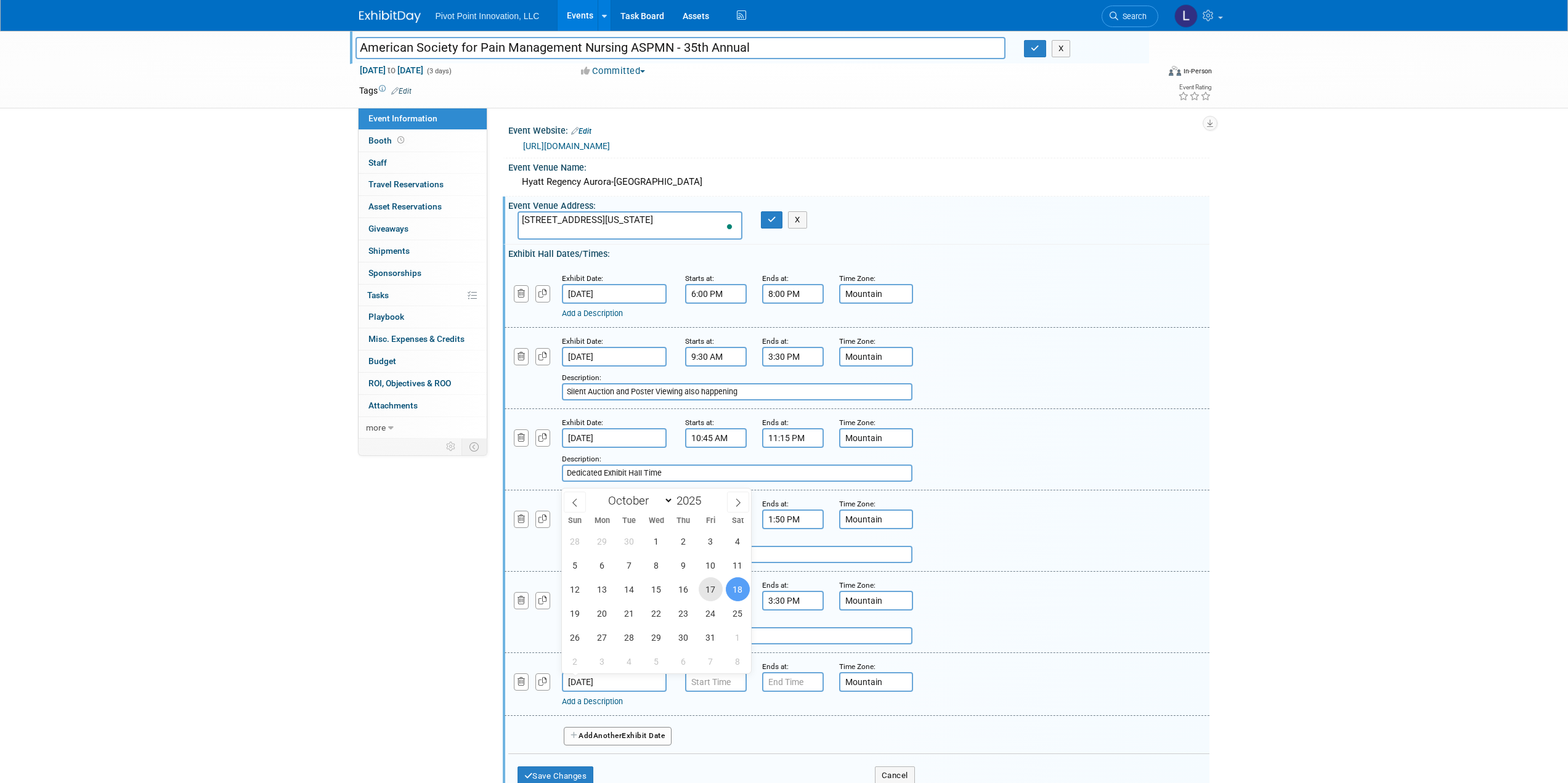
click at [708, 588] on span "17" at bounding box center [710, 589] width 24 height 24
type input "[DATE]"
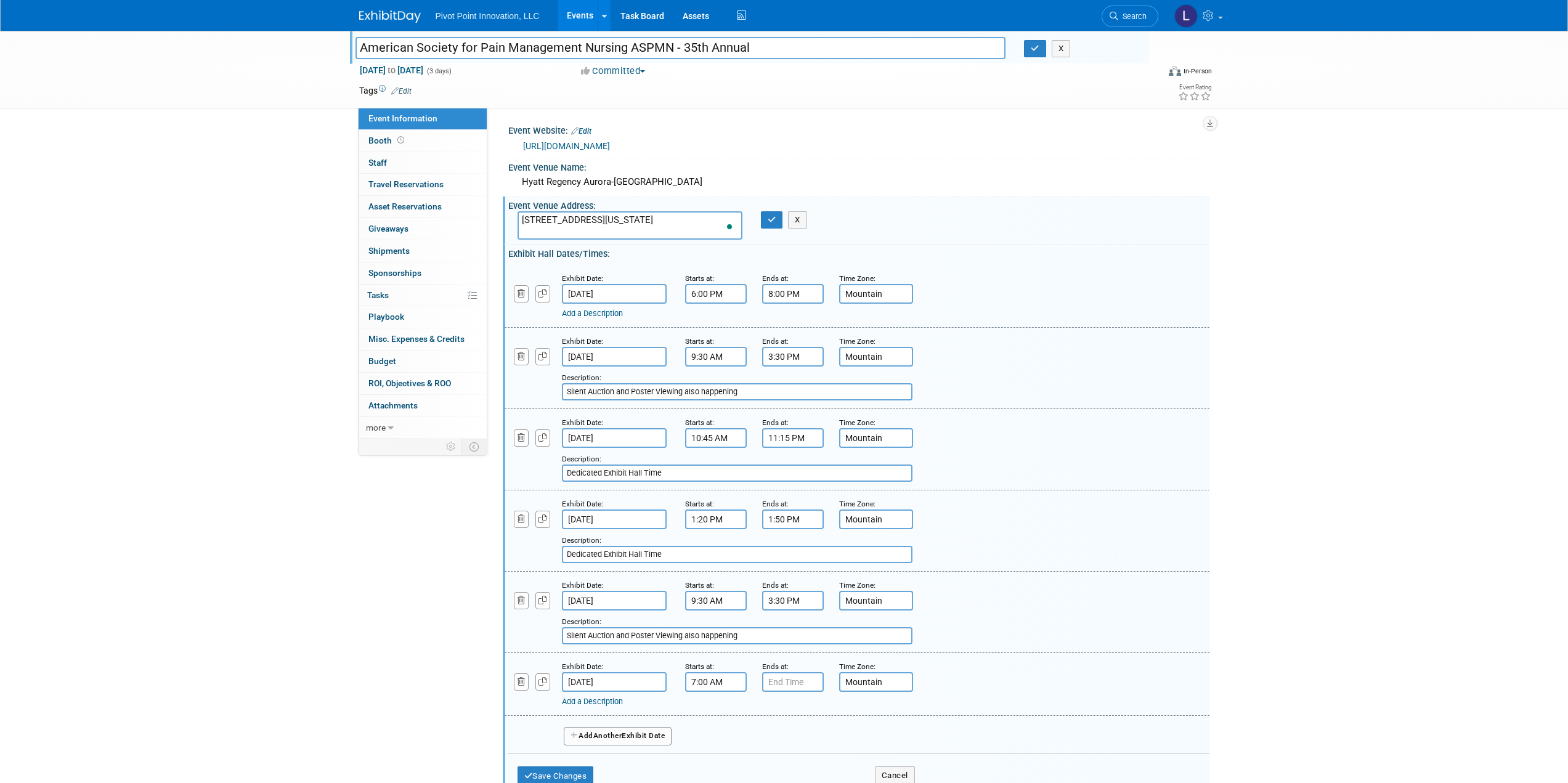
click at [709, 684] on input "7:00 AM" at bounding box center [716, 682] width 62 height 20
type input "10:00 AM"
click at [797, 684] on input "7:00 PM" at bounding box center [793, 682] width 62 height 20
drag, startPoint x: 799, startPoint y: 682, endPoint x: 765, endPoint y: 682, distance: 34.0
click at [765, 682] on input "7:00 PM" at bounding box center [793, 682] width 62 height 20
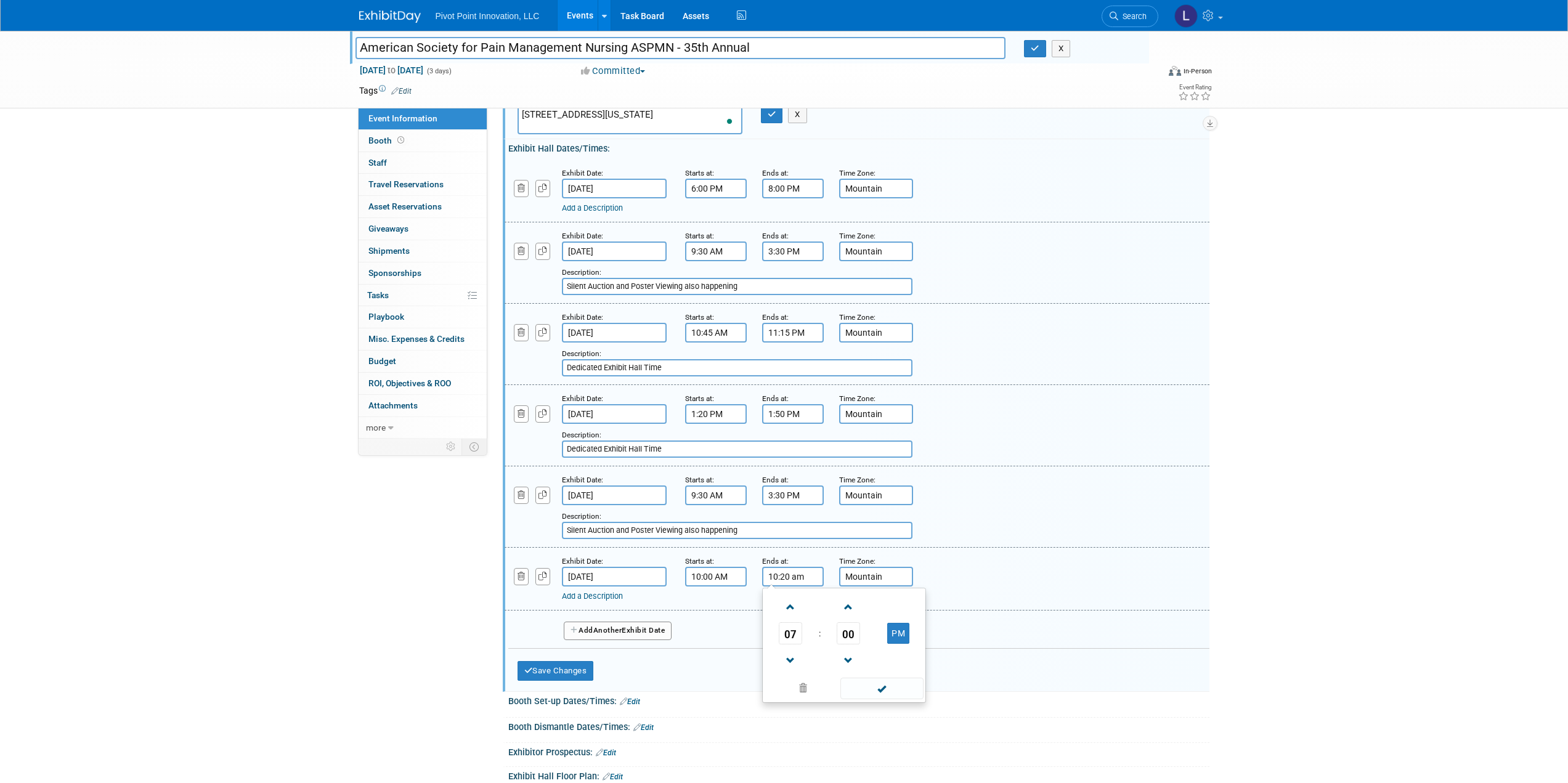
scroll to position [185, 0]
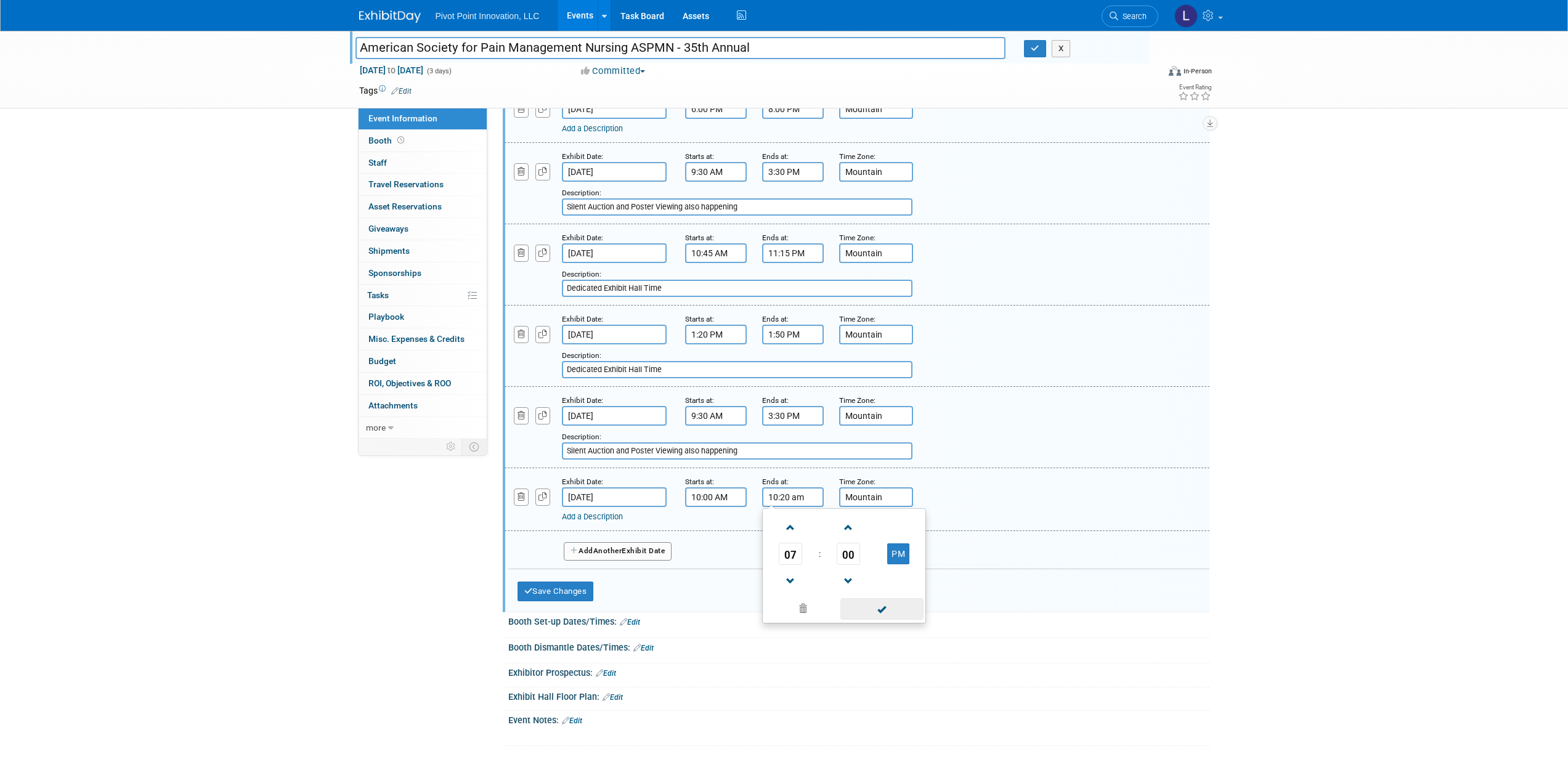
click at [888, 609] on span at bounding box center [881, 609] width 84 height 22
type input "10:20 AM"
click at [607, 518] on link "Add a Description" at bounding box center [592, 516] width 61 height 9
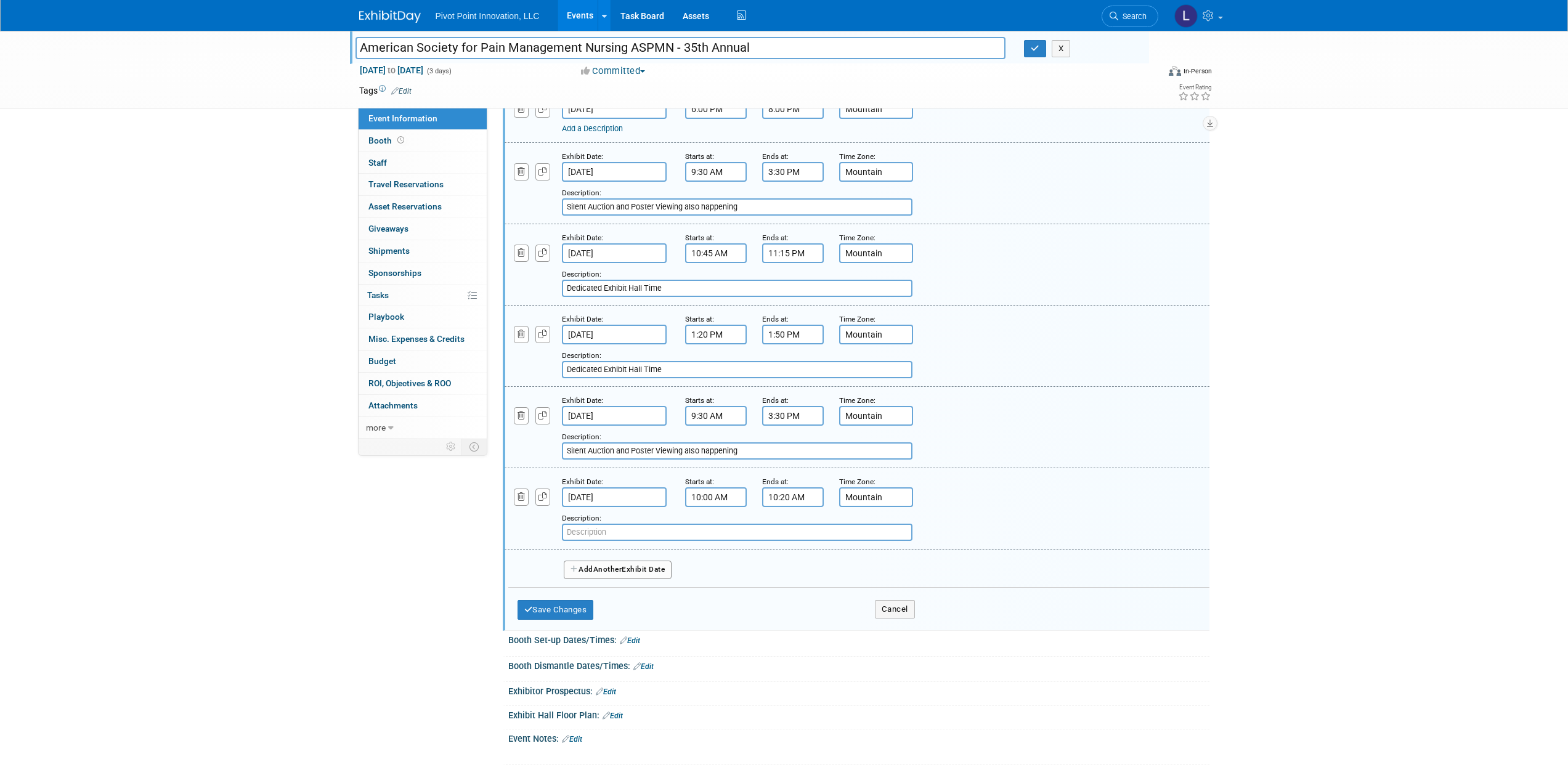
drag, startPoint x: 664, startPoint y: 370, endPoint x: 568, endPoint y: 372, distance: 96.0
click at [568, 371] on input "Dedicated Exhibit Hall Time" at bounding box center [737, 370] width 350 height 18
click at [611, 530] on input "text" at bounding box center [737, 532] width 350 height 18
paste input "Dedicated Exhibit Hall Time"
type input "Dedicated Exhibit Hall Time"
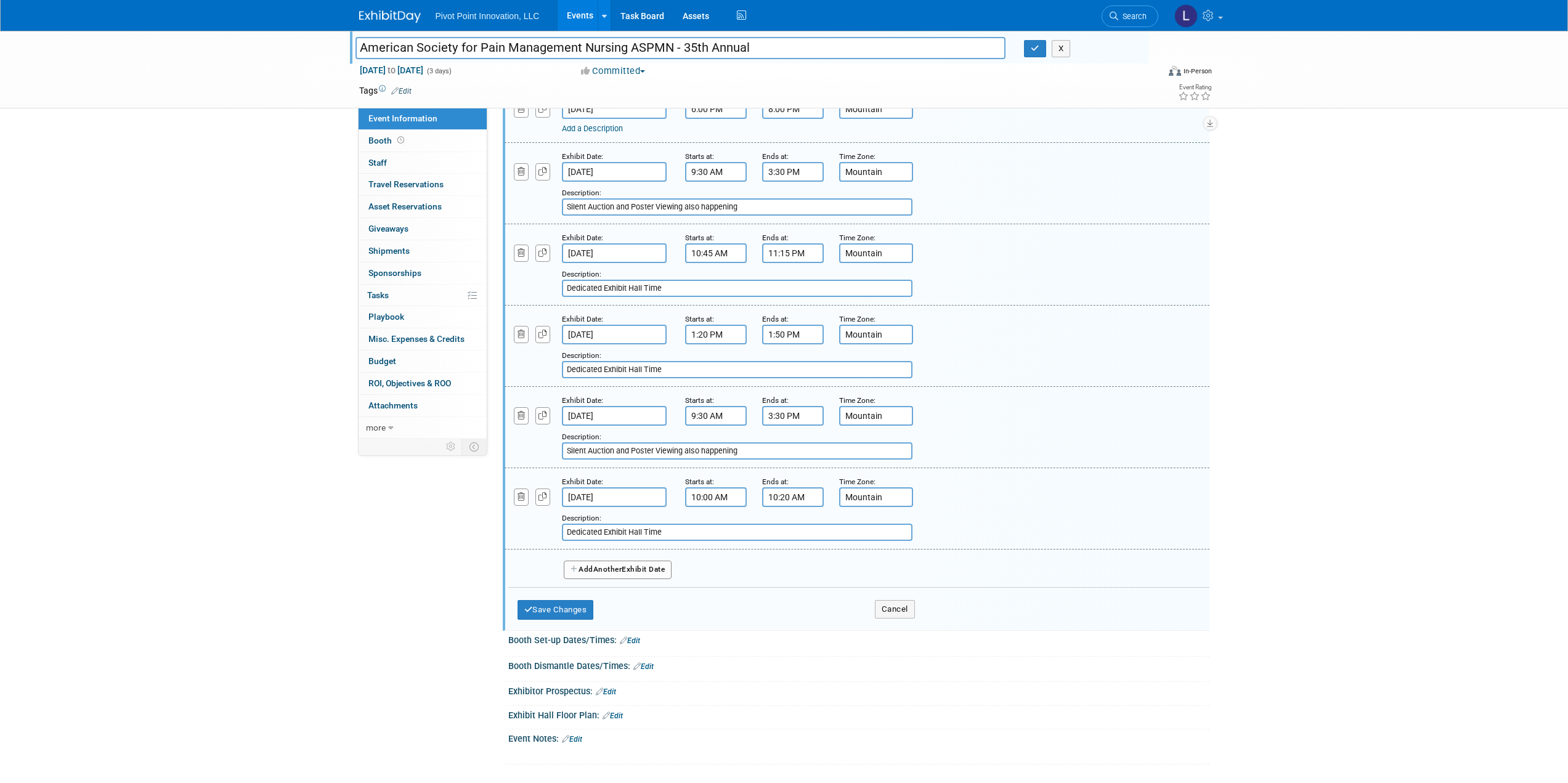
click at [623, 570] on span "Another" at bounding box center [607, 569] width 29 height 9
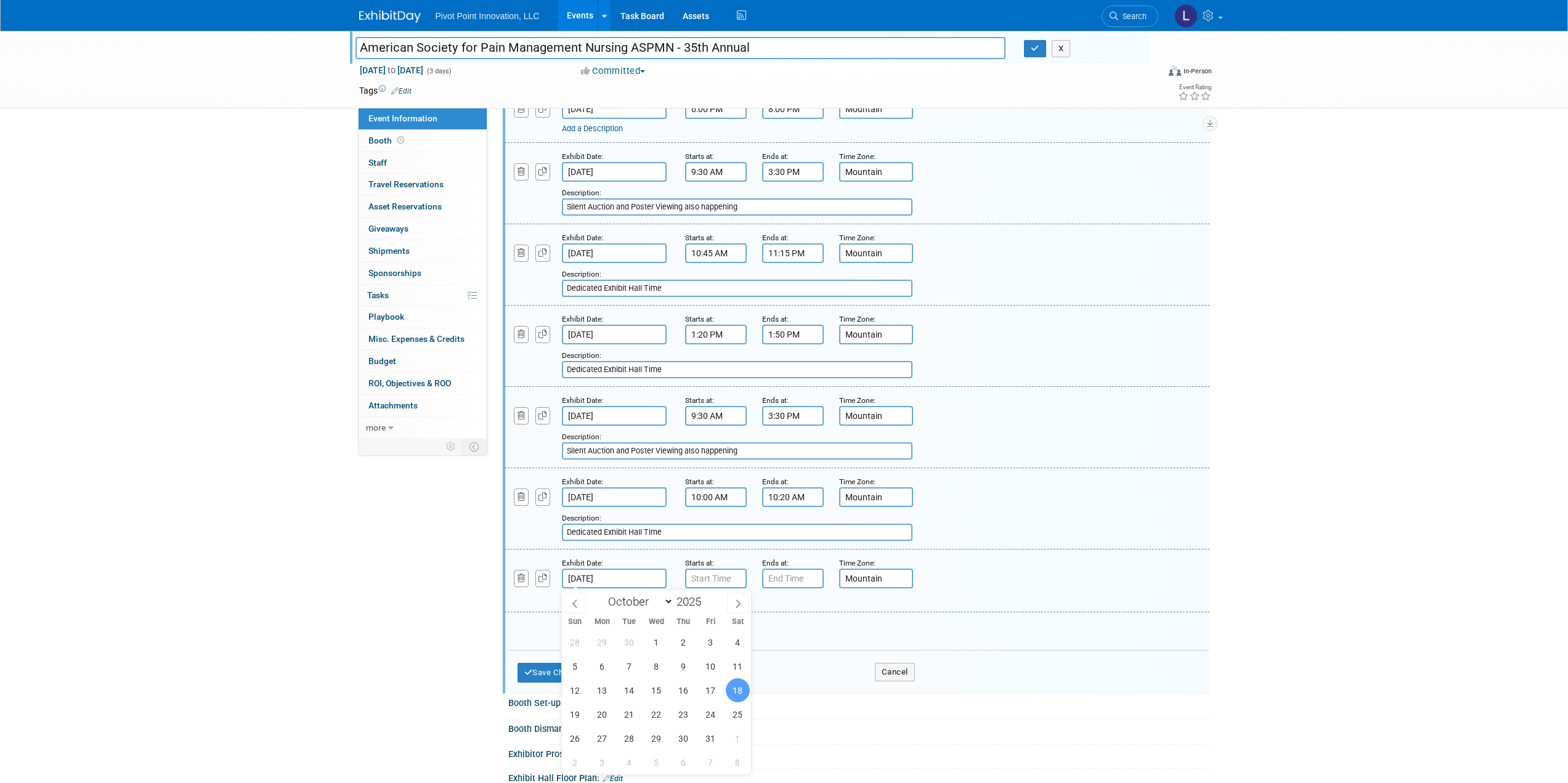
click at [625, 574] on input "Oct 18, 2025" at bounding box center [614, 578] width 104 height 20
click at [705, 684] on span "17" at bounding box center [710, 691] width 24 height 24
type input "[DATE]"
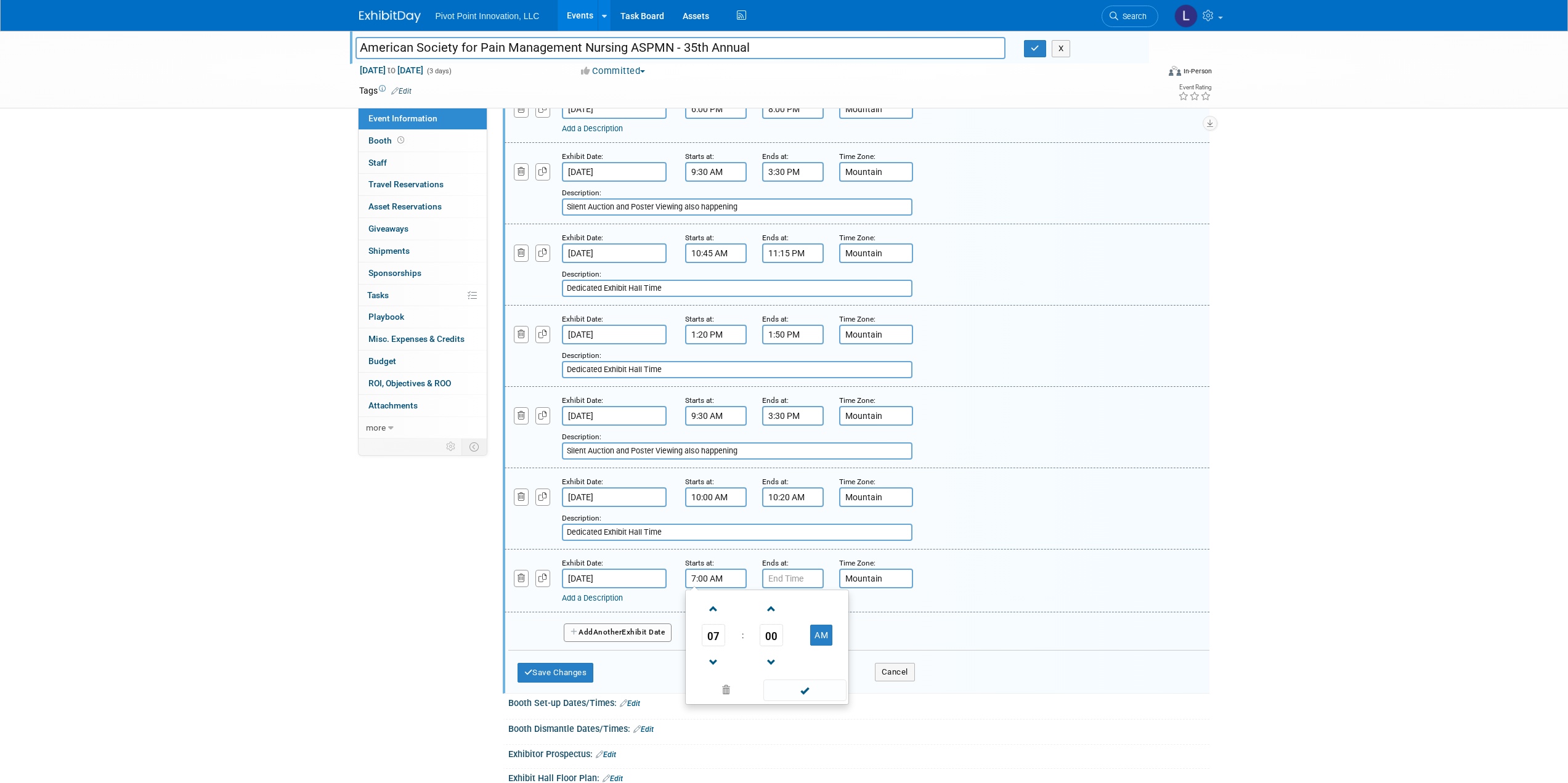
click at [711, 579] on input "7:00 AM" at bounding box center [716, 578] width 62 height 20
type input "7:00 PM"
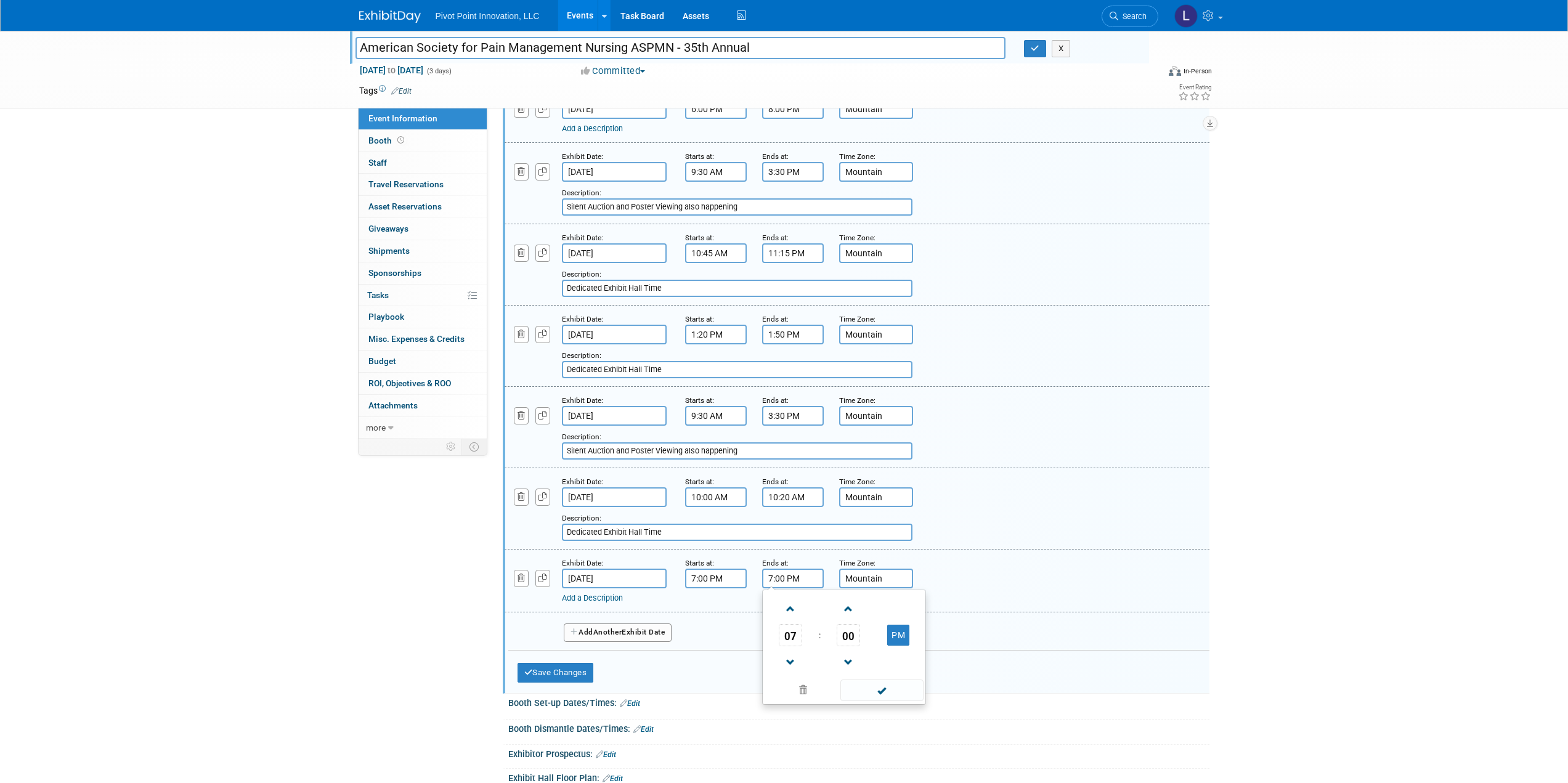
click at [787, 581] on input "7:00 PM" at bounding box center [793, 578] width 62 height 20
drag, startPoint x: 733, startPoint y: 576, endPoint x: 688, endPoint y: 576, distance: 45.0
click at [688, 576] on input "7:00 PM" at bounding box center [716, 578] width 62 height 20
type input "3:20 PM"
click at [804, 578] on input "7:00 PM" at bounding box center [793, 578] width 62 height 20
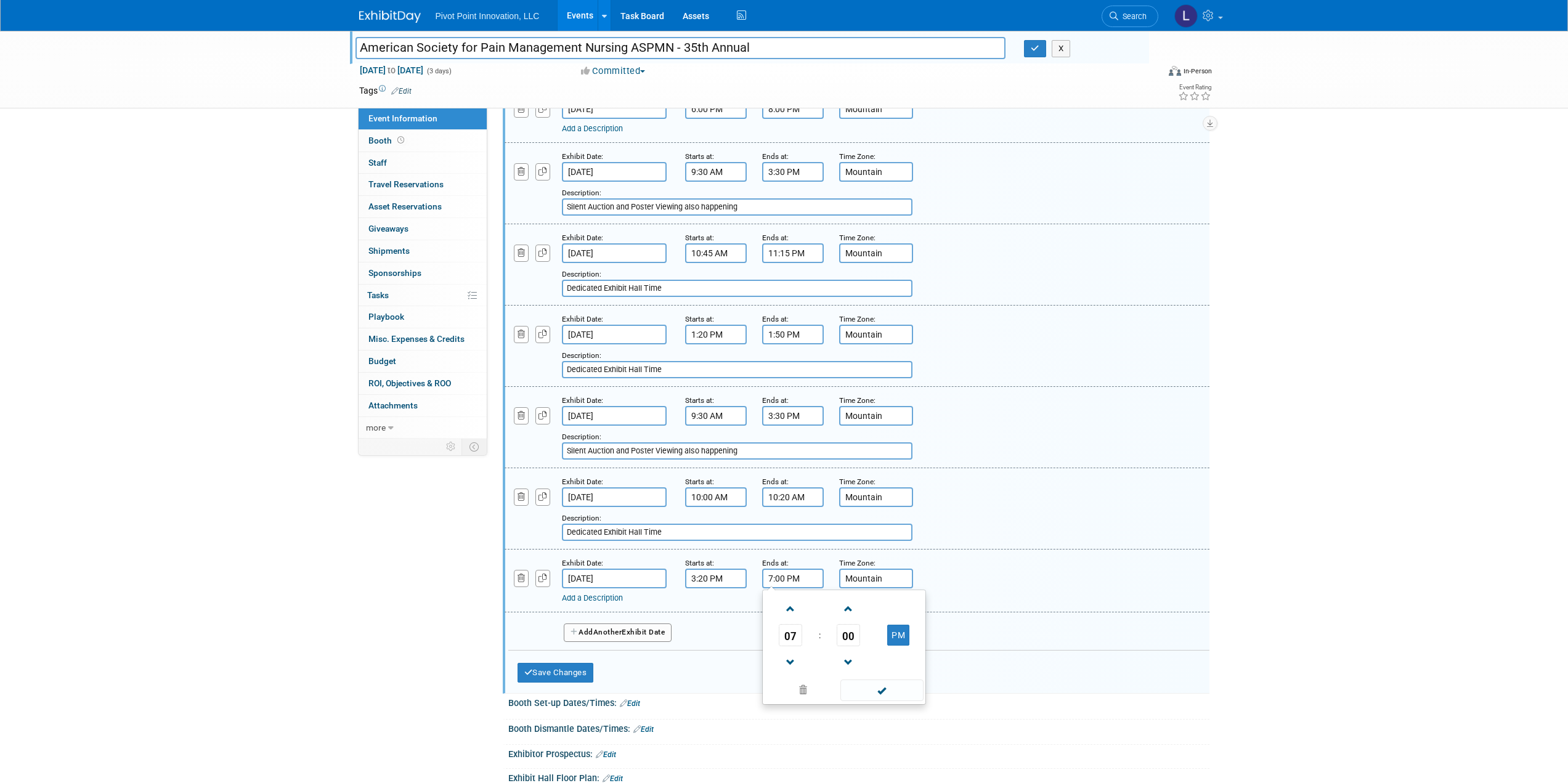
drag, startPoint x: 804, startPoint y: 577, endPoint x: 767, endPoint y: 579, distance: 37.1
click at [767, 579] on input "7:00 PM" at bounding box center [793, 578] width 62 height 20
type input "3:50 PM"
click at [660, 597] on div "Add a Description" at bounding box center [825, 598] width 527 height 11
click at [616, 596] on link "Add a Description" at bounding box center [592, 597] width 61 height 9
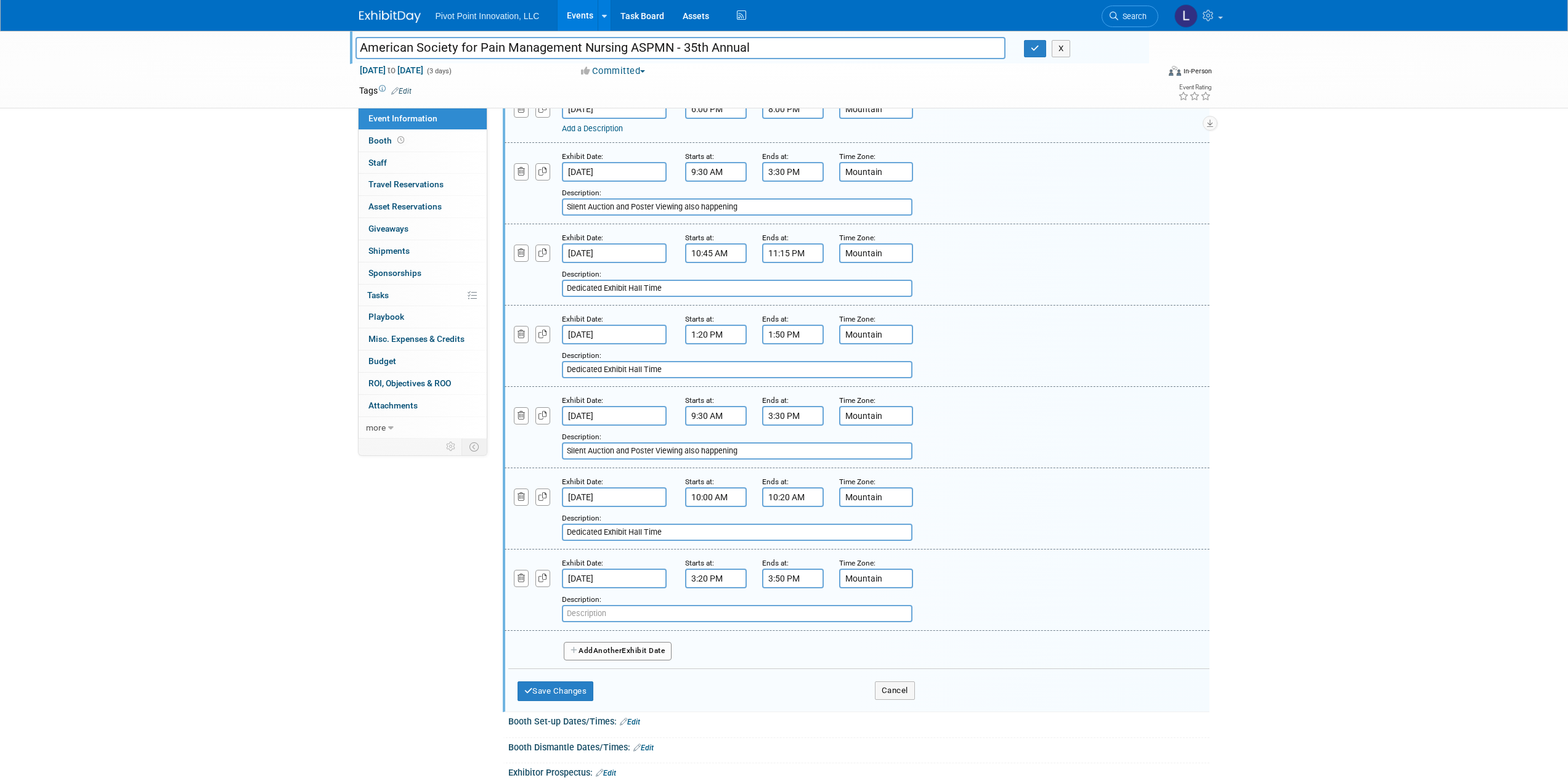
paste input "Dedicated Exhibit Hall Time"
type input "Dedicated Exhibit Hall Time"
click at [631, 650] on button "Add Another Exhibit Date" at bounding box center [618, 651] width 108 height 19
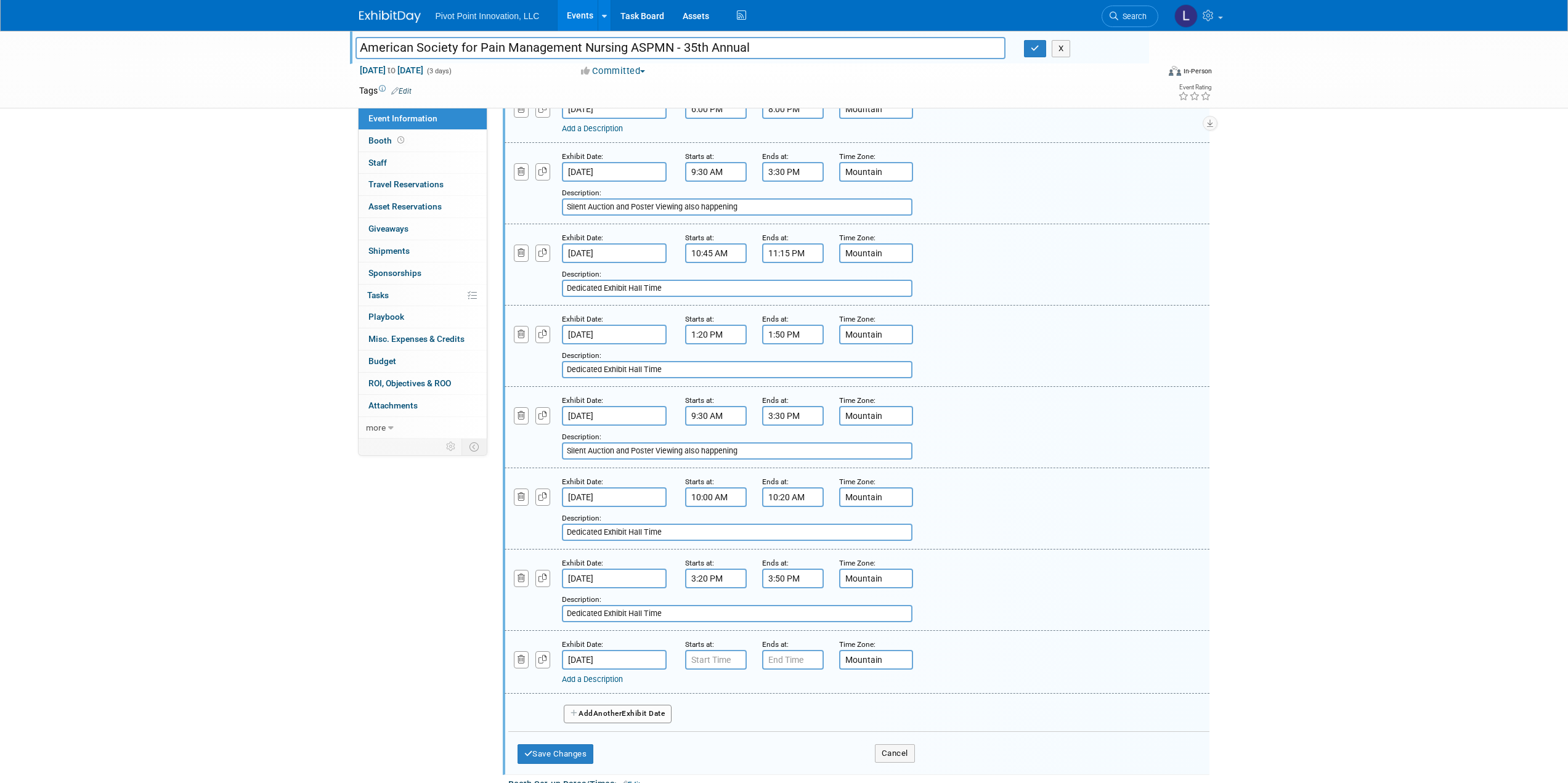
click at [640, 660] on input "Oct 18, 2025" at bounding box center [614, 660] width 104 height 20
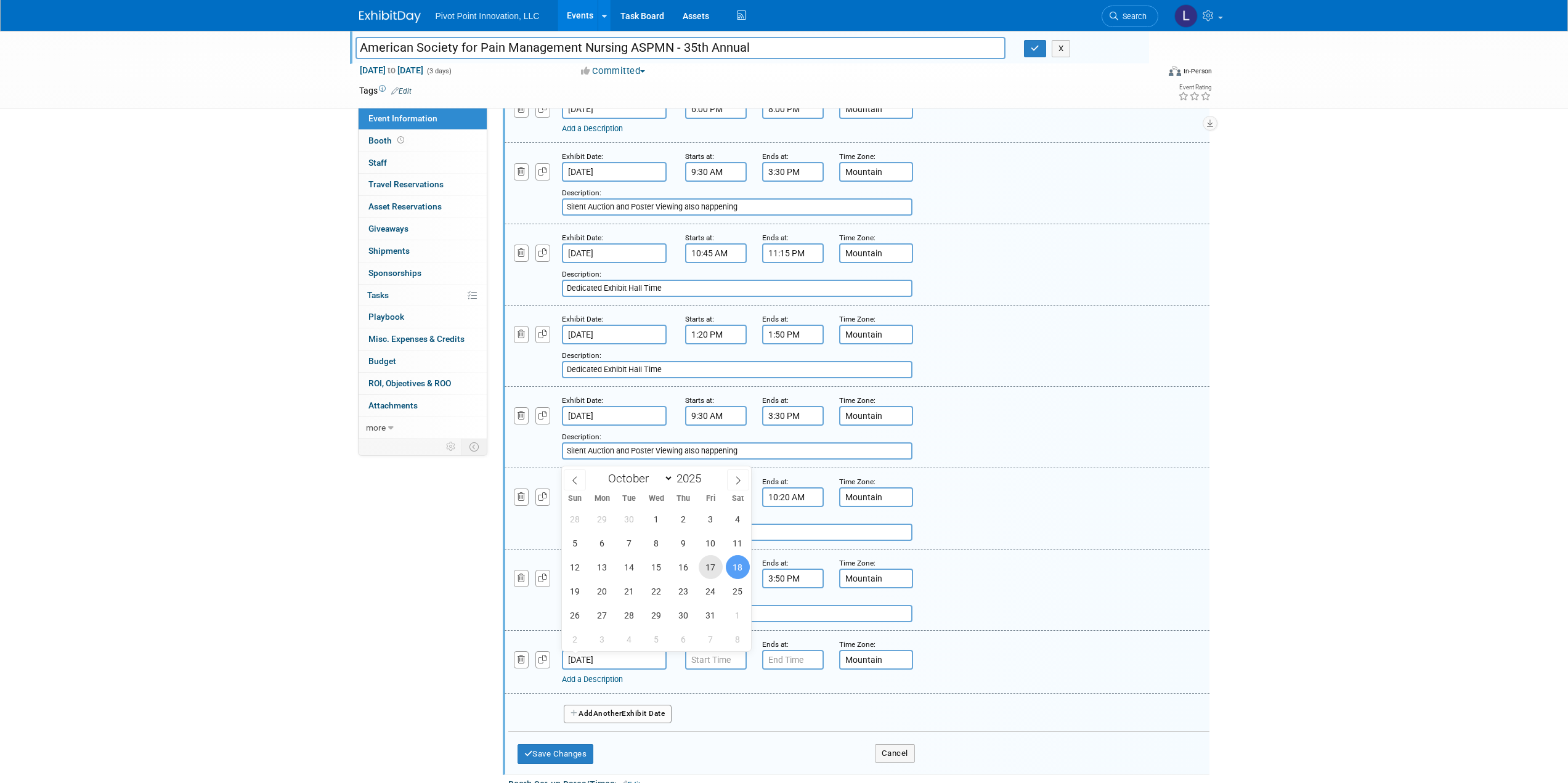
click at [707, 567] on span "17" at bounding box center [710, 567] width 24 height 24
type input "[DATE]"
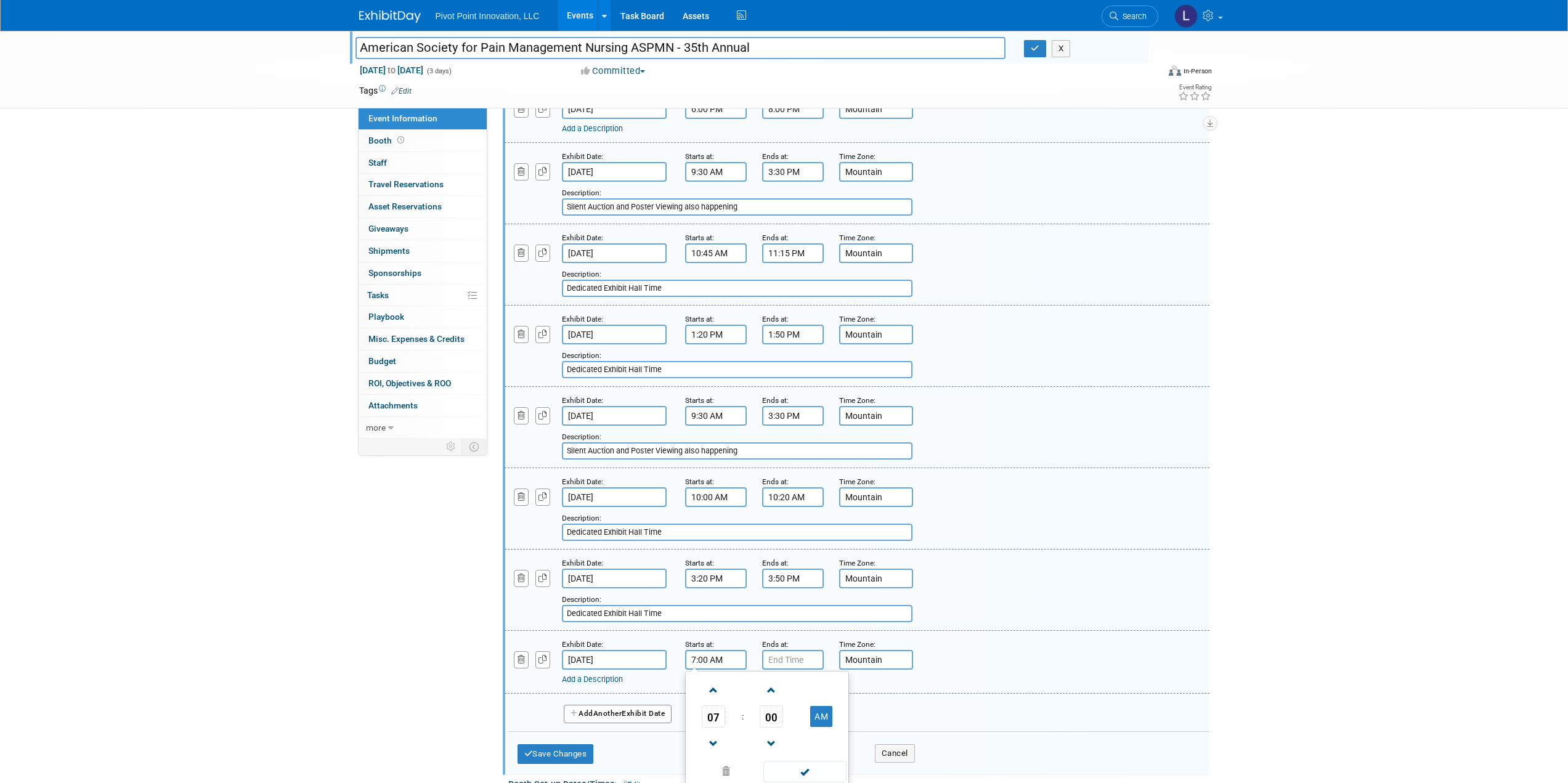
click at [712, 660] on input "7:00 AM" at bounding box center [716, 660] width 62 height 20
drag, startPoint x: 705, startPoint y: 660, endPoint x: 689, endPoint y: 661, distance: 16.0
click at [689, 661] on input "7:00 AM" at bounding box center [716, 660] width 62 height 20
type input "4:00 PM AM"
type input "4:00 PM"
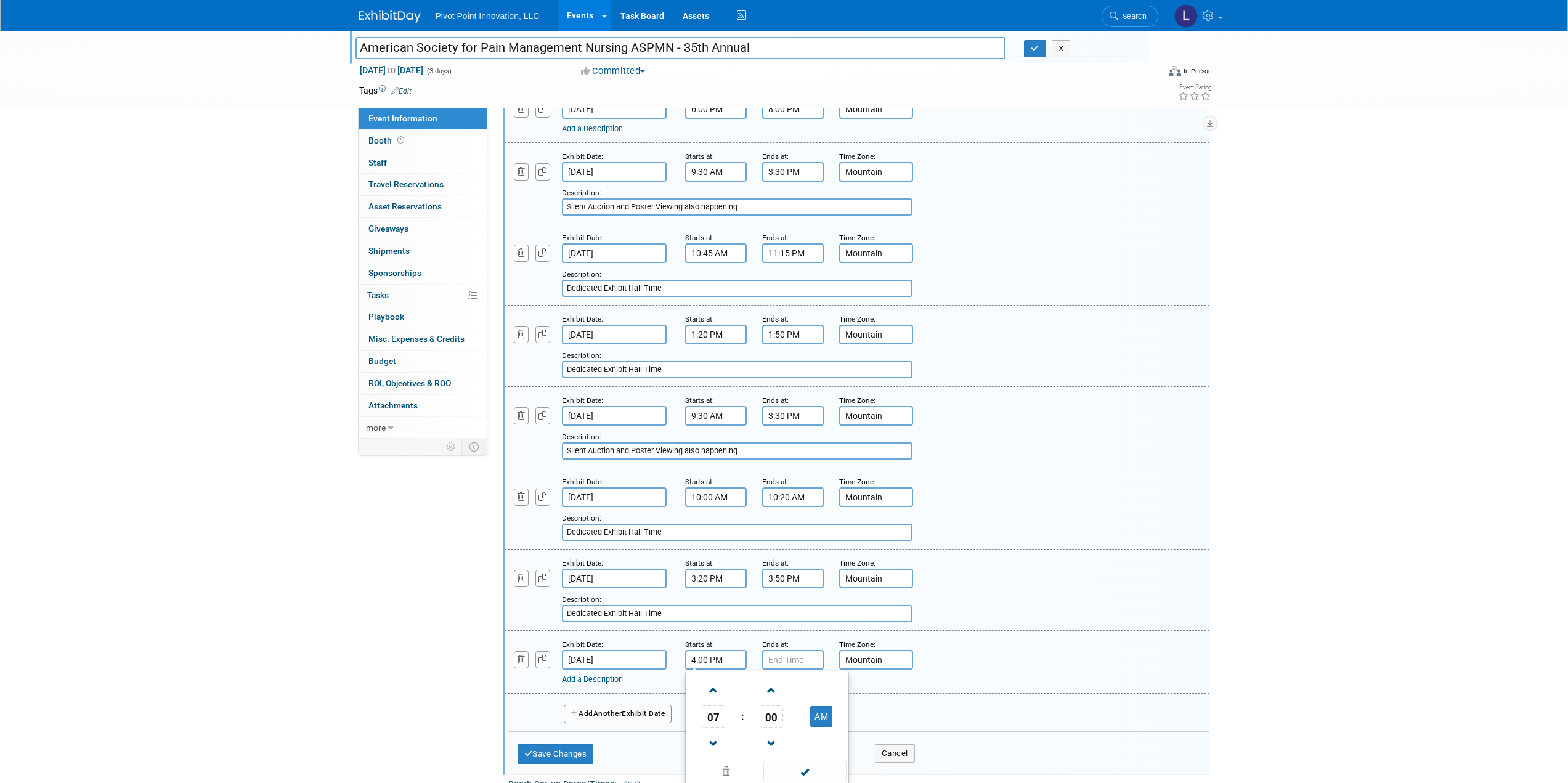
type input "7:00 PM"
click at [787, 659] on input "7:00 PM" at bounding box center [793, 660] width 62 height 20
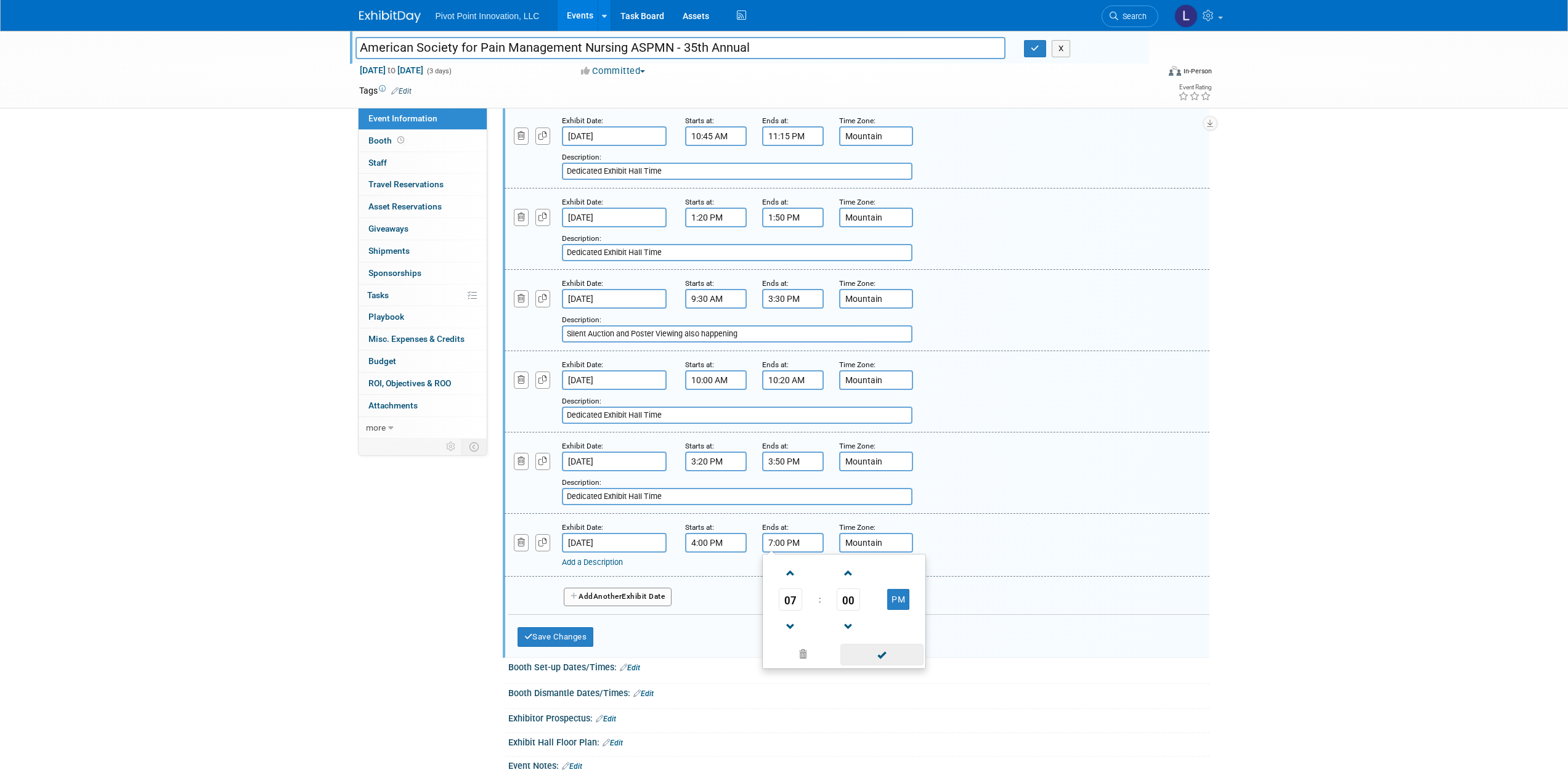
scroll to position [308, 0]
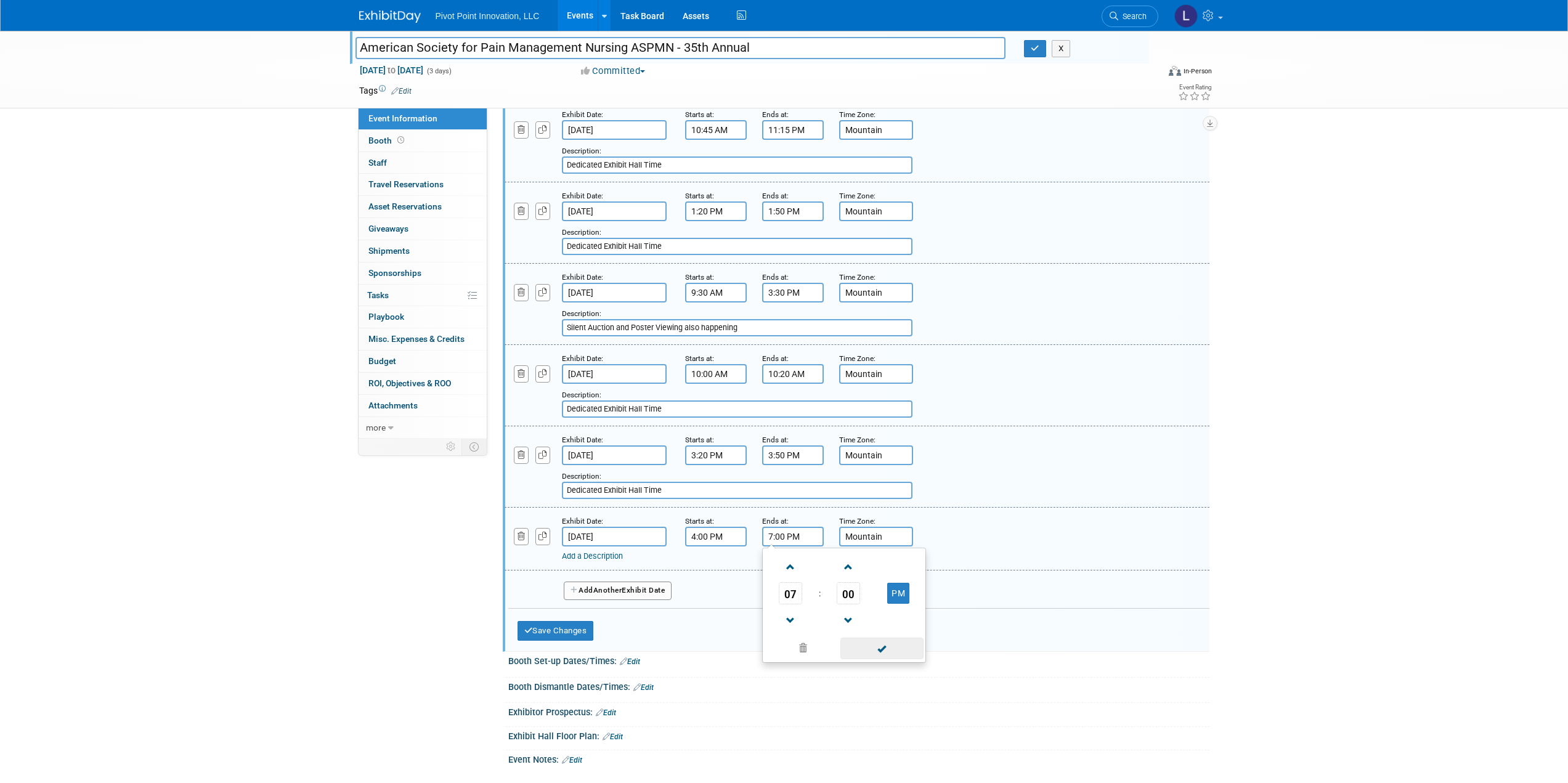
click at [878, 646] on span at bounding box center [881, 648] width 84 height 22
click at [638, 591] on button "Add Another Exhibit Date" at bounding box center [618, 590] width 108 height 19
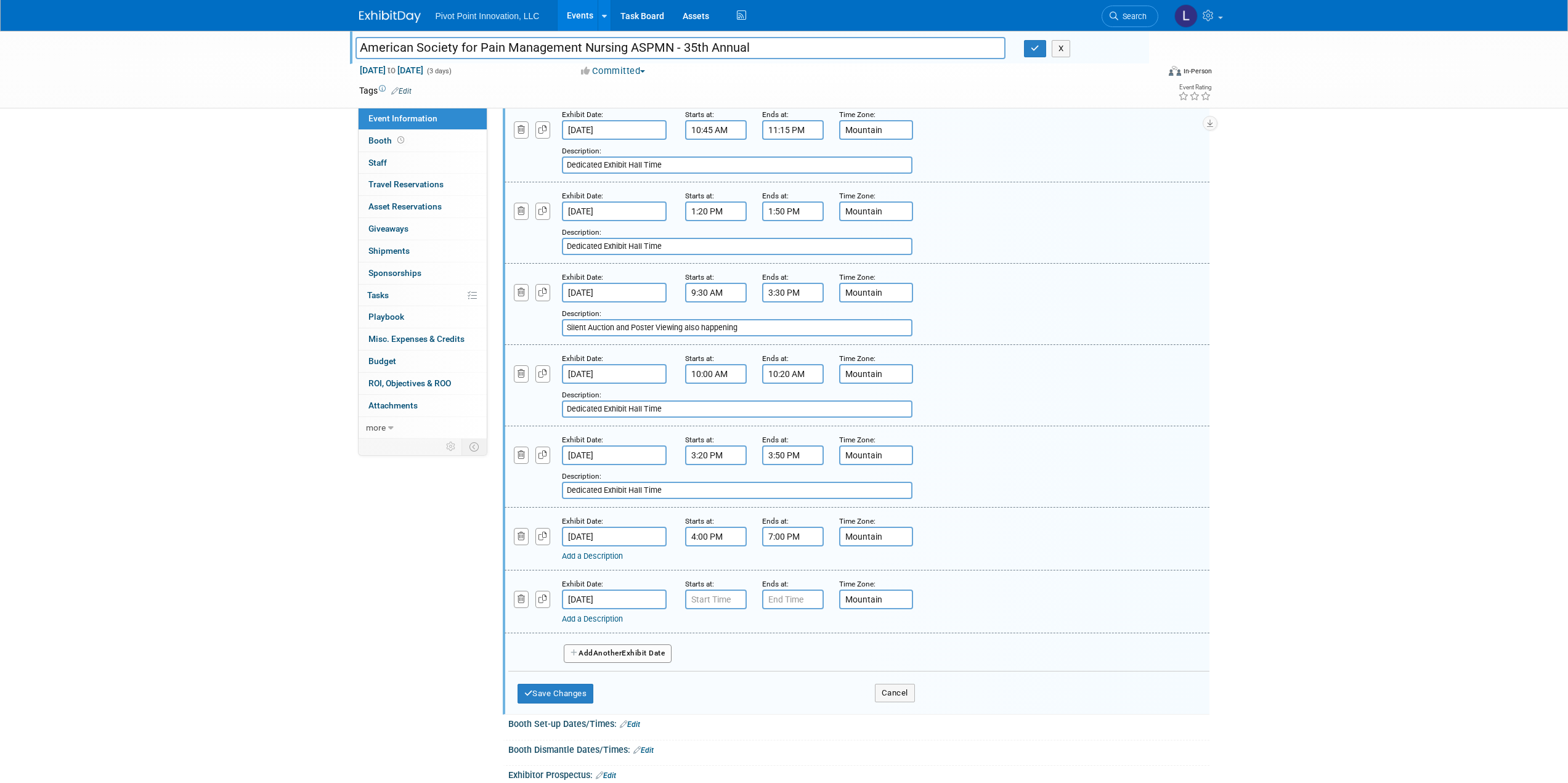
click at [633, 649] on button "Add Another Exhibit Date" at bounding box center [618, 653] width 108 height 19
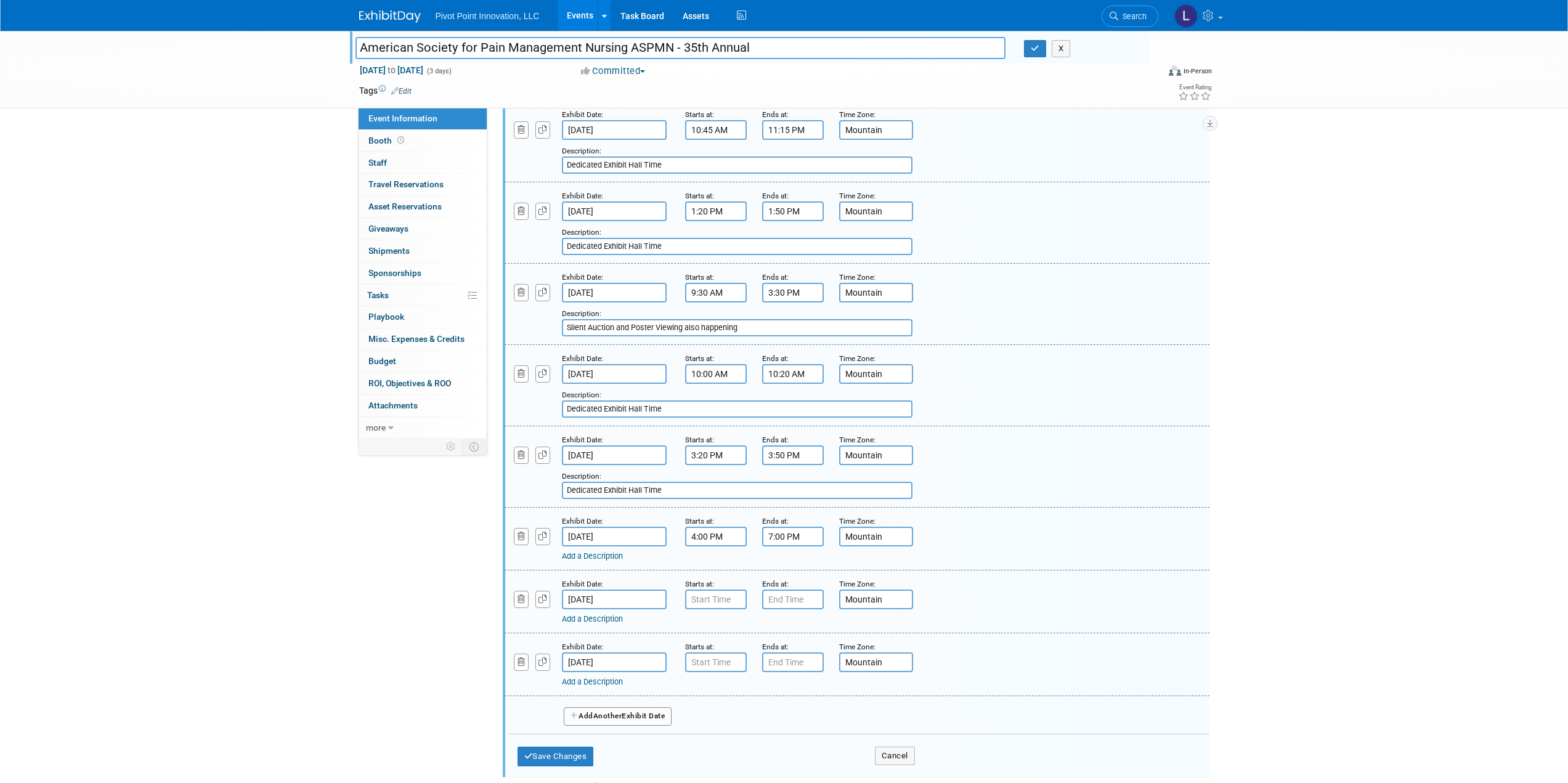
click at [614, 623] on link "Add a Description" at bounding box center [592, 618] width 61 height 9
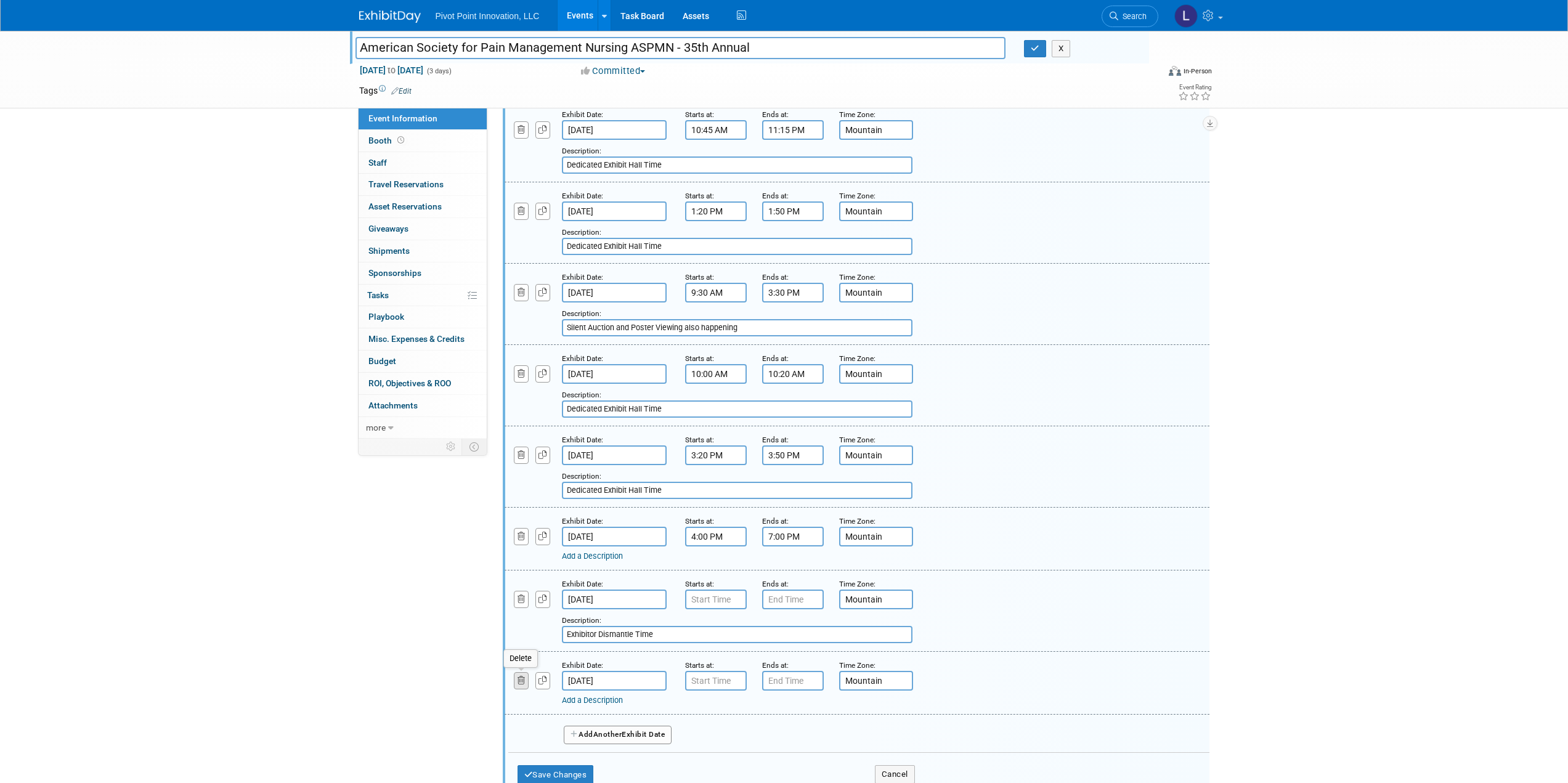
type input "Exhibitor Dismantle Time"
click at [522, 680] on icon "button" at bounding box center [521, 681] width 8 height 8
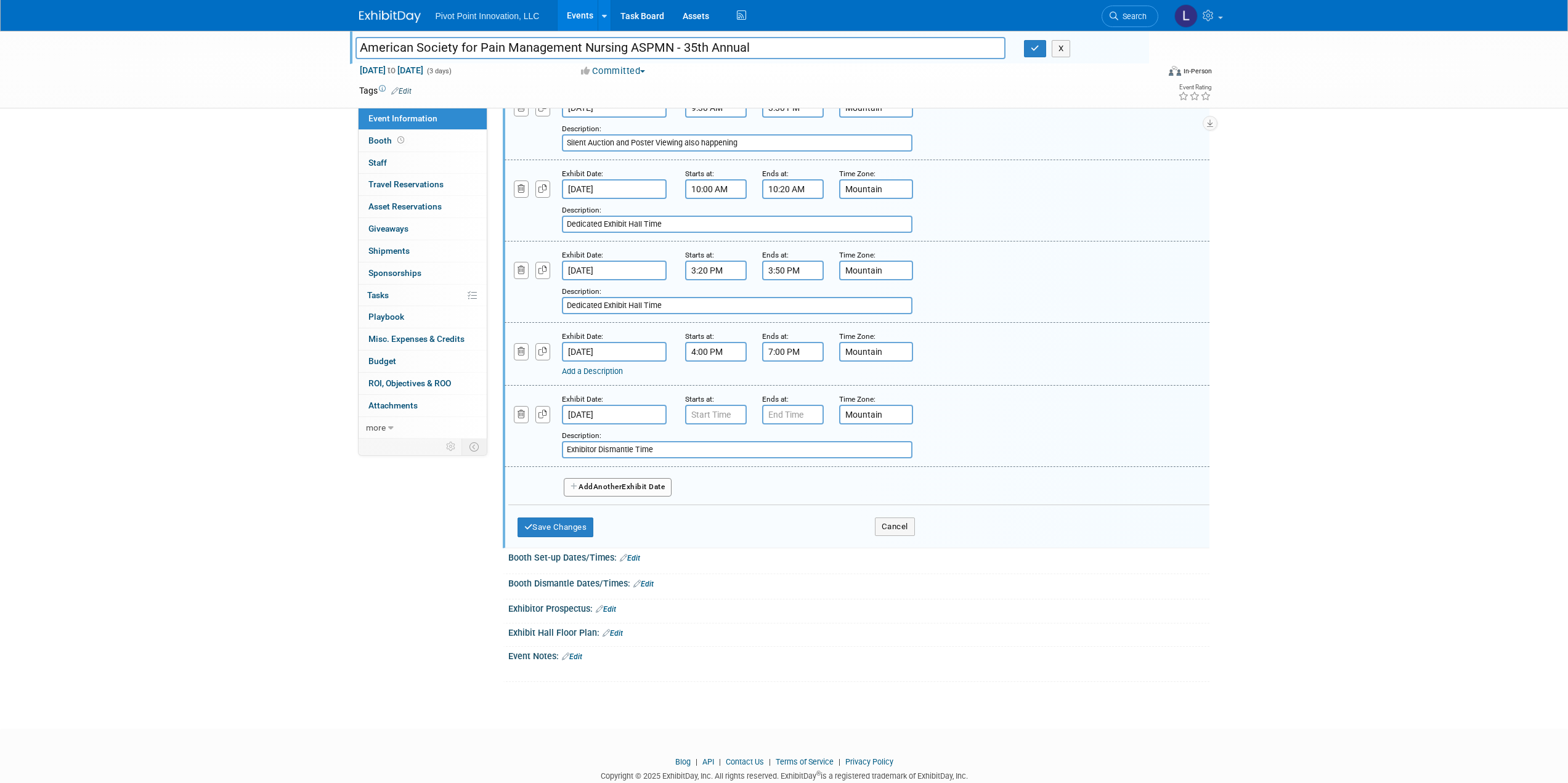
scroll to position [524, 0]
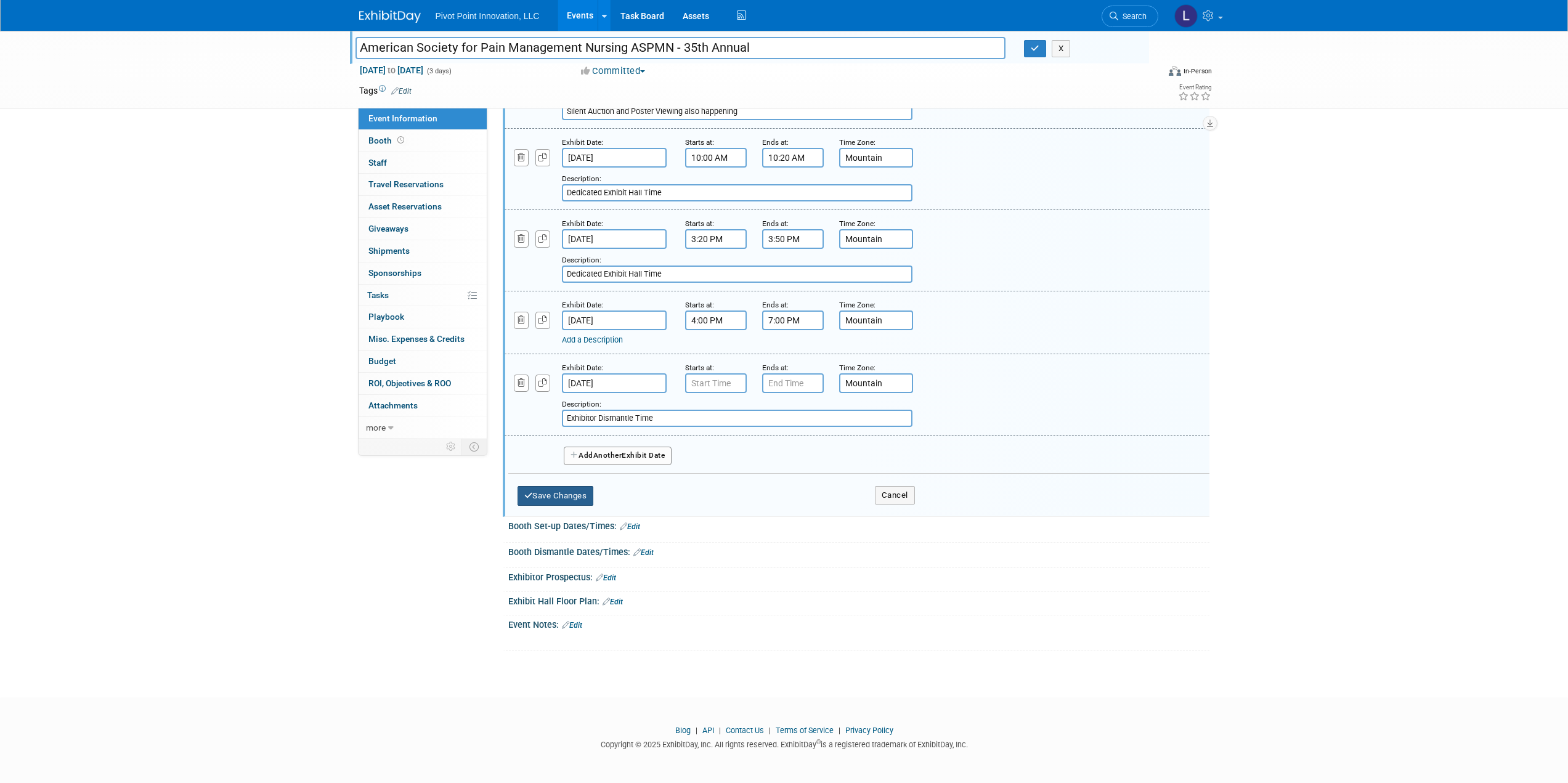
click at [564, 497] on button "Save Changes" at bounding box center [556, 496] width 77 height 20
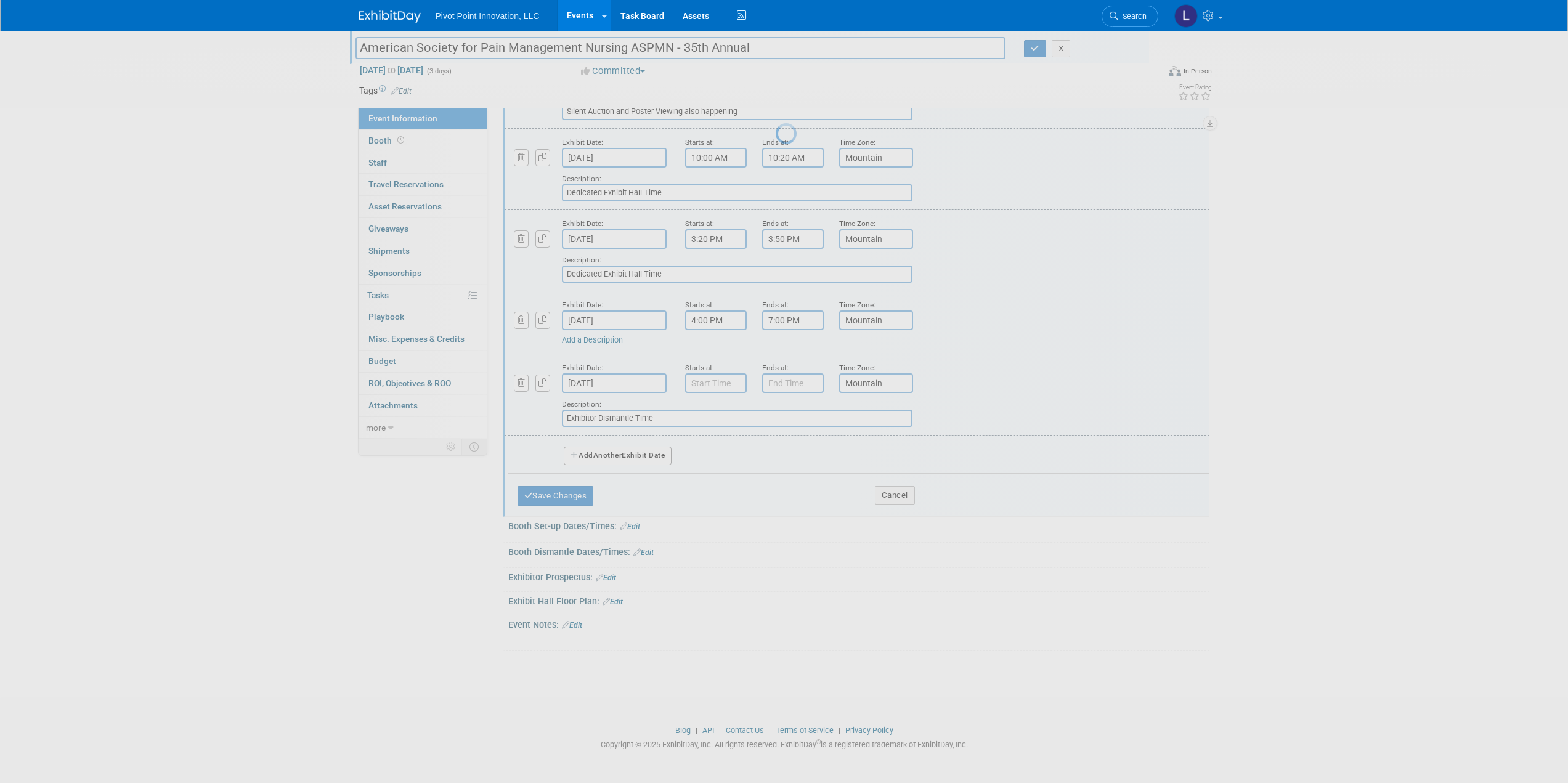
scroll to position [0, 0]
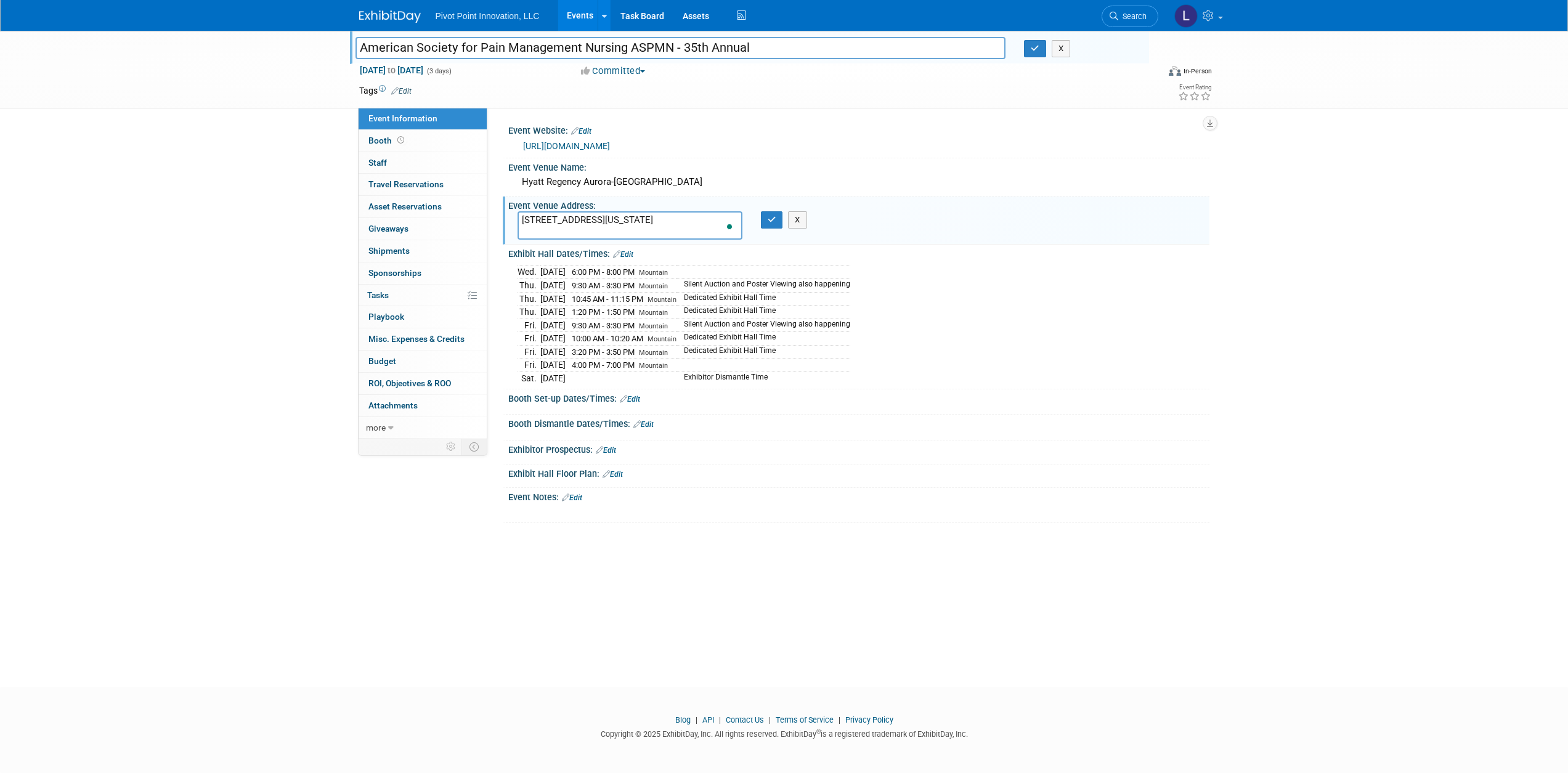
click at [635, 396] on link "Edit" at bounding box center [630, 399] width 21 height 9
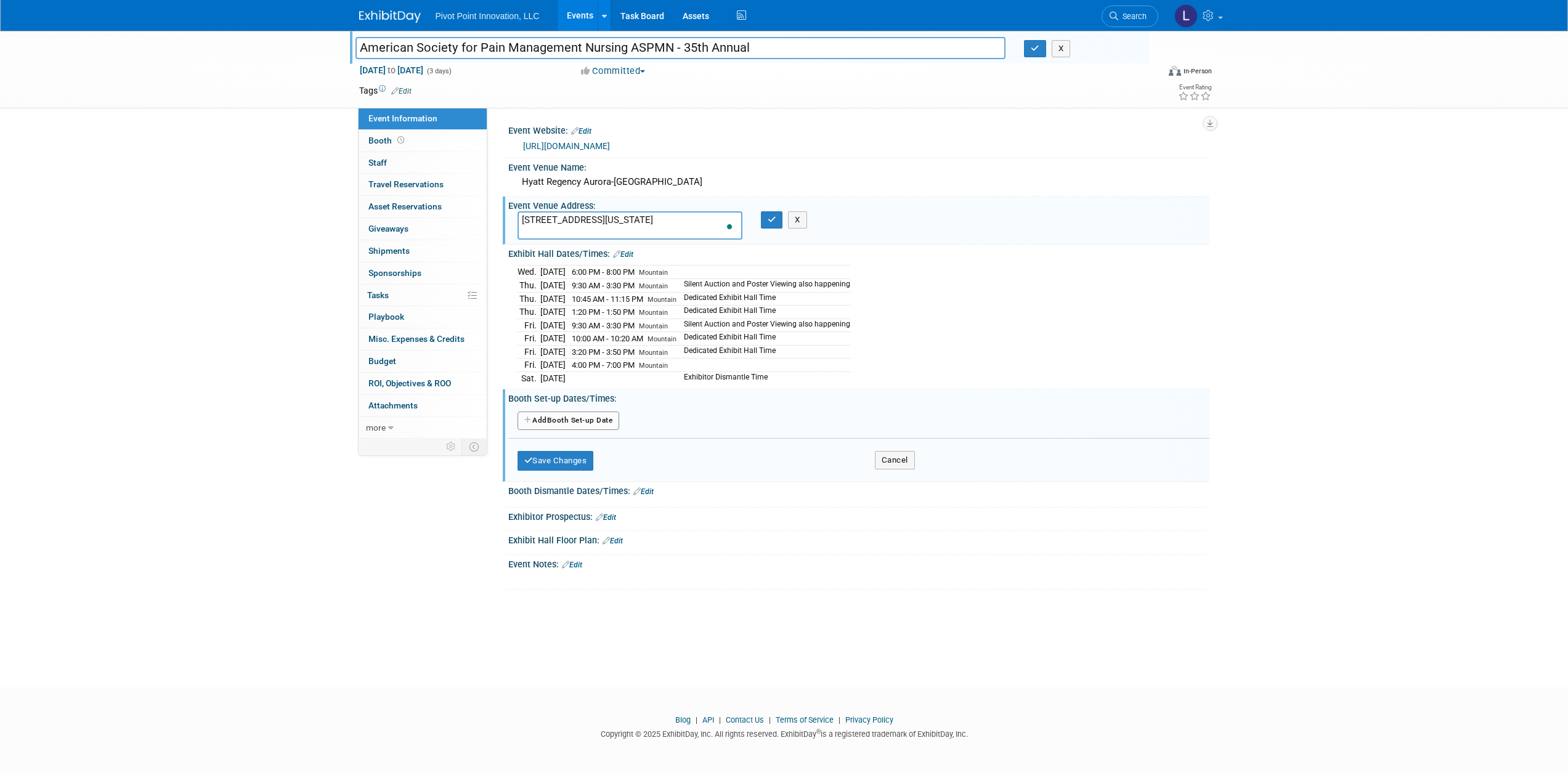
click at [592, 418] on button "Add Another Booth Set-up Date" at bounding box center [569, 420] width 102 height 19
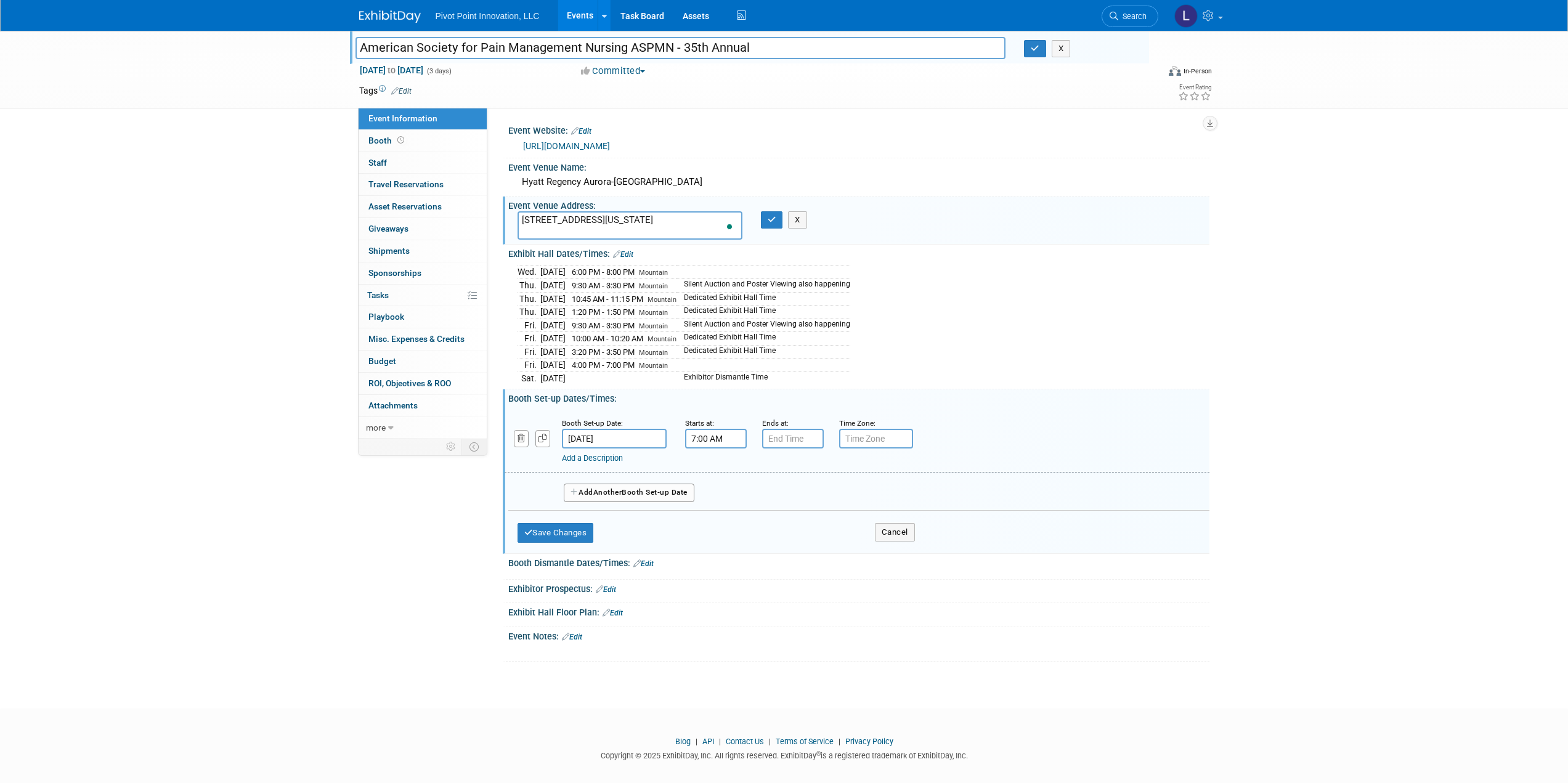
click at [707, 436] on input "7:00 AM" at bounding box center [716, 439] width 62 height 20
click at [691, 435] on input "7:00 AM" at bounding box center [716, 439] width 62 height 20
drag, startPoint x: 809, startPoint y: 547, endPoint x: 803, endPoint y: 504, distance: 43.4
click at [809, 547] on span at bounding box center [805, 551] width 84 height 22
type input "9:00 AM"
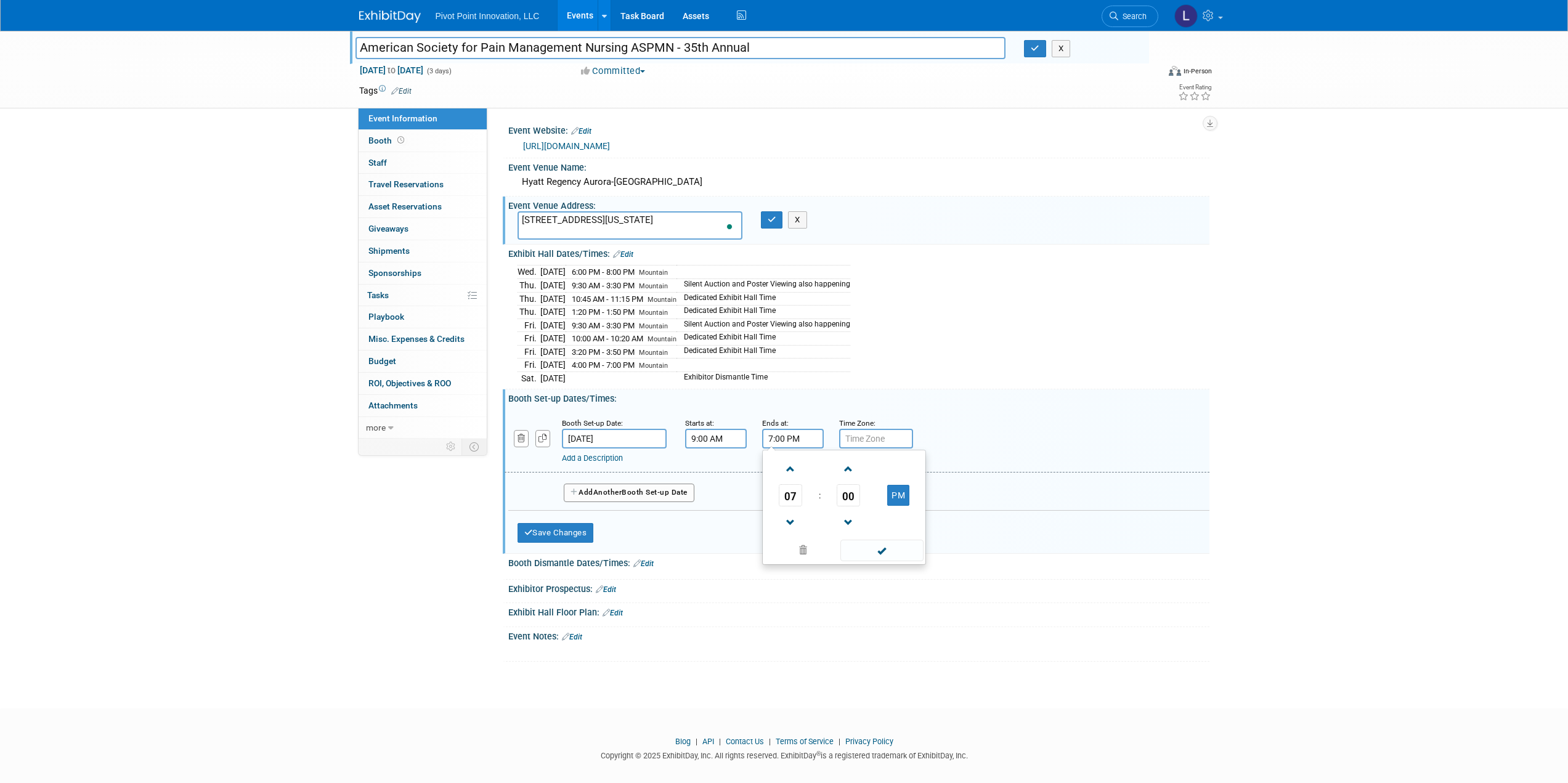
click at [796, 434] on input "7:00 PM" at bounding box center [793, 439] width 62 height 20
click at [767, 435] on input "7:00 PM" at bounding box center [793, 439] width 62 height 20
click at [888, 547] on span at bounding box center [881, 551] width 84 height 22
type input "4:00 PM"
click at [607, 456] on link "Add a Description" at bounding box center [592, 457] width 61 height 9
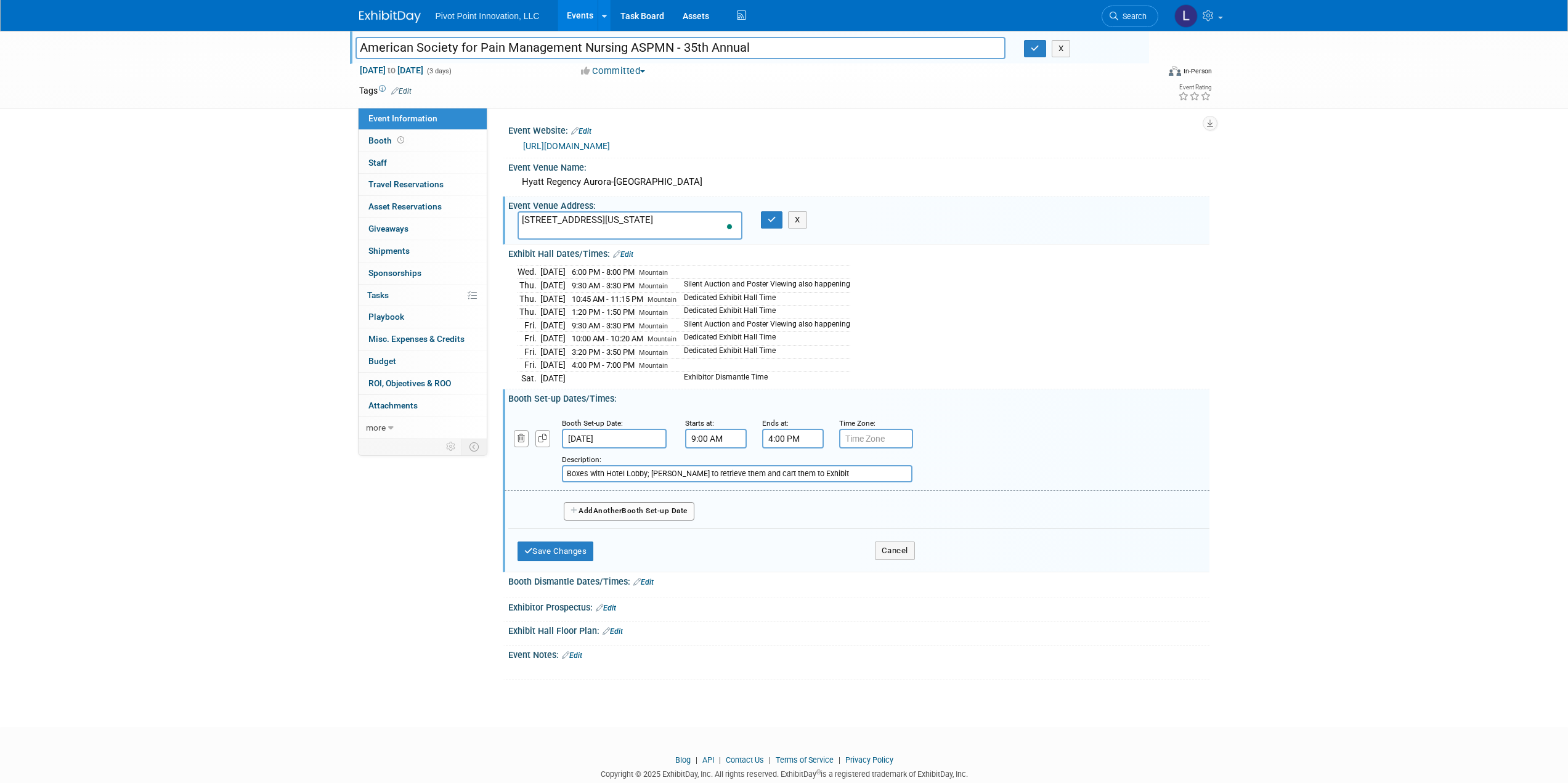
drag, startPoint x: 822, startPoint y: 468, endPoint x: 797, endPoint y: 472, distance: 25.3
click at [797, 472] on input "Boxes with Hotel Lobby; Amarita to retrieve them and cart them to Exhibit" at bounding box center [737, 474] width 350 height 18
click at [850, 476] on input "Boxes with Hotel Lobby; Amarita to retrieve them and cart them to Exhibit" at bounding box center [737, 474] width 350 height 18
click at [716, 469] on input "Boxes with Hotel Lobby; Amarita to retrieve them and cart them to Exhibit" at bounding box center [737, 474] width 350 height 18
click at [806, 472] on input "Boxes with Hotel Lobby; Amarita to retrieve and cart them to Exhibit" at bounding box center [737, 474] width 350 height 18
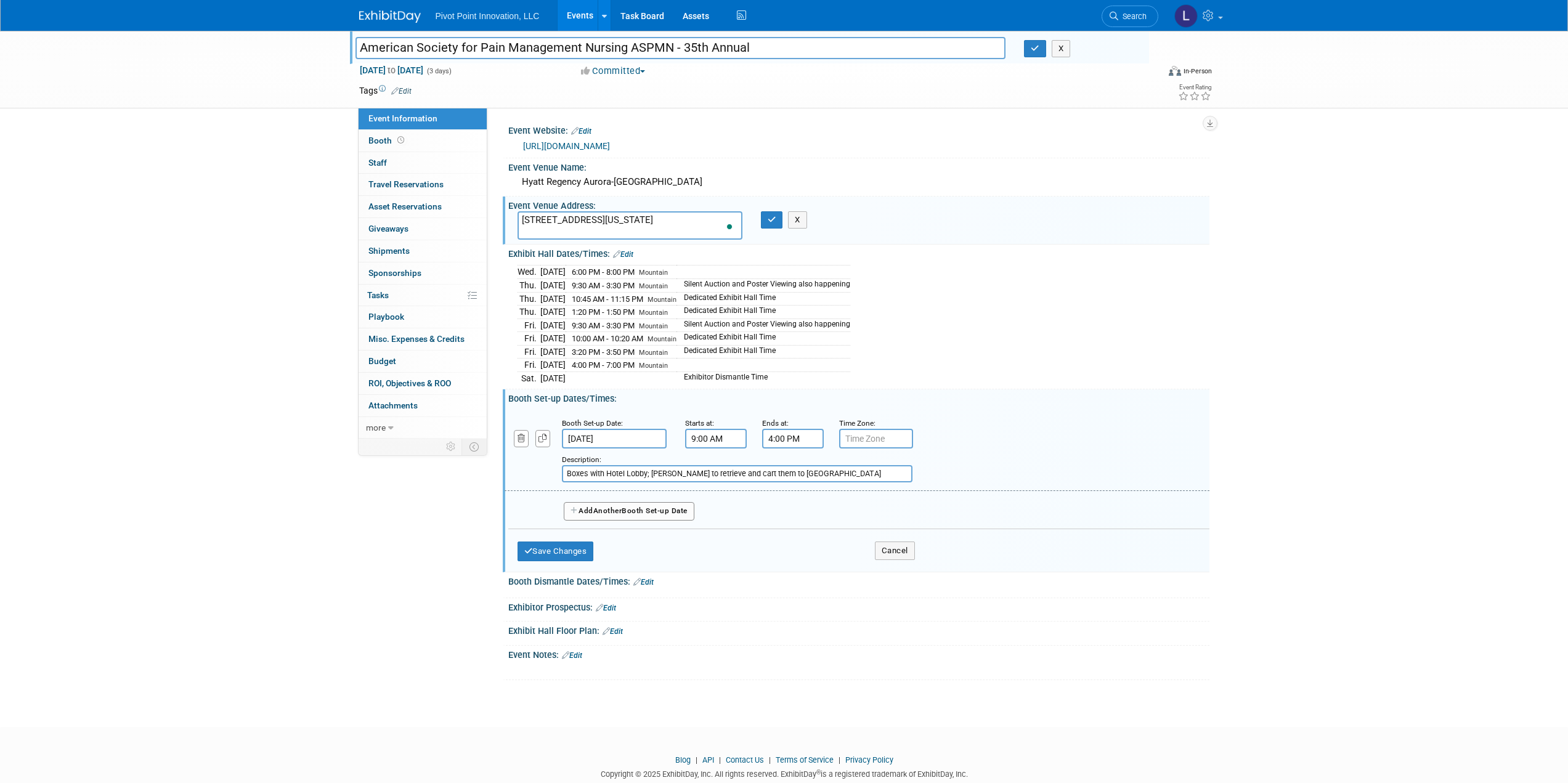
type input "Boxes with Hotel Lobby; Amarita to retrieve and cart them to Exhibit Hall"
click at [658, 376] on td at bounding box center [621, 378] width 111 height 13
click at [569, 547] on button "Save Changes" at bounding box center [556, 552] width 77 height 20
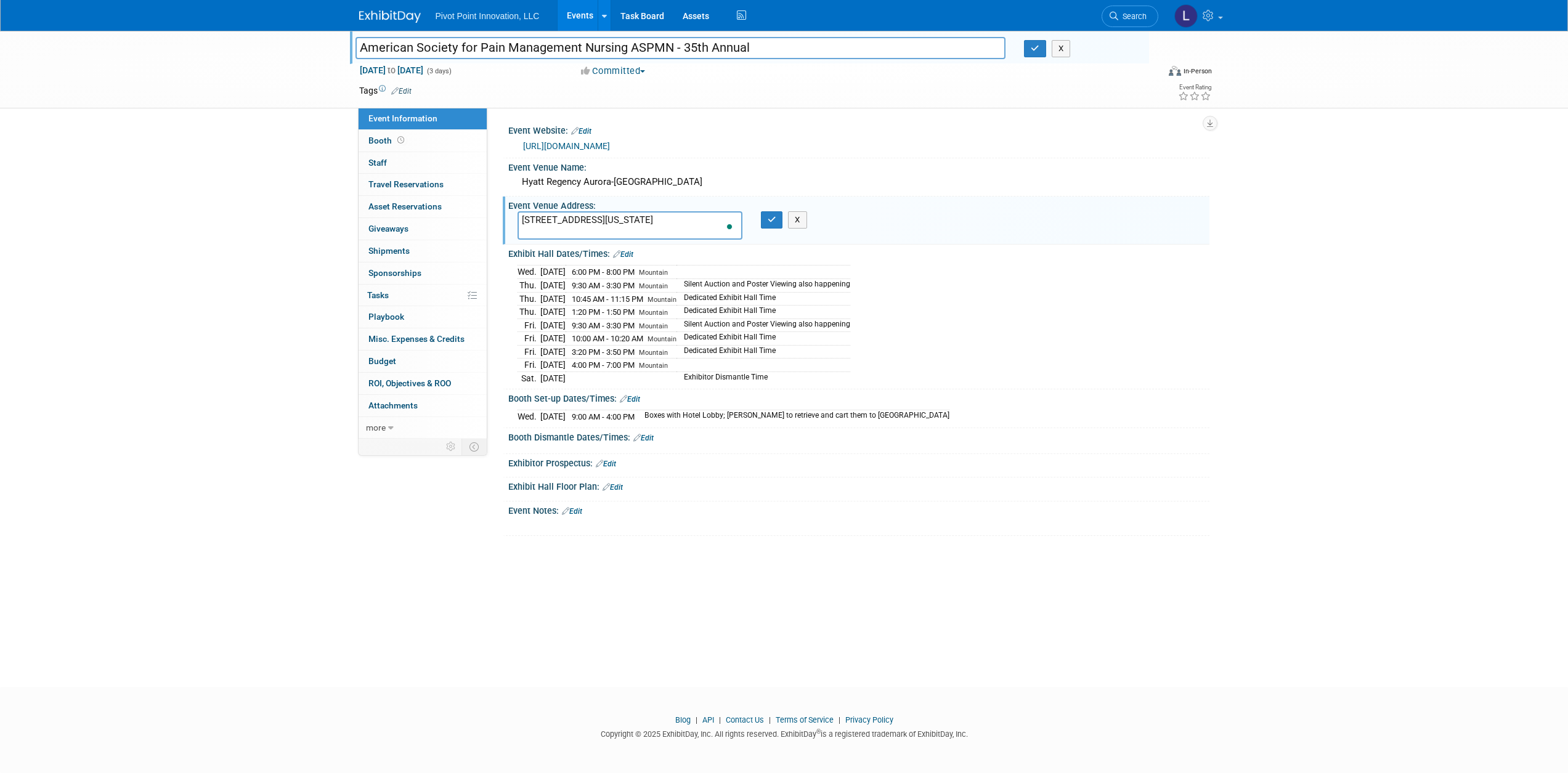
click at [630, 254] on link "Edit" at bounding box center [623, 254] width 21 height 9
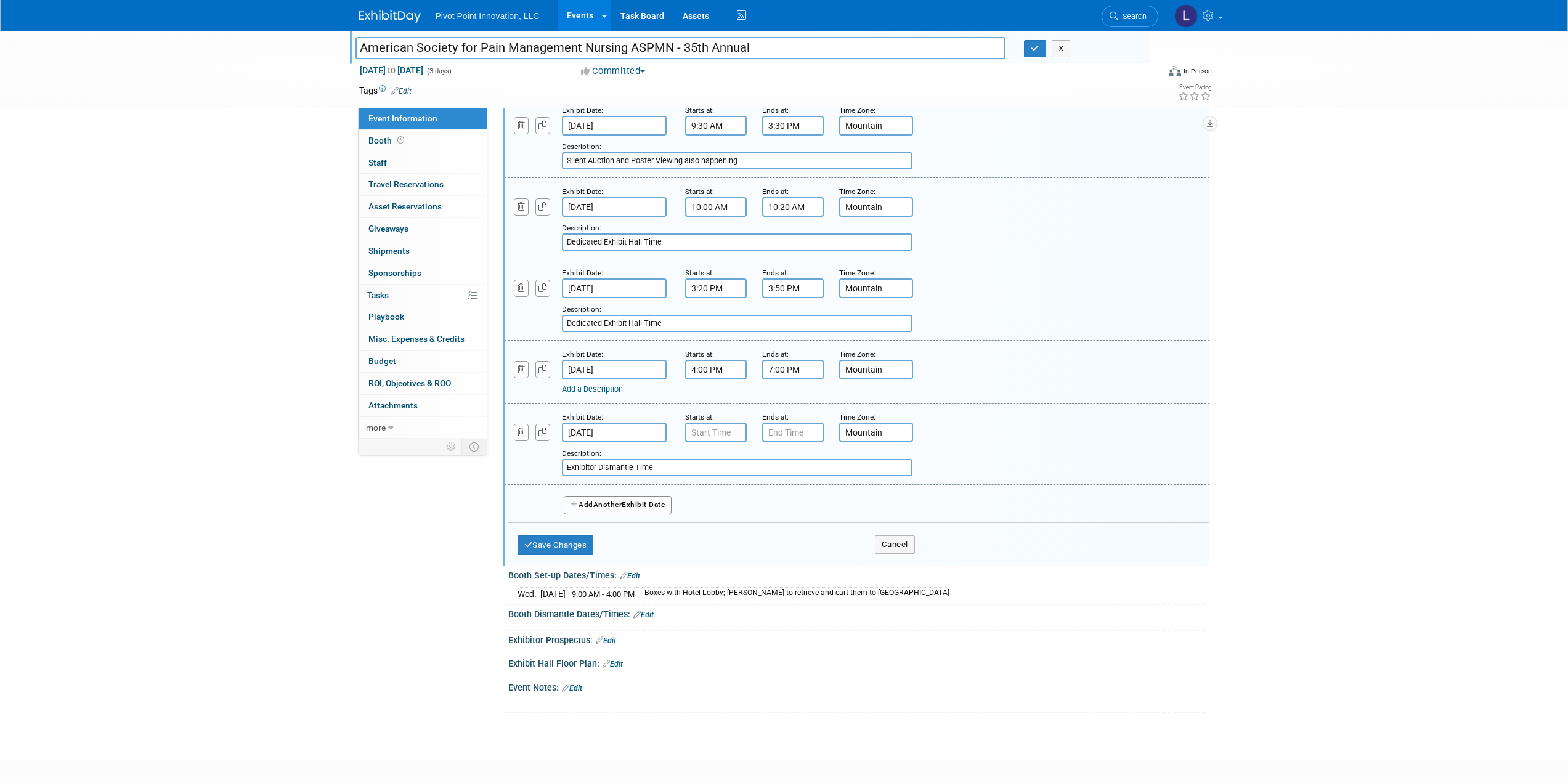
scroll to position [493, 0]
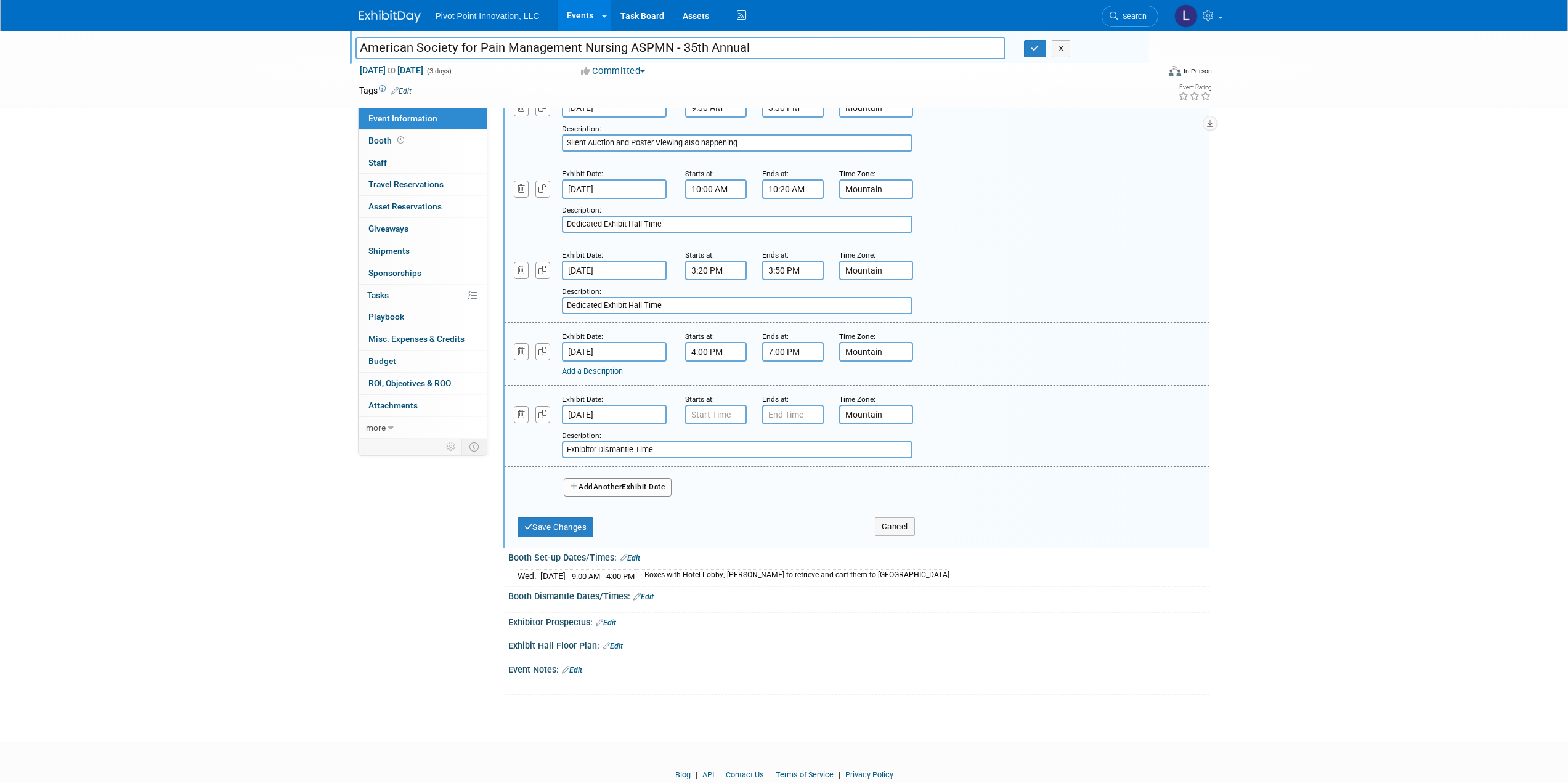
drag, startPoint x: 659, startPoint y: 452, endPoint x: 565, endPoint y: 450, distance: 94.0
click at [565, 450] on input "Exhibitor Dismantle Time" at bounding box center [737, 450] width 350 height 18
click at [603, 372] on link "Add a Description" at bounding box center [592, 371] width 61 height 9
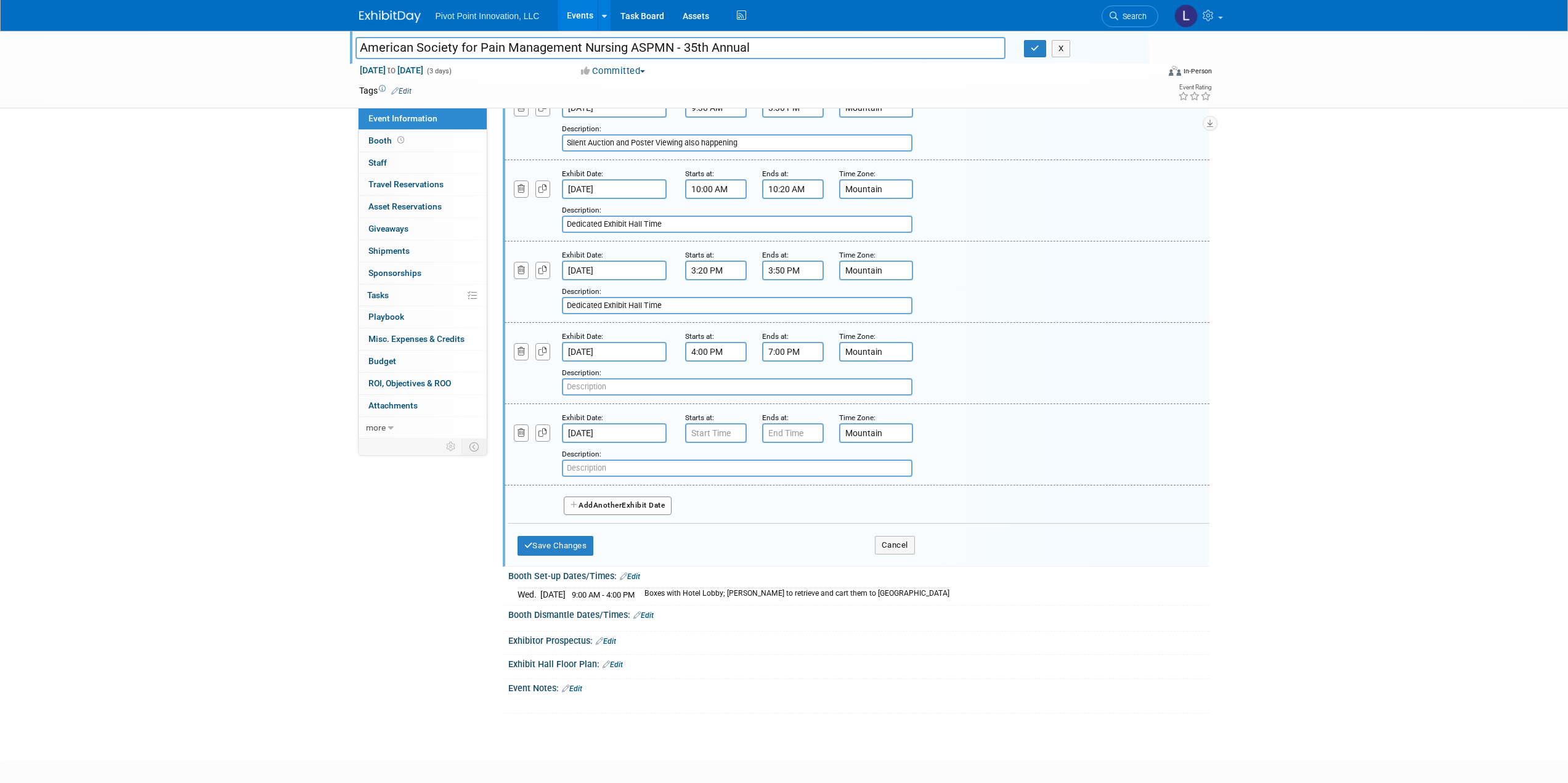
paste input "Exhibitor Dismantle Time"
type input "Exhibitor Dismantle Time"
click at [522, 430] on icon "button" at bounding box center [521, 433] width 8 height 8
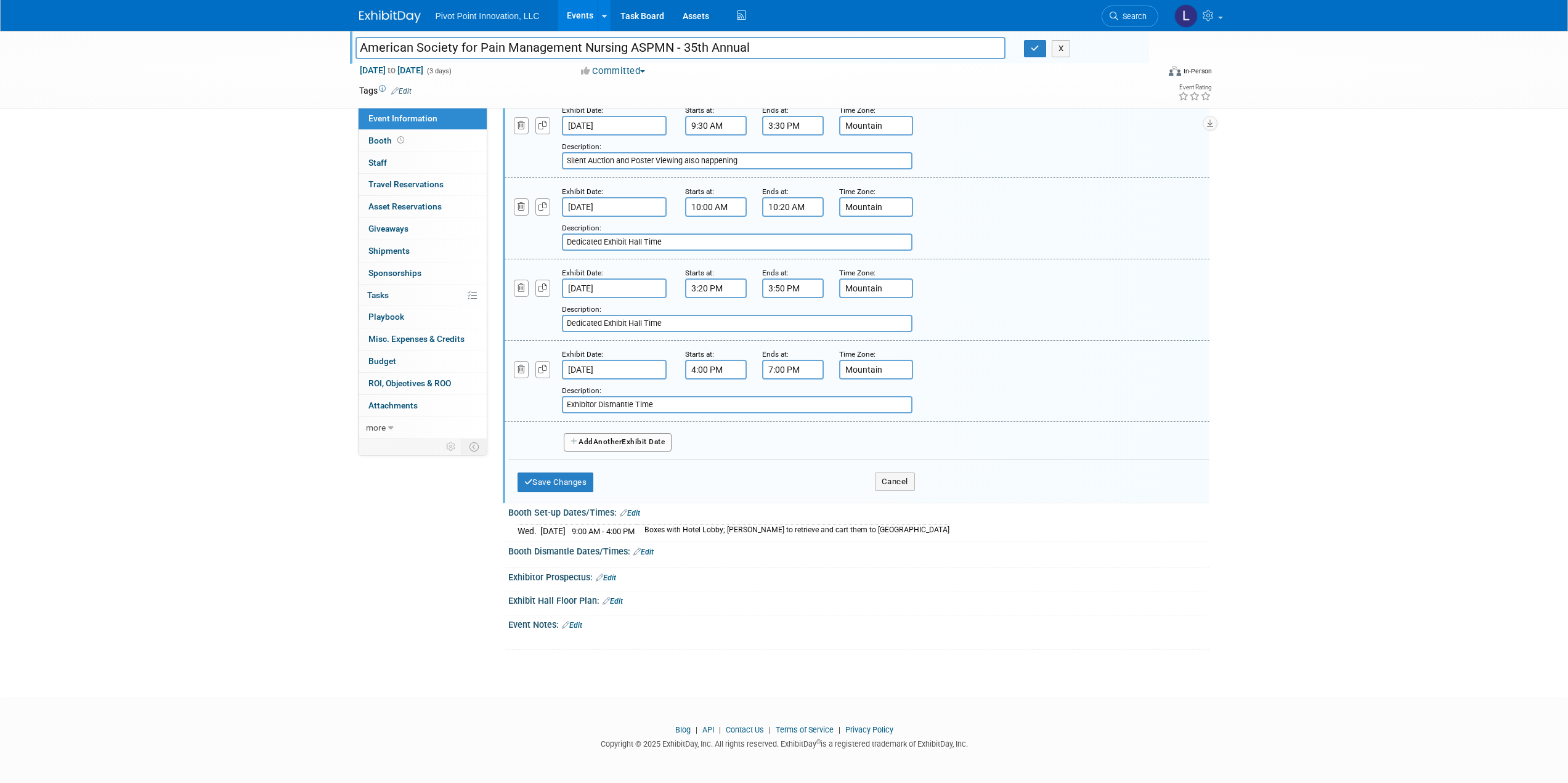
scroll to position [474, 0]
click at [558, 480] on button "Save Changes" at bounding box center [556, 483] width 77 height 20
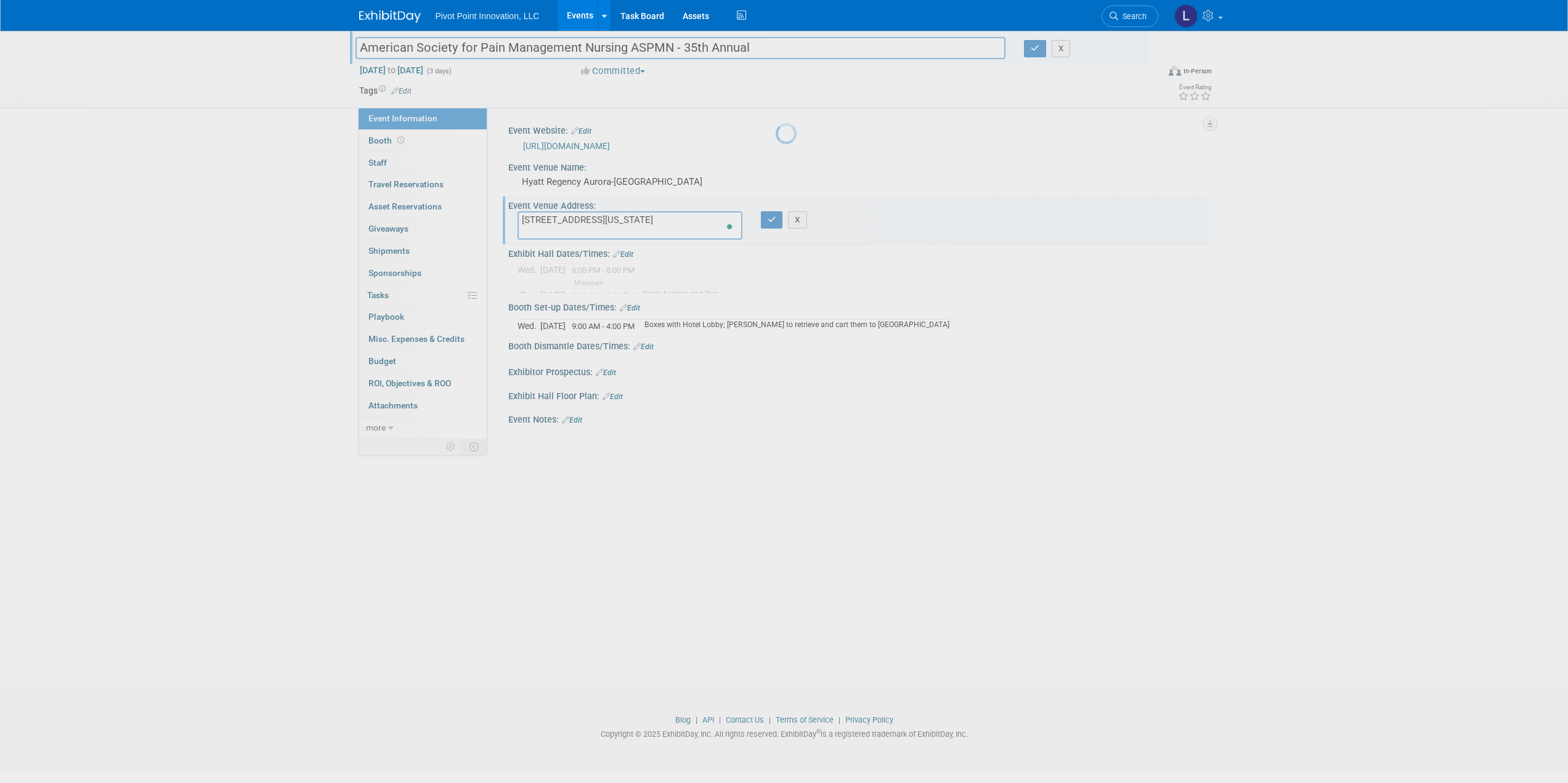
scroll to position [0, 0]
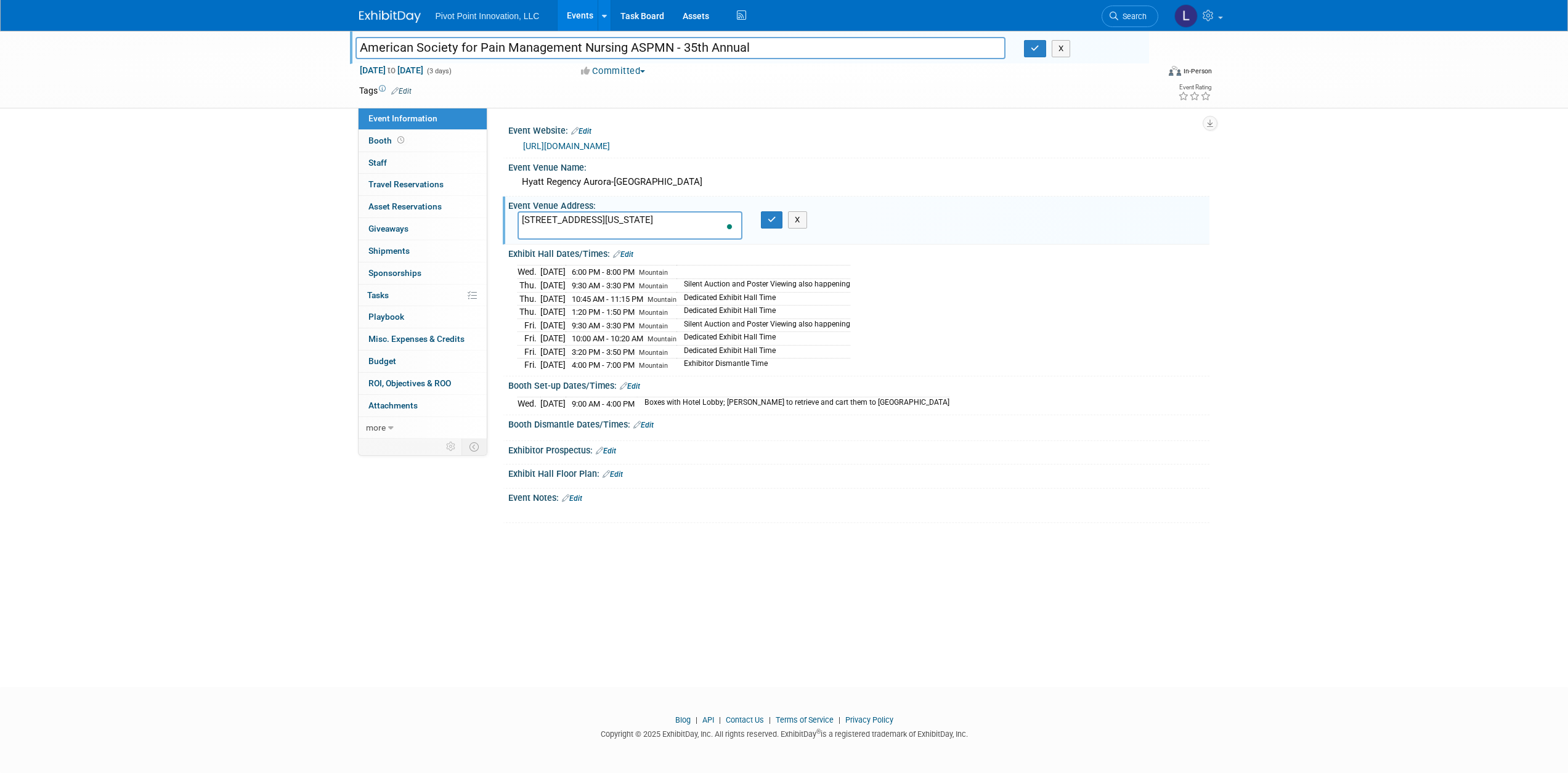
click at [650, 421] on link "Edit" at bounding box center [643, 425] width 21 height 9
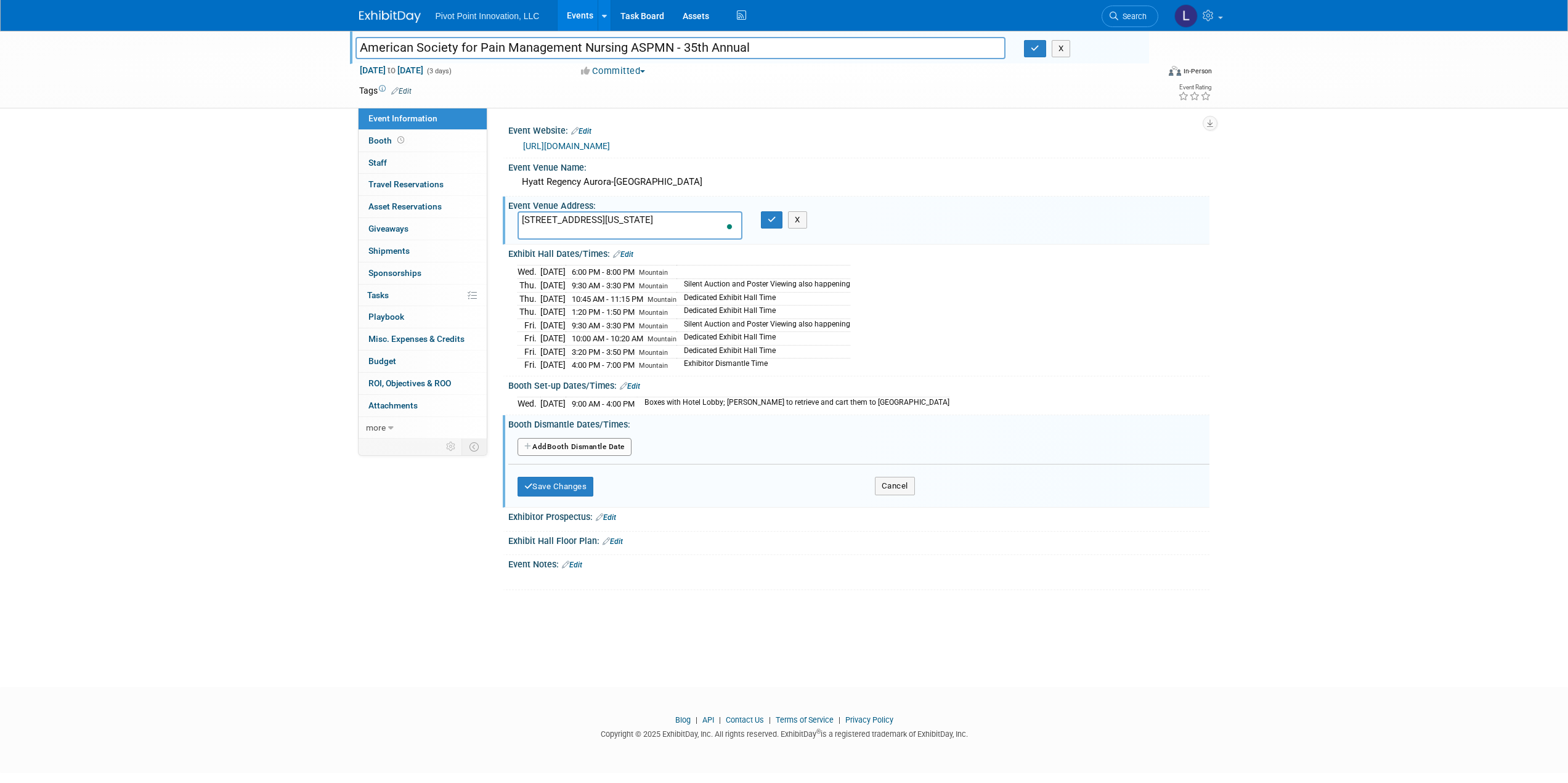
click at [606, 442] on button "Add Another Booth Dismantle Date" at bounding box center [574, 447] width 114 height 19
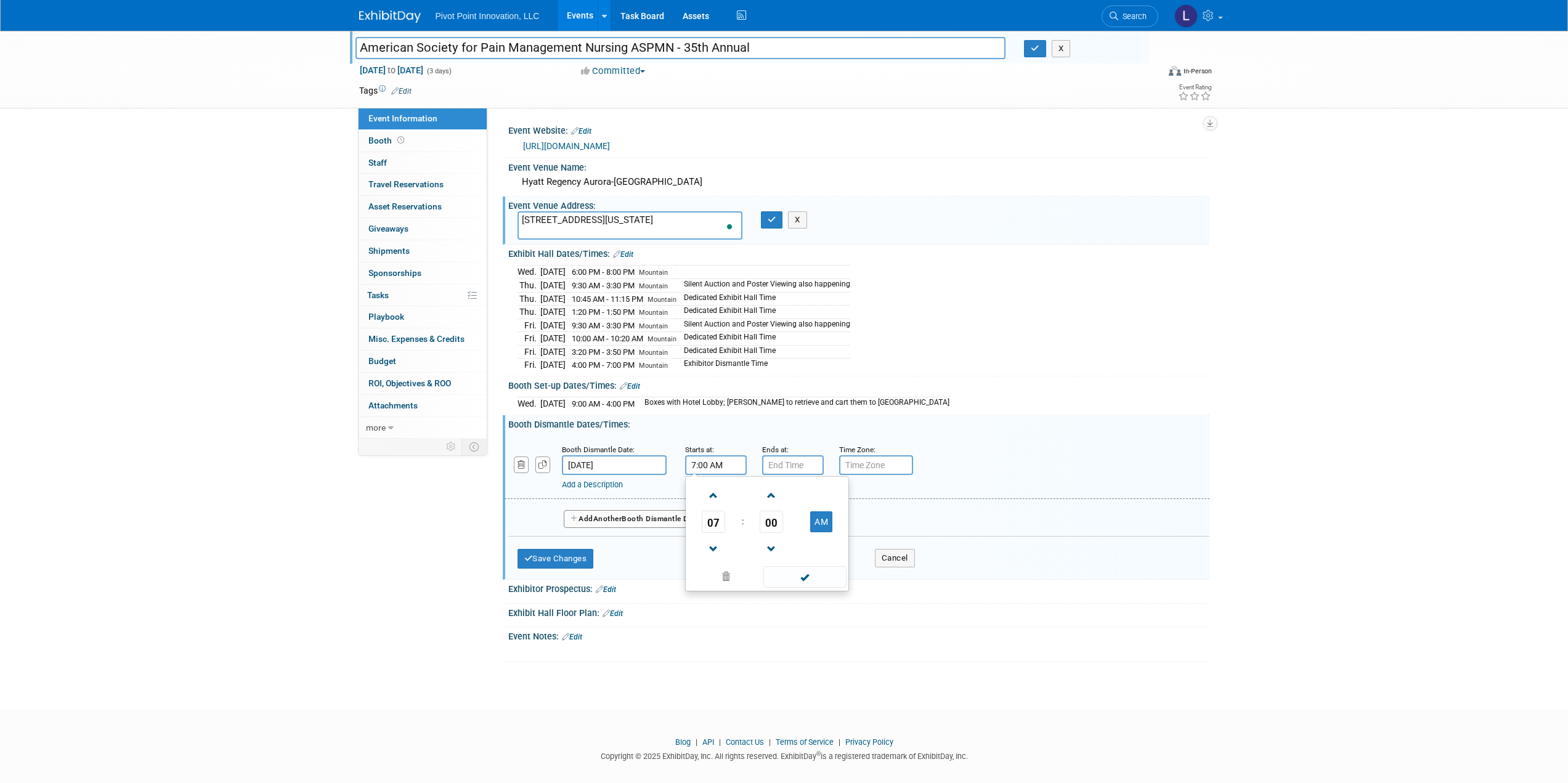
click at [706, 461] on input "7:00 AM" at bounding box center [716, 465] width 62 height 20
drag, startPoint x: 696, startPoint y: 456, endPoint x: 691, endPoint y: 459, distance: 5.8
click at [691, 459] on input "7:00 AM" at bounding box center [716, 465] width 62 height 20
click at [710, 462] on input "4:00 AM" at bounding box center [716, 465] width 62 height 20
type input "4:00 PM"
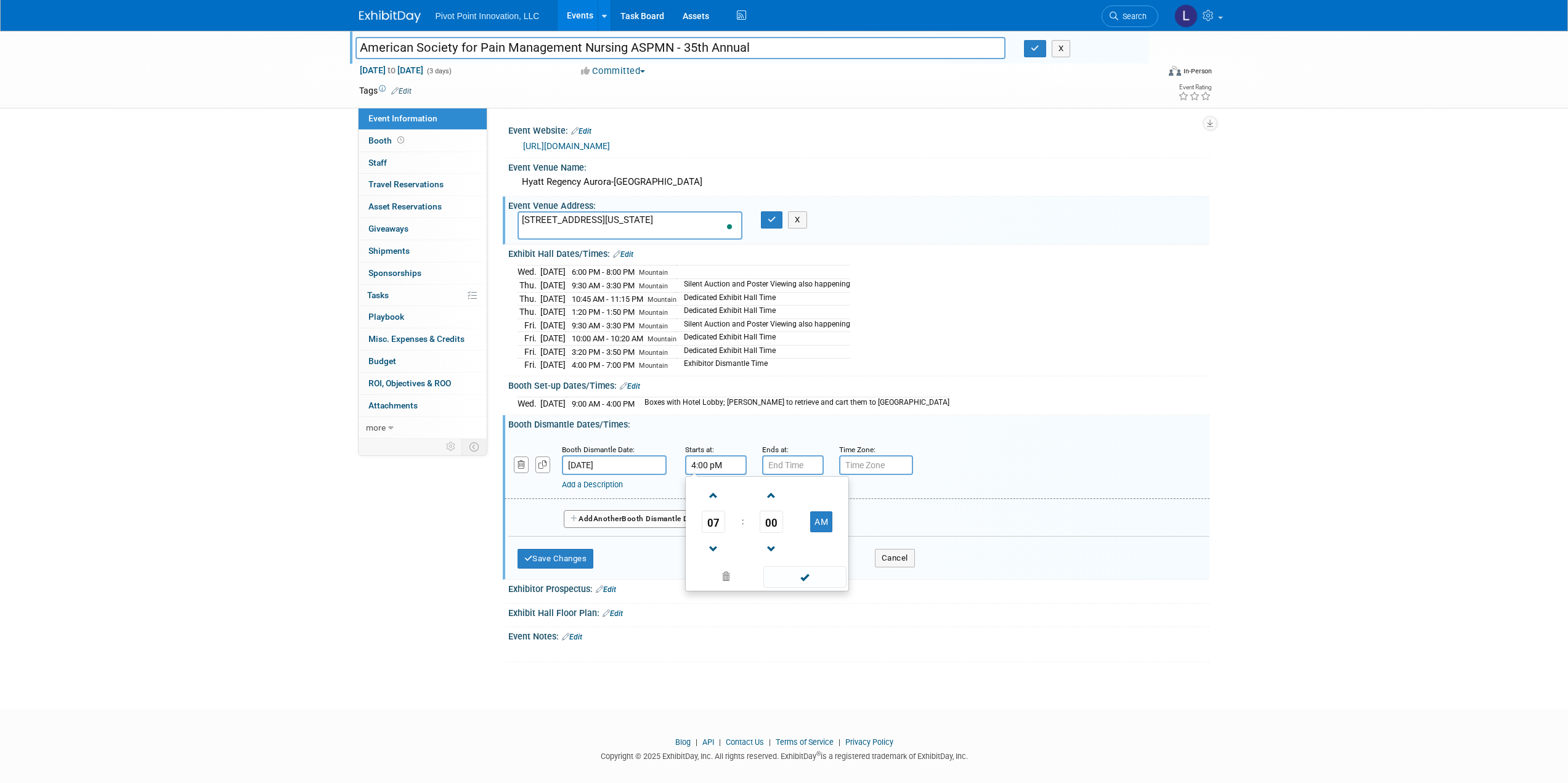
type input "7:00 PM"
click at [781, 462] on input "7:00 PM" at bounding box center [793, 465] width 62 height 20
click at [875, 574] on span at bounding box center [881, 577] width 84 height 22
click at [609, 481] on link "Add a Description" at bounding box center [592, 484] width 61 height 9
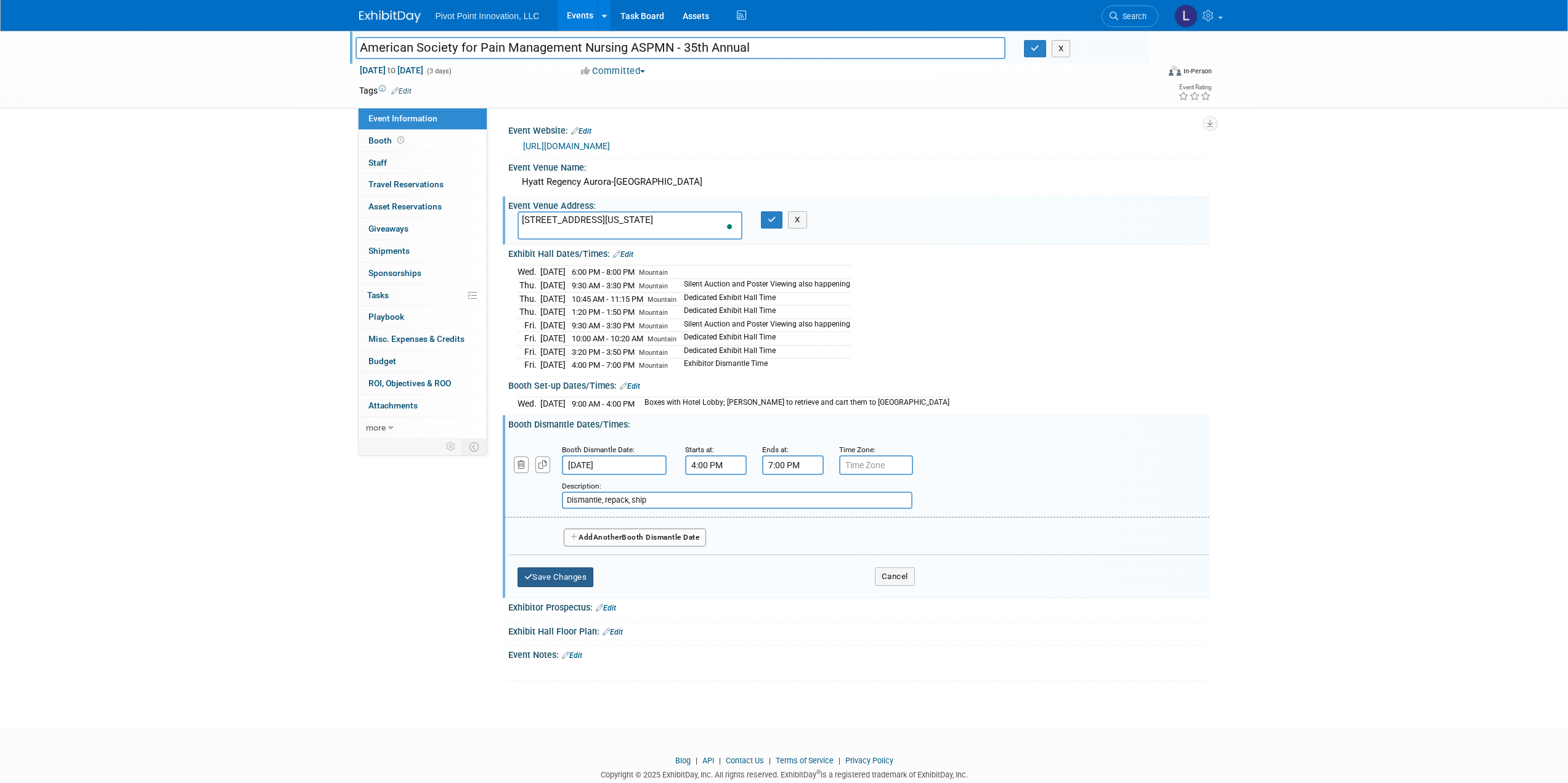
type input "Dismantle, repack, ship"
click at [549, 569] on button "Save Changes" at bounding box center [556, 577] width 77 height 20
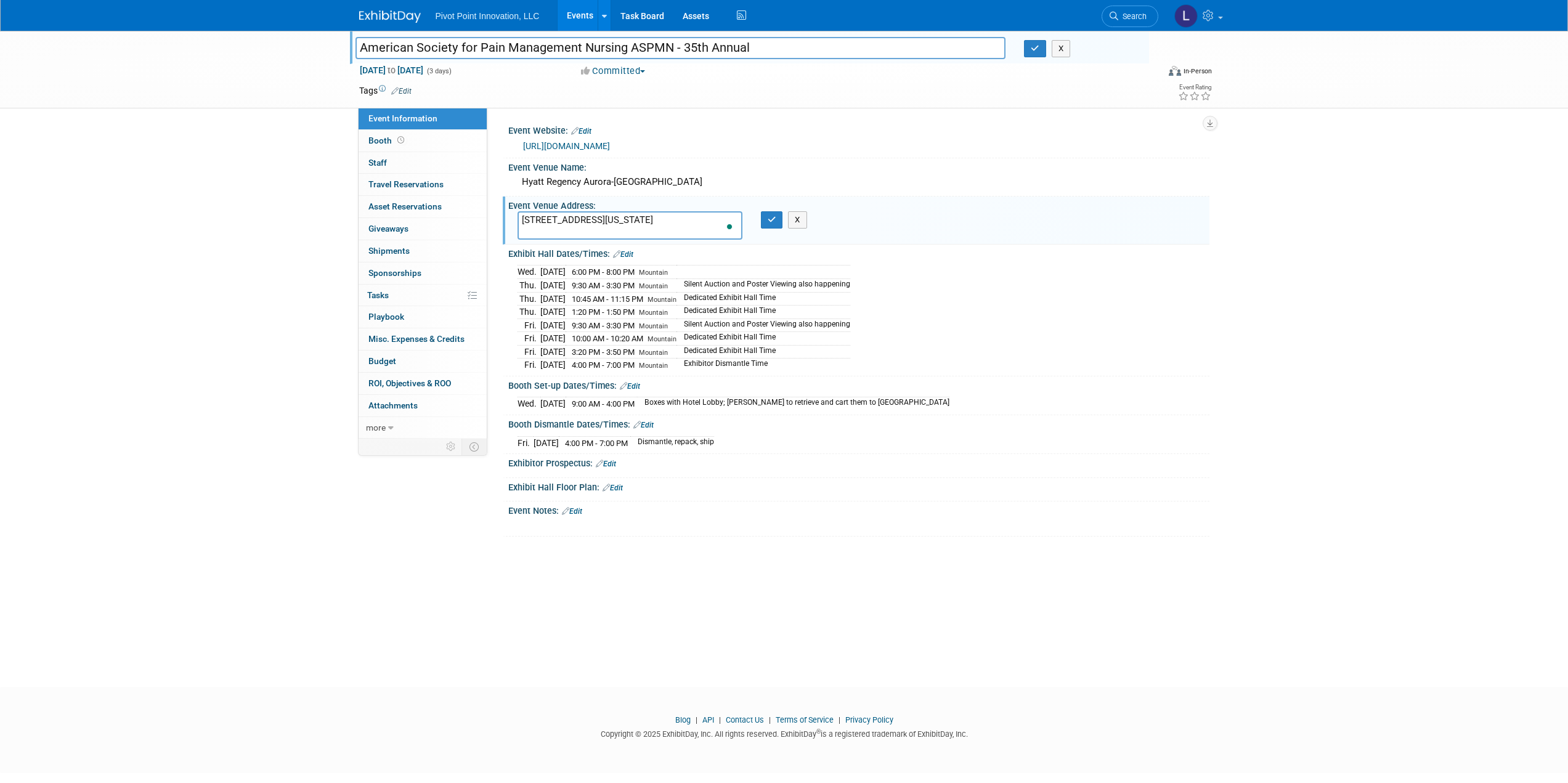
click at [628, 250] on link "Edit" at bounding box center [623, 254] width 21 height 9
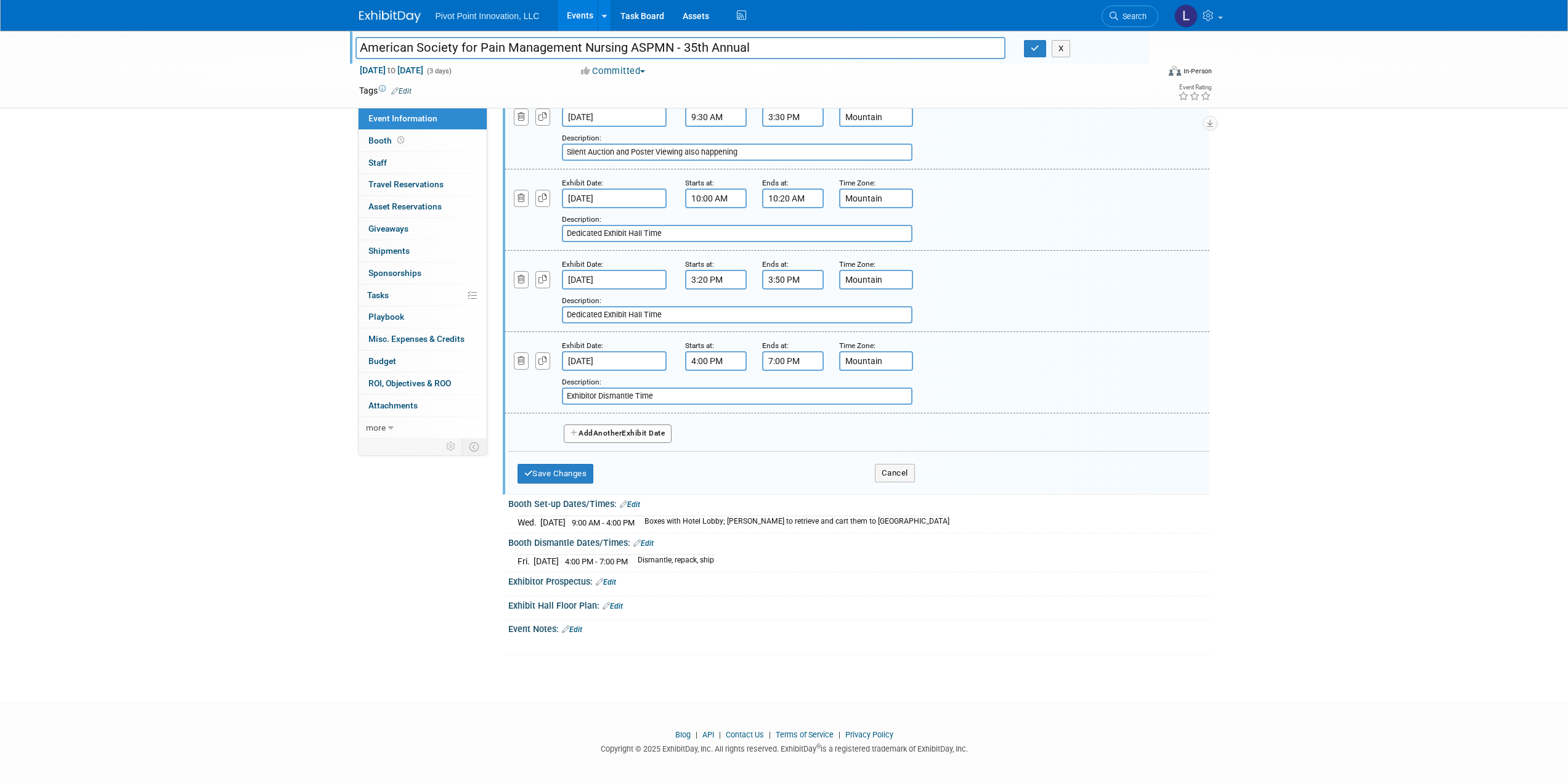
scroll to position [487, 0]
click at [520, 355] on icon "button" at bounding box center [521, 357] width 8 height 8
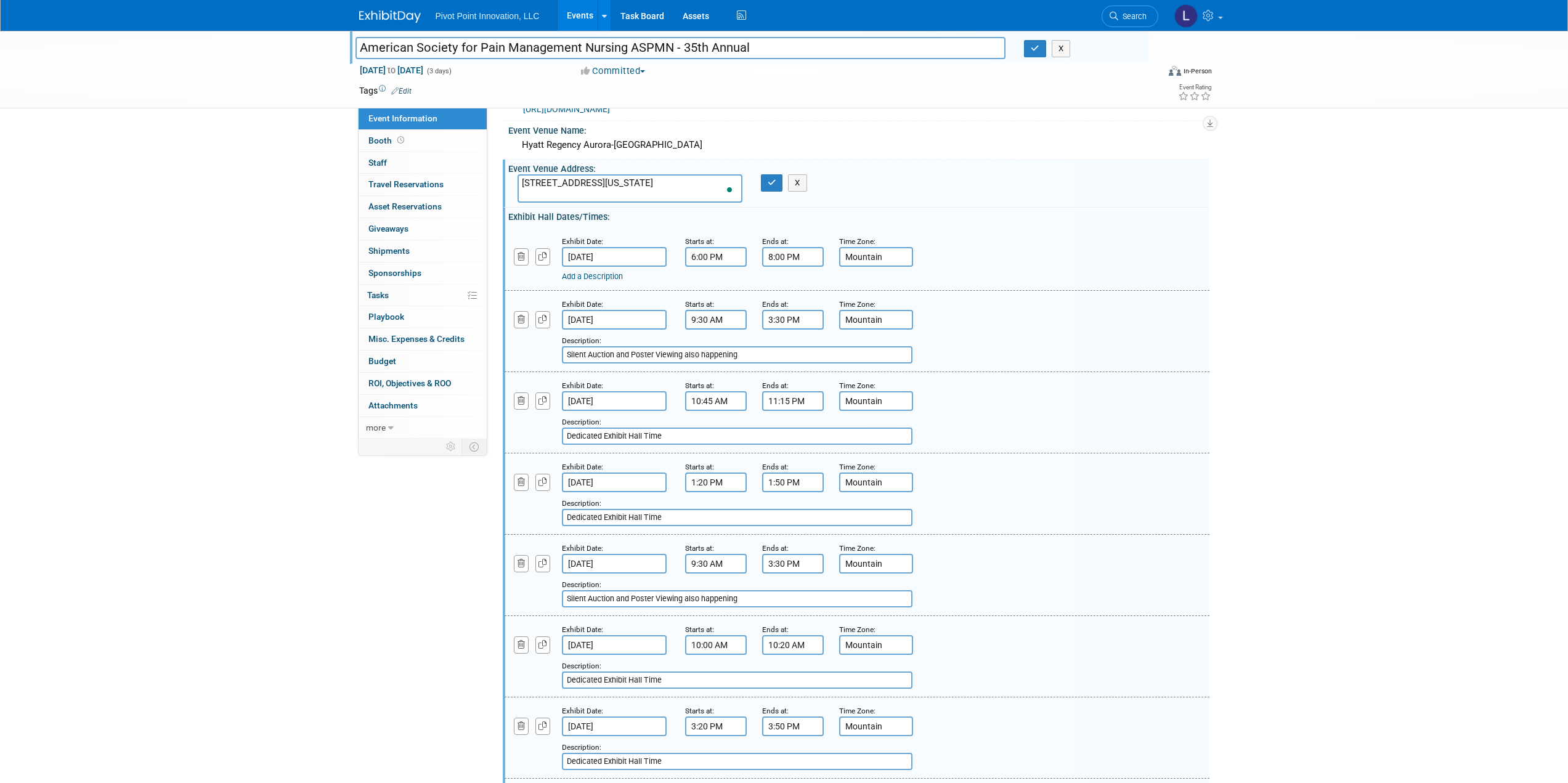
scroll to position [0, 0]
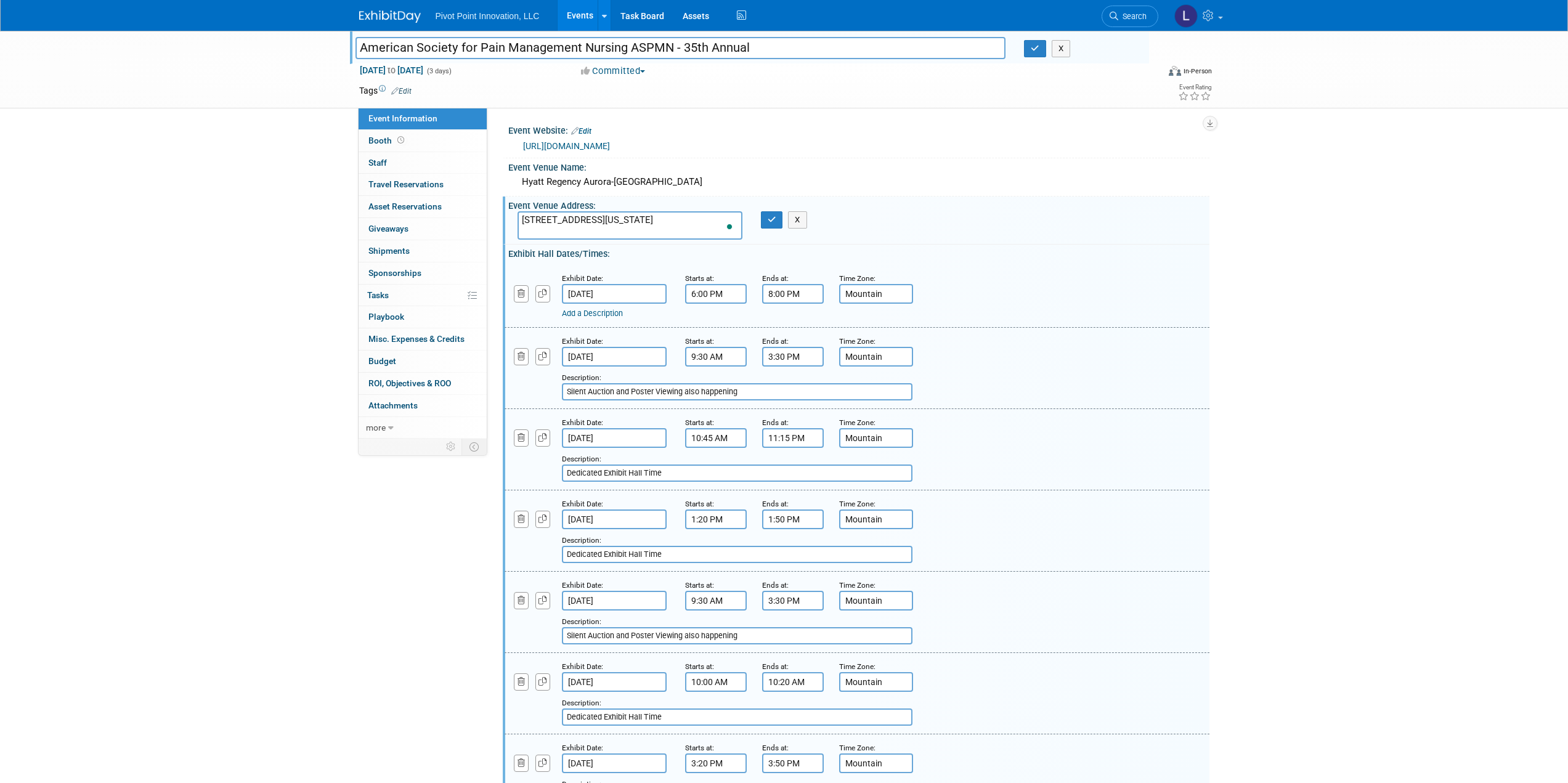
click at [611, 314] on link "Add a Description" at bounding box center [592, 313] width 61 height 9
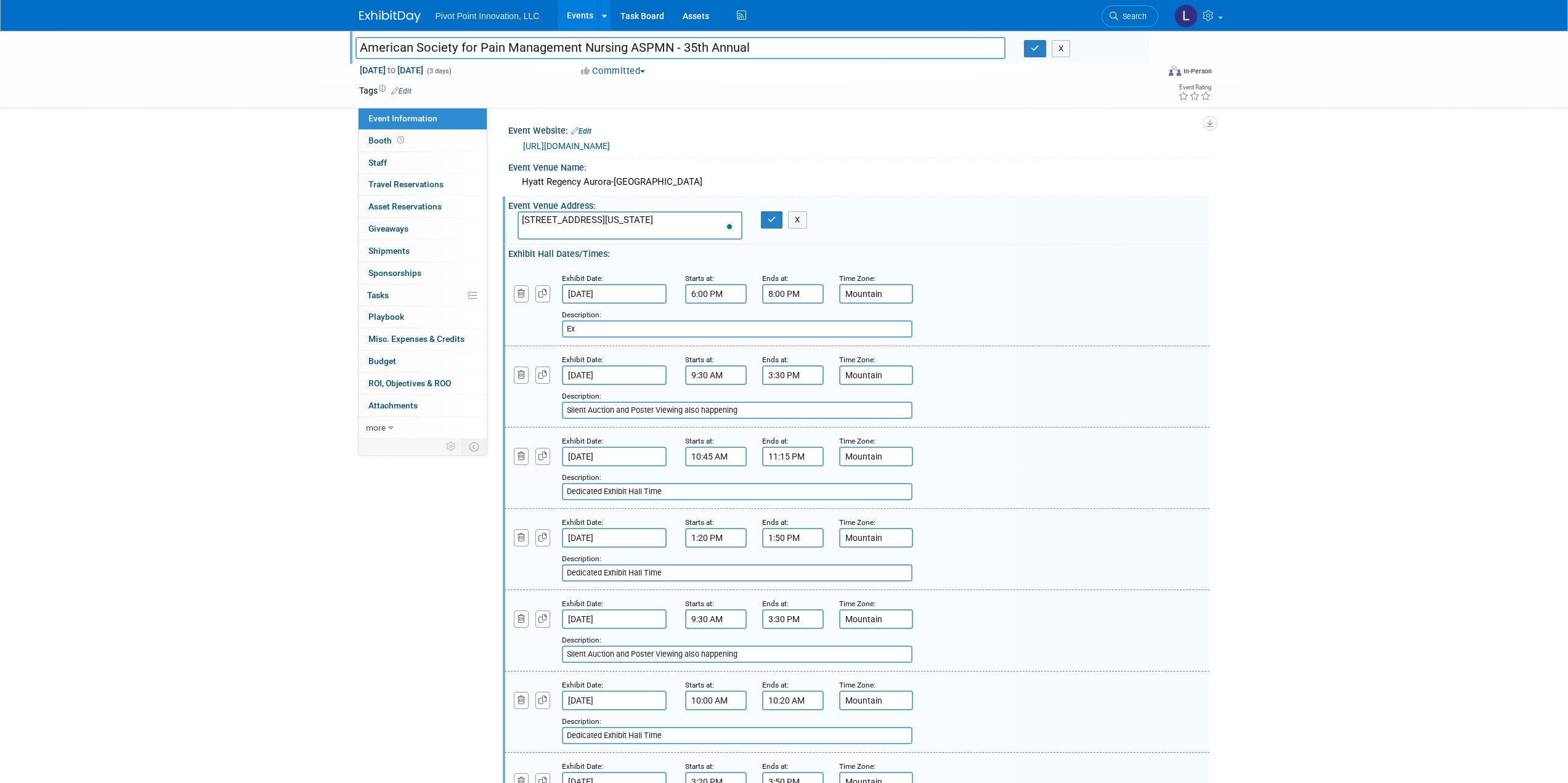
type input "E"
type input "Welcome reception in [GEOGRAPHIC_DATA] with posters"
click at [977, 327] on div "Description: Welcome reception in Exhibit Hall with posters" at bounding box center [825, 323] width 527 height 30
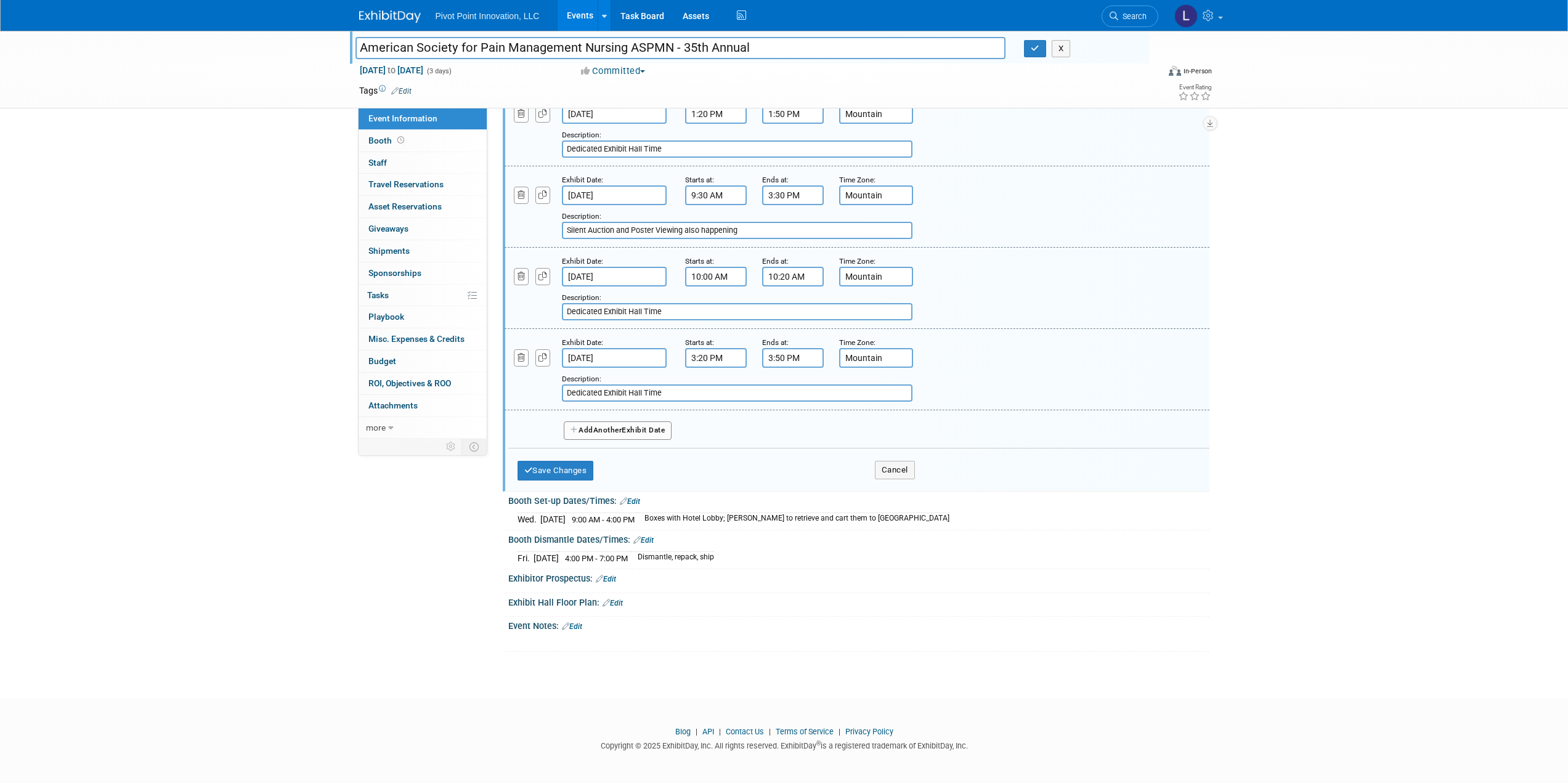
scroll to position [425, 0]
click at [558, 470] on button "Save Changes" at bounding box center [556, 470] width 77 height 20
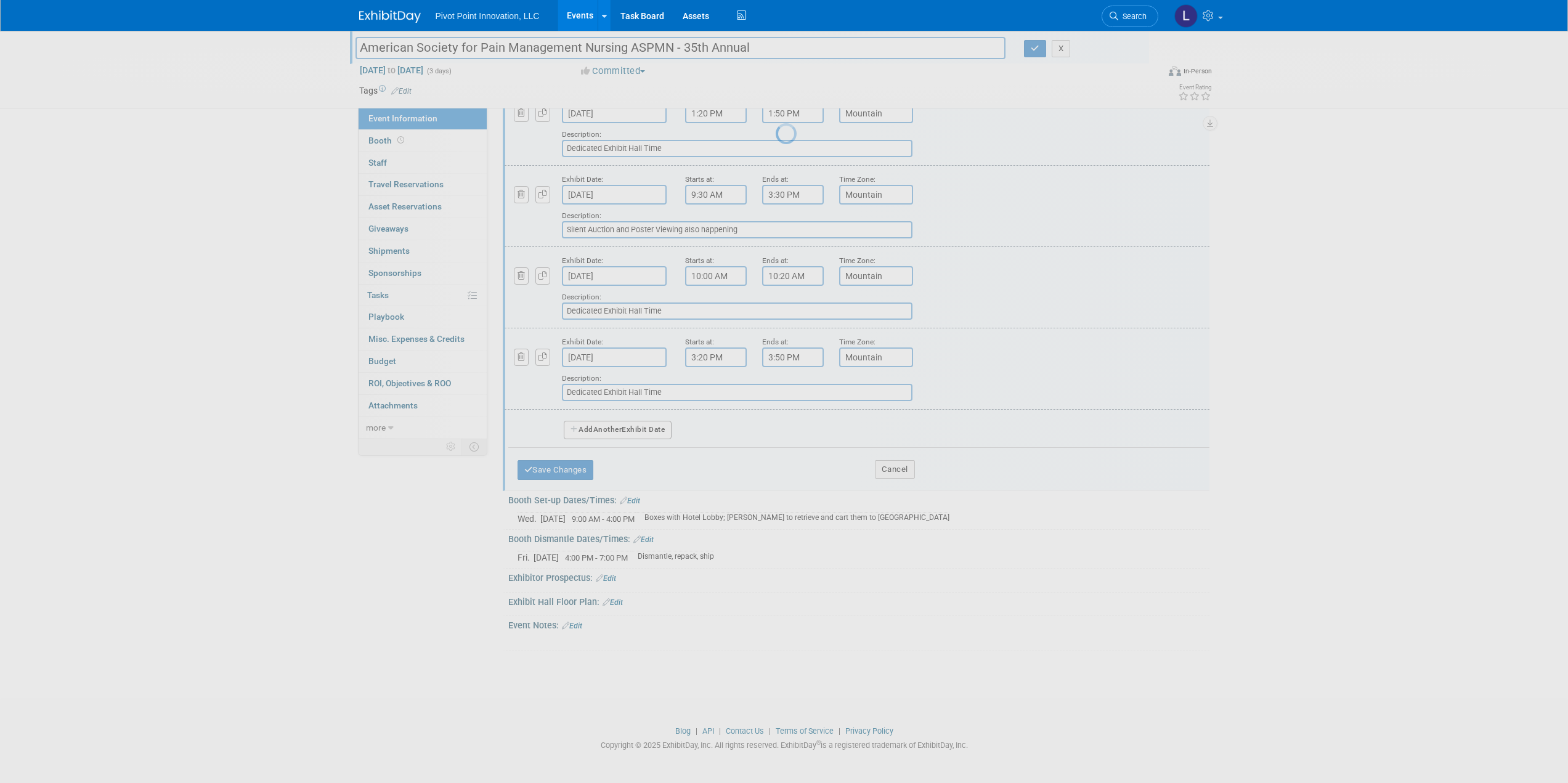
scroll to position [0, 0]
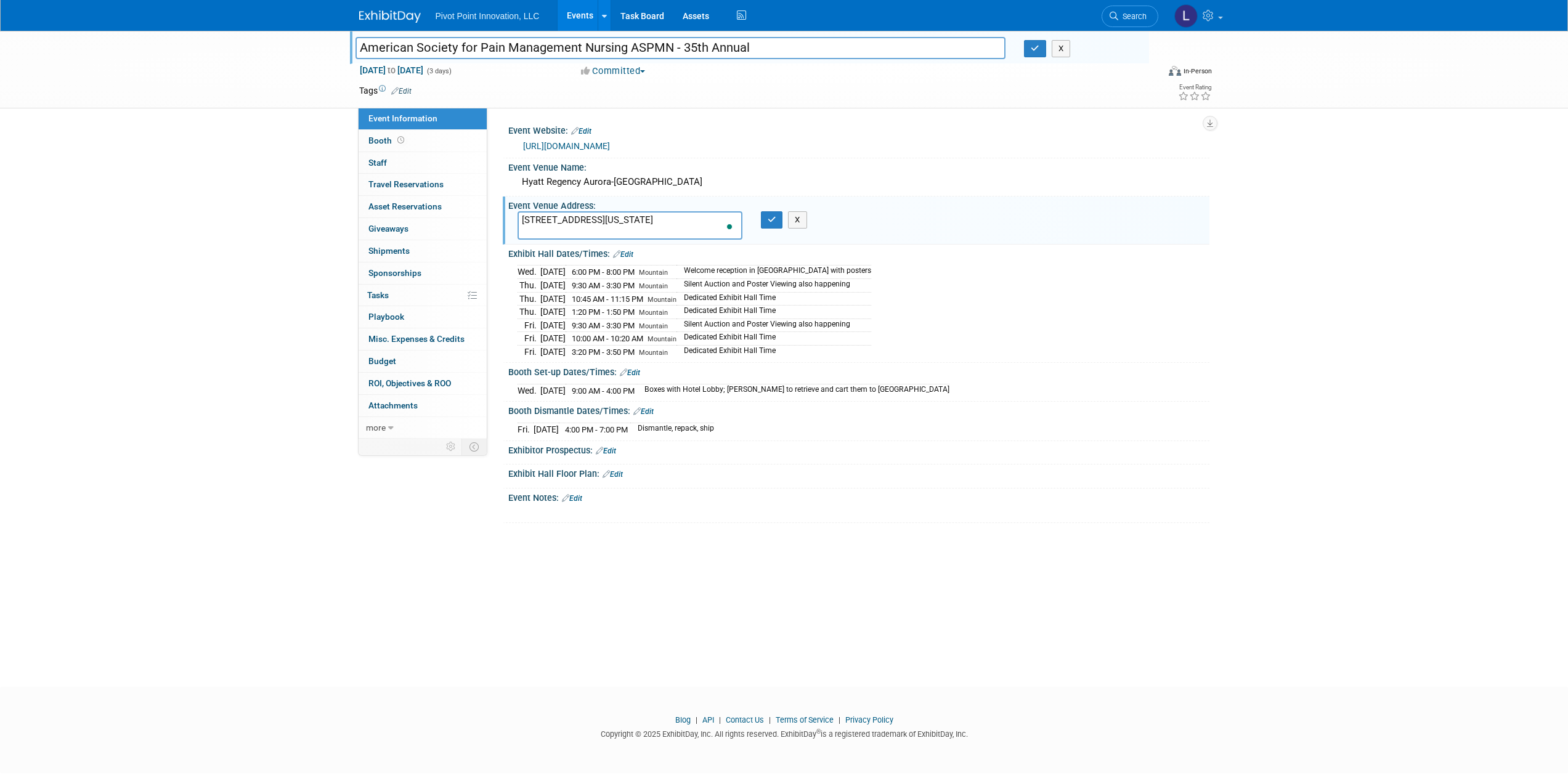
click at [612, 449] on link "Edit" at bounding box center [606, 451] width 21 height 9
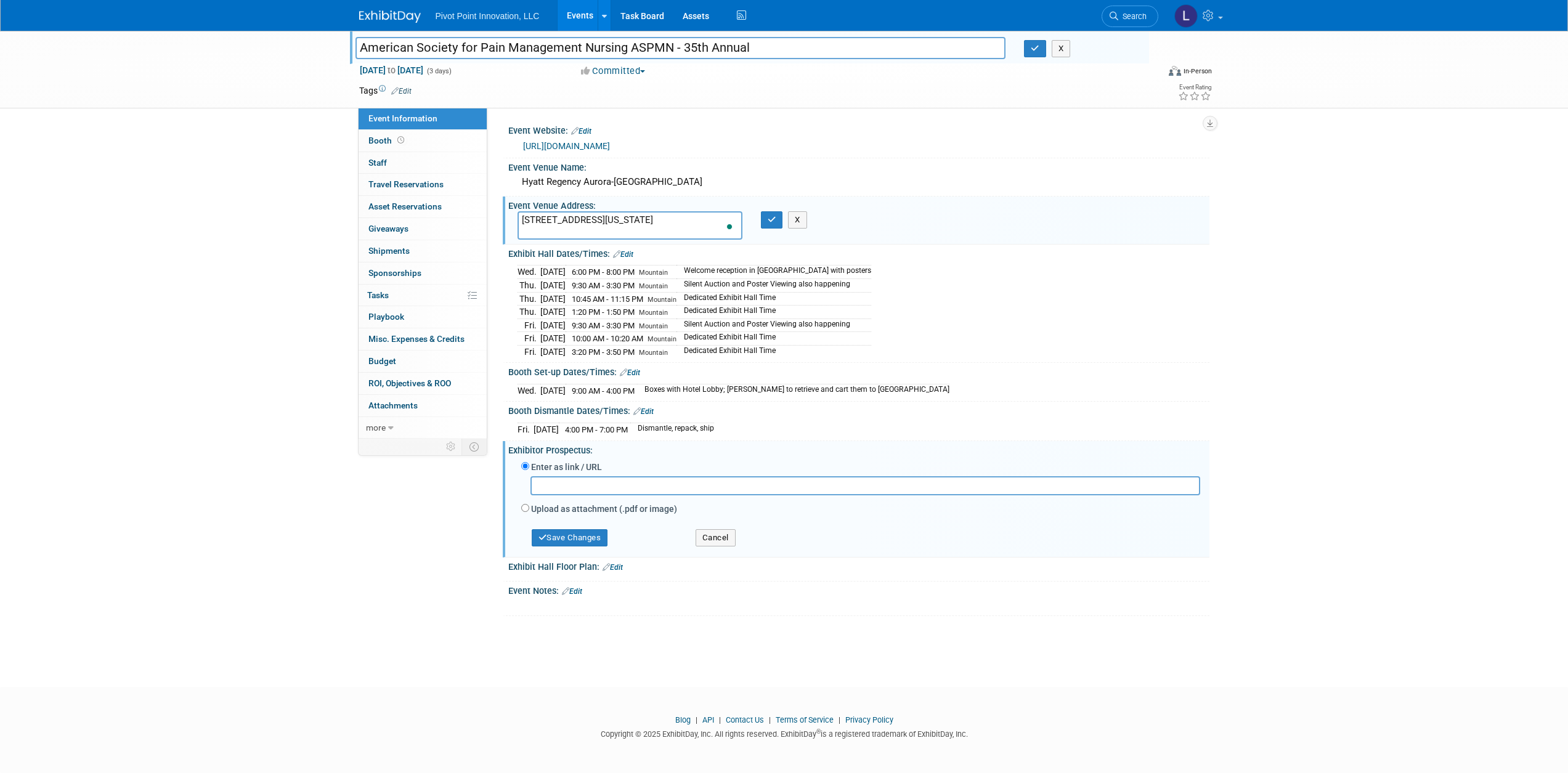
paste input "https://www.aspmn.org/docs/ASPMN_2025_Marketing_Prospectus.pdf"
type input "https://www.aspmn.org/docs/ASPMN_2025_Marketing_Prospectus.pdf"
click at [619, 565] on link "Edit" at bounding box center [613, 568] width 21 height 9
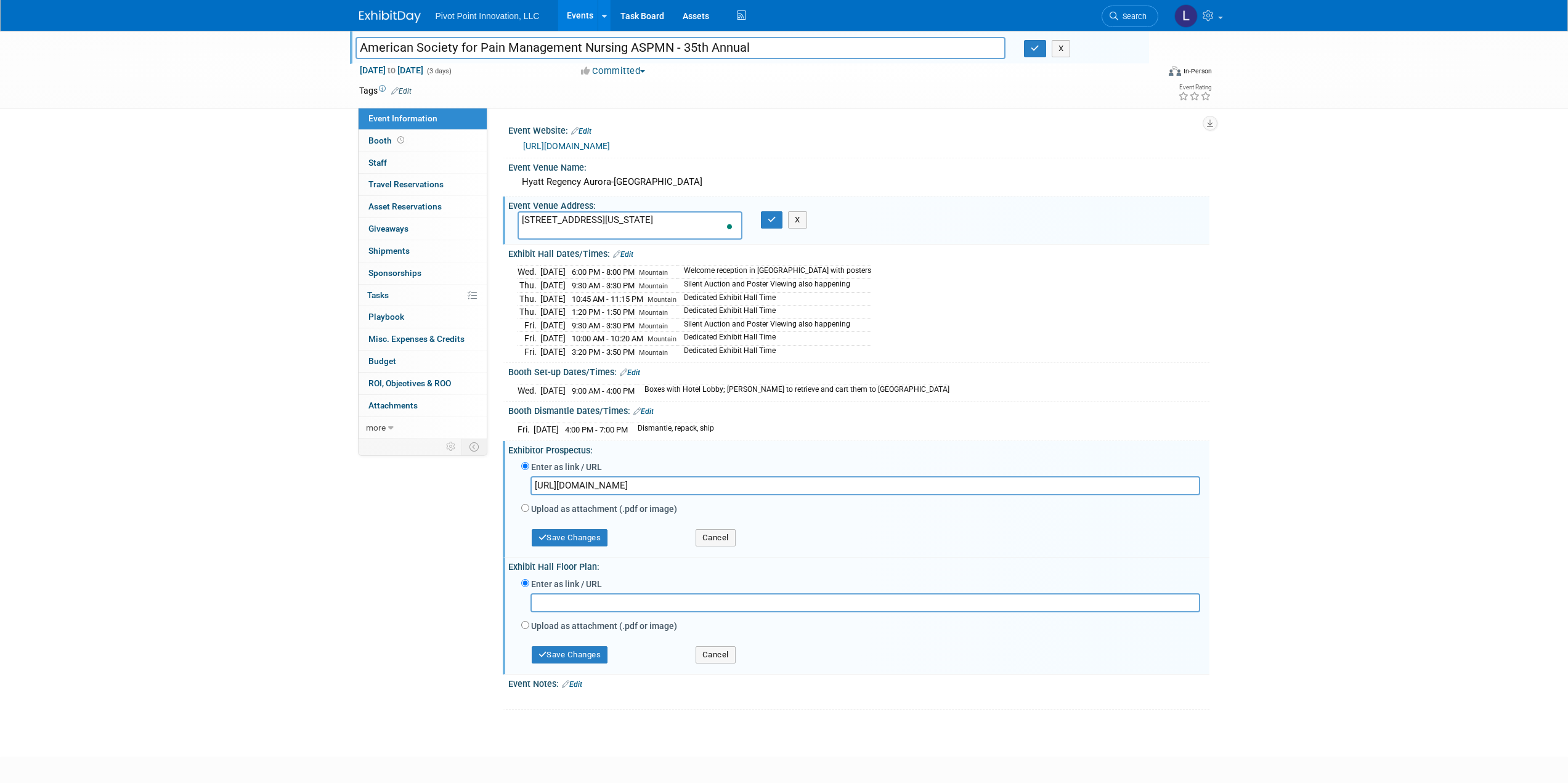
click at [581, 625] on label "Upload as attachment (.pdf or image)" at bounding box center [604, 626] width 146 height 13
click at [529, 625] on input "Upload as attachment (.pdf or image)" at bounding box center [525, 625] width 8 height 8
radio input "true"
click at [567, 618] on input "file" at bounding box center [511, 618] width 147 height 15
click at [634, 369] on link "Edit" at bounding box center [630, 373] width 21 height 9
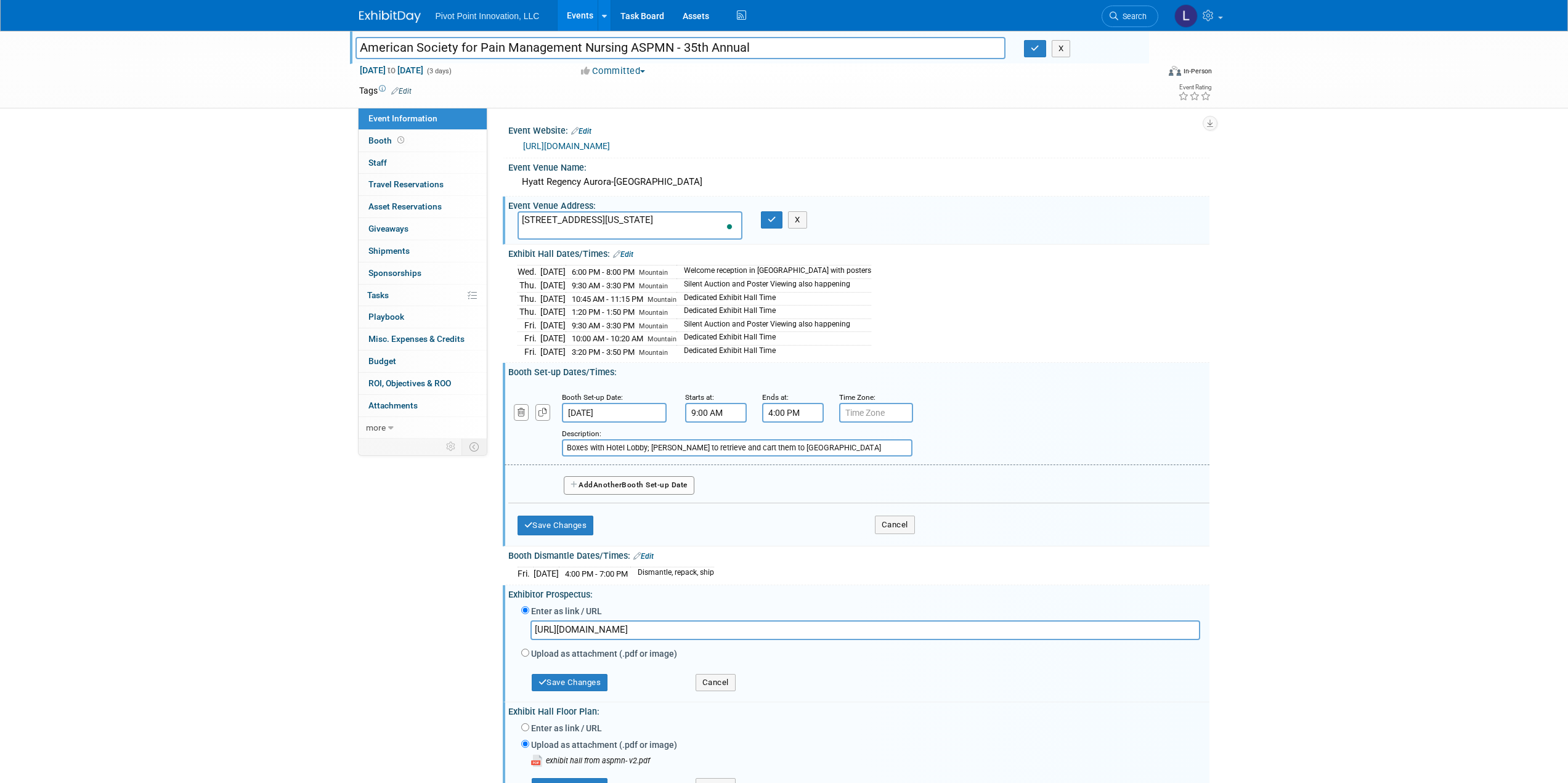
click at [566, 445] on input "Boxes with Hotel Lobby; Amarita to retrieve and cart them to Exhibit Hall" at bounding box center [737, 449] width 350 height 18
click at [600, 446] on input "TaBoxes with Hotel Lobby; Amarita to retrieve and cart them to Exhibit Hall" at bounding box center [737, 449] width 350 height 18
click at [680, 445] on input "TaBoxes in Hotel Lobby; Amarita to retrieve and cart them to Exhibit Hall" at bounding box center [737, 449] width 350 height 18
click at [727, 445] on input "TaBoxes in Hotel Lobby; Amarita - retrieve and cart them to Exhibit Hall" at bounding box center [737, 449] width 350 height 18
click at [574, 445] on input "TaBoxes in Hotel Lobby; Amarita - retrieve and take Exhibit Hall" at bounding box center [737, 449] width 350 height 18
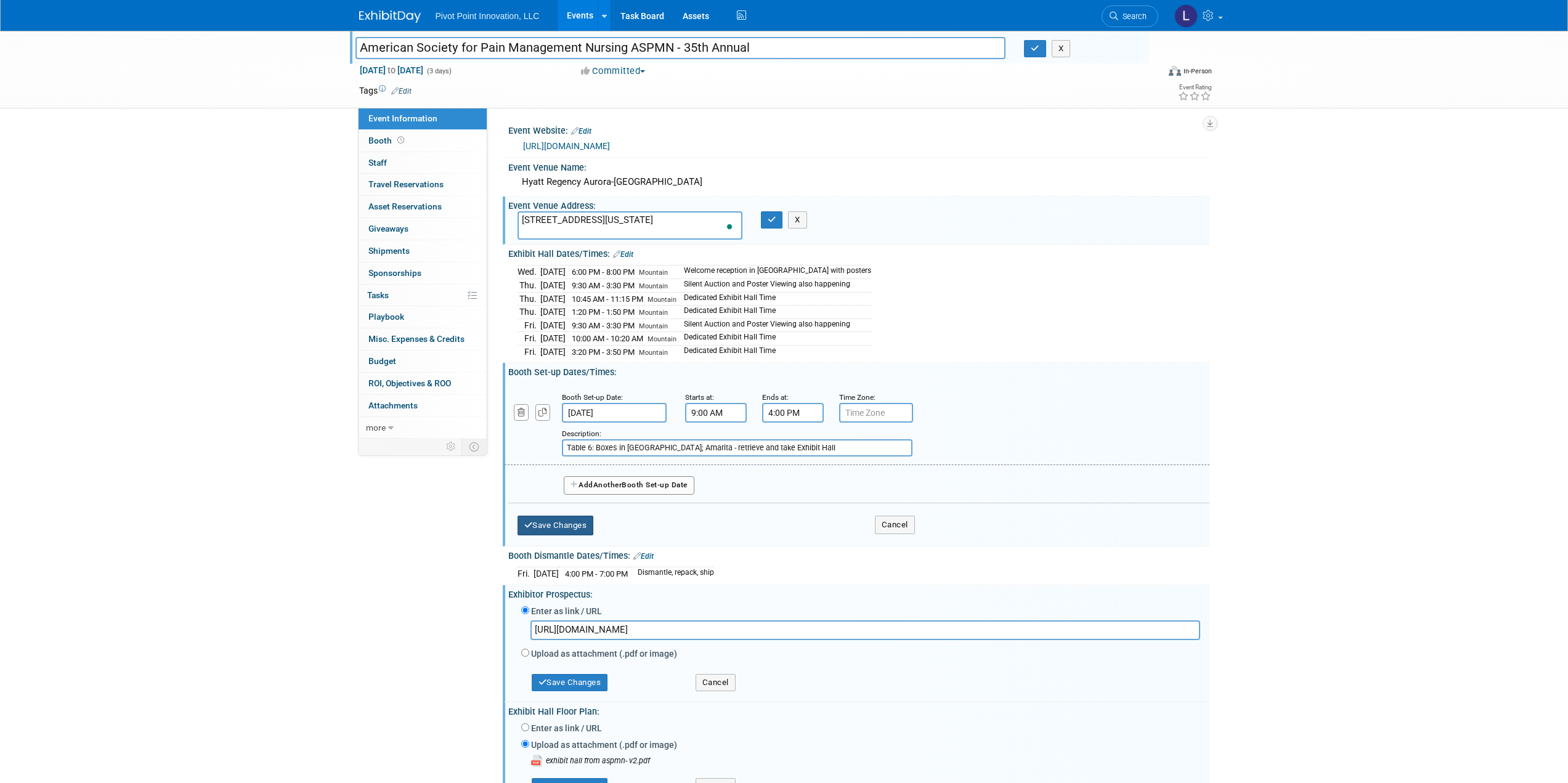
type input "Table 6: Boxes in [GEOGRAPHIC_DATA]; Amarita - retrieve and take Exhibit Hall"
click at [539, 520] on button "Save Changes" at bounding box center [556, 525] width 77 height 20
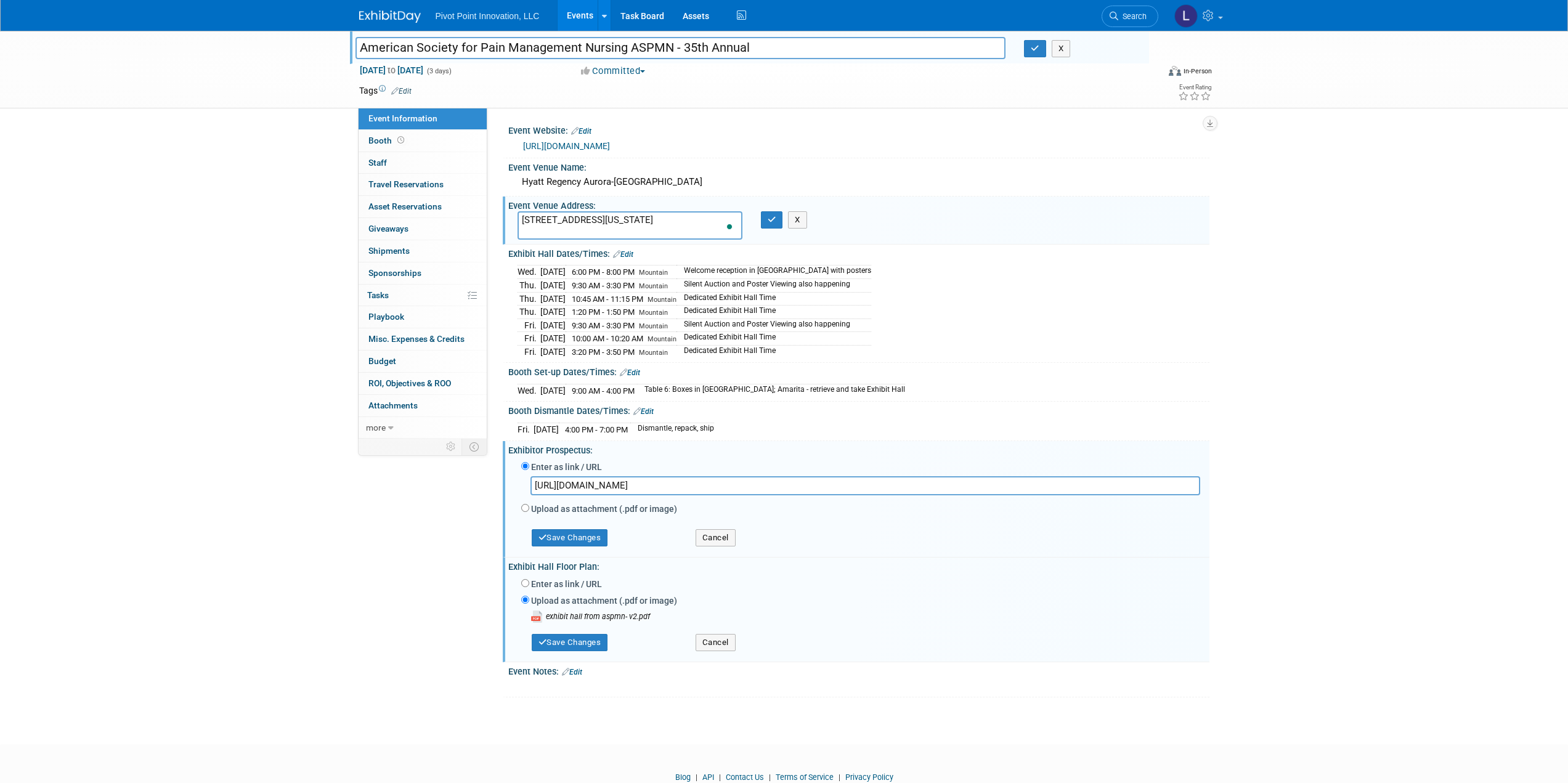
click at [575, 670] on link "Edit" at bounding box center [572, 672] width 21 height 9
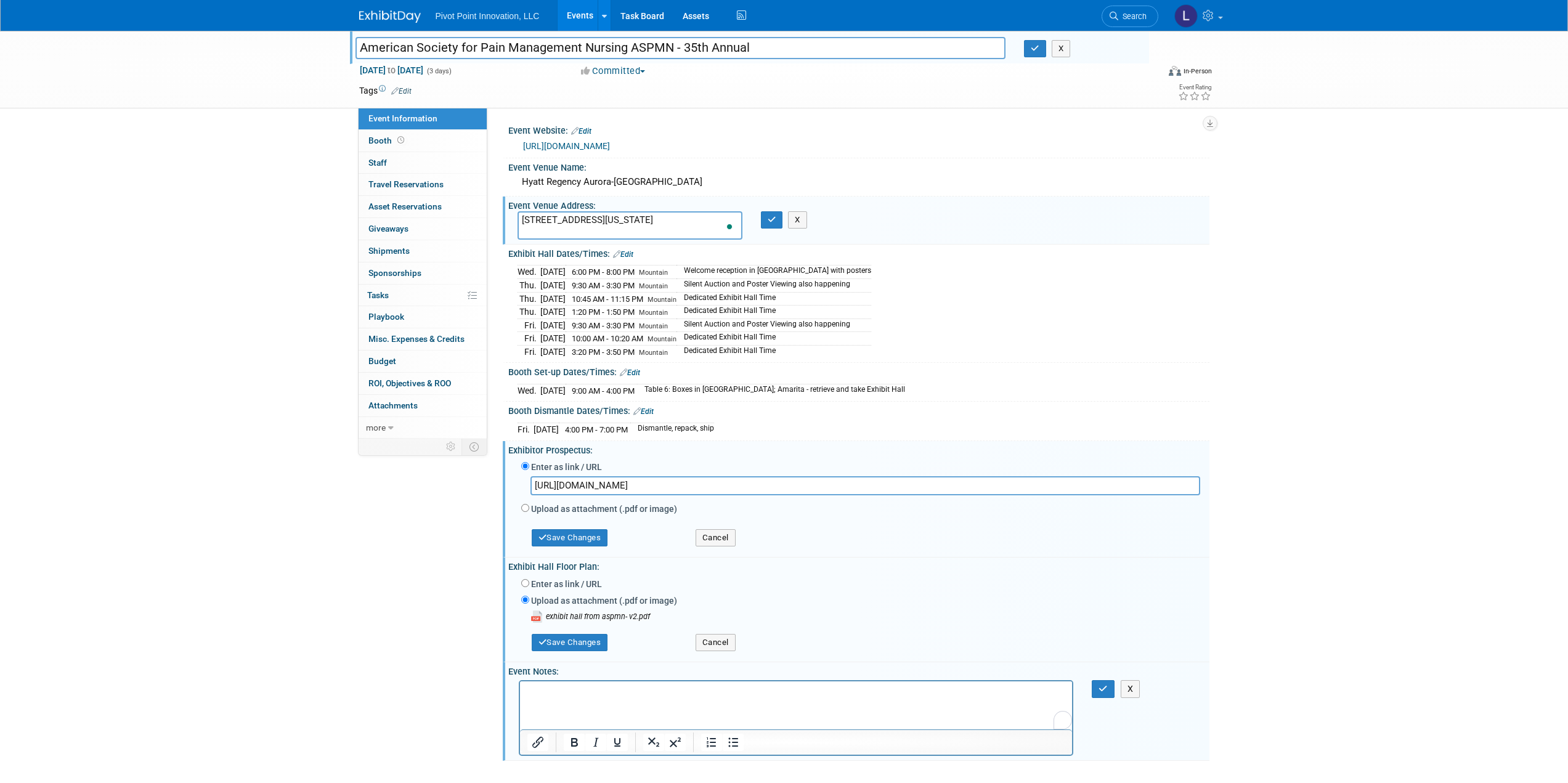
click at [1271, 537] on div "ASPMN American Society for Pain Management Nursing ASPMN - 35th Annual X Oct 15…" at bounding box center [784, 407] width 1568 height 754
click at [1101, 689] on icon "button" at bounding box center [1103, 689] width 9 height 9
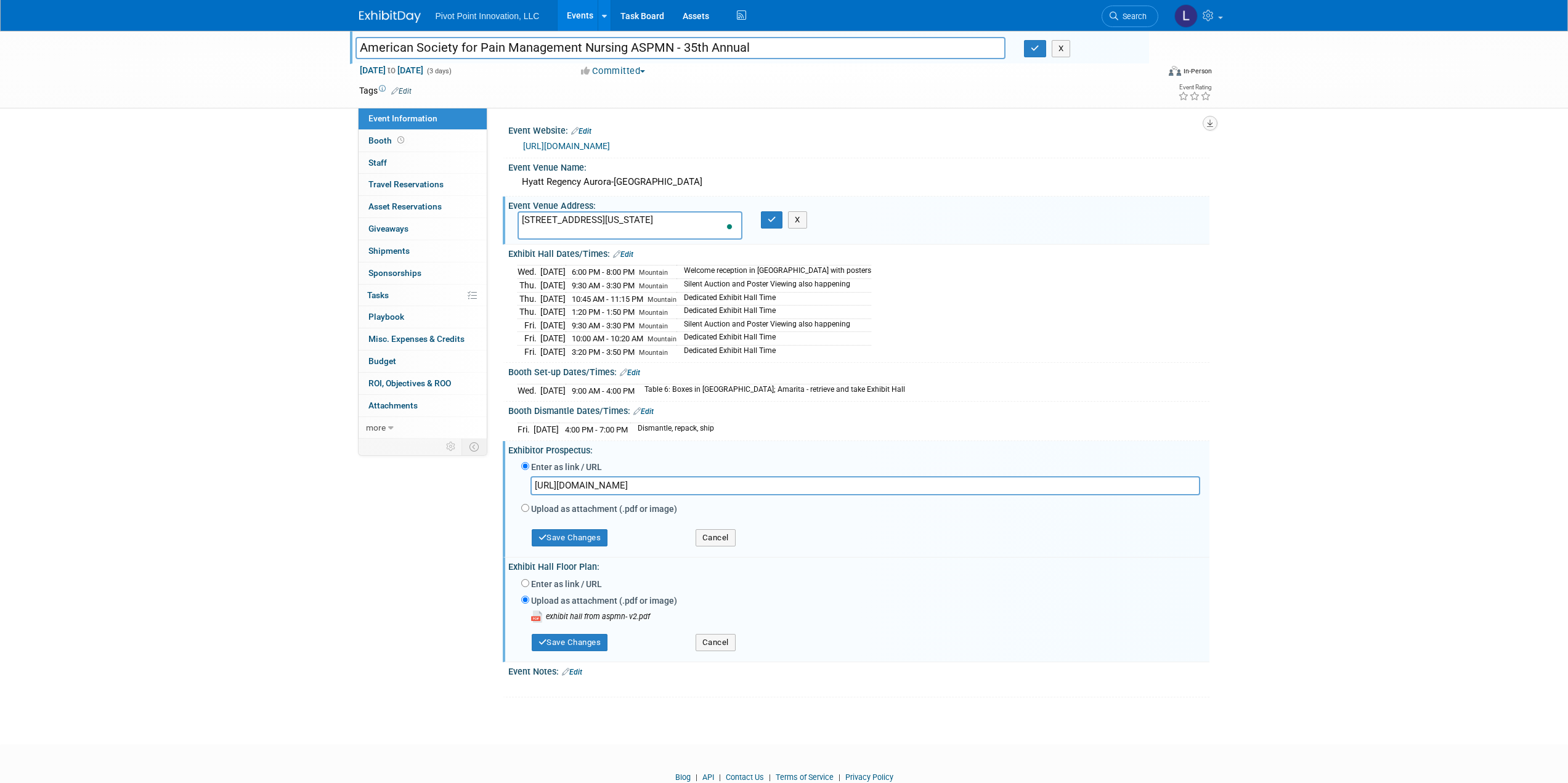
click at [1211, 121] on icon "button" at bounding box center [1210, 124] width 6 height 8
click at [1155, 157] on link "Export tab to PDF" at bounding box center [1155, 159] width 103 height 18
click at [1216, 15] on icon at bounding box center [1210, 15] width 14 height 11
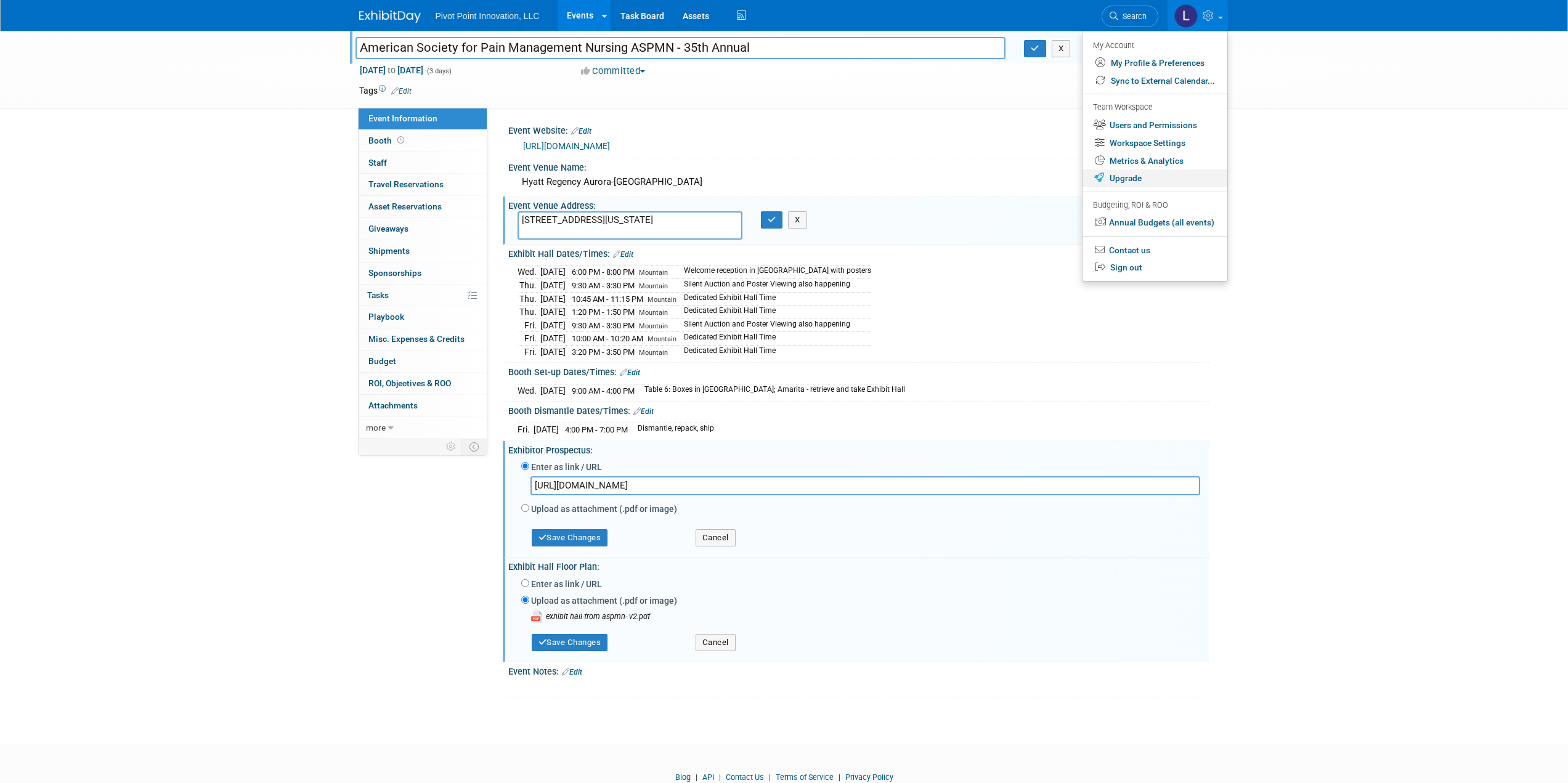
click at [1130, 181] on link "Upgrade" at bounding box center [1155, 178] width 145 height 18
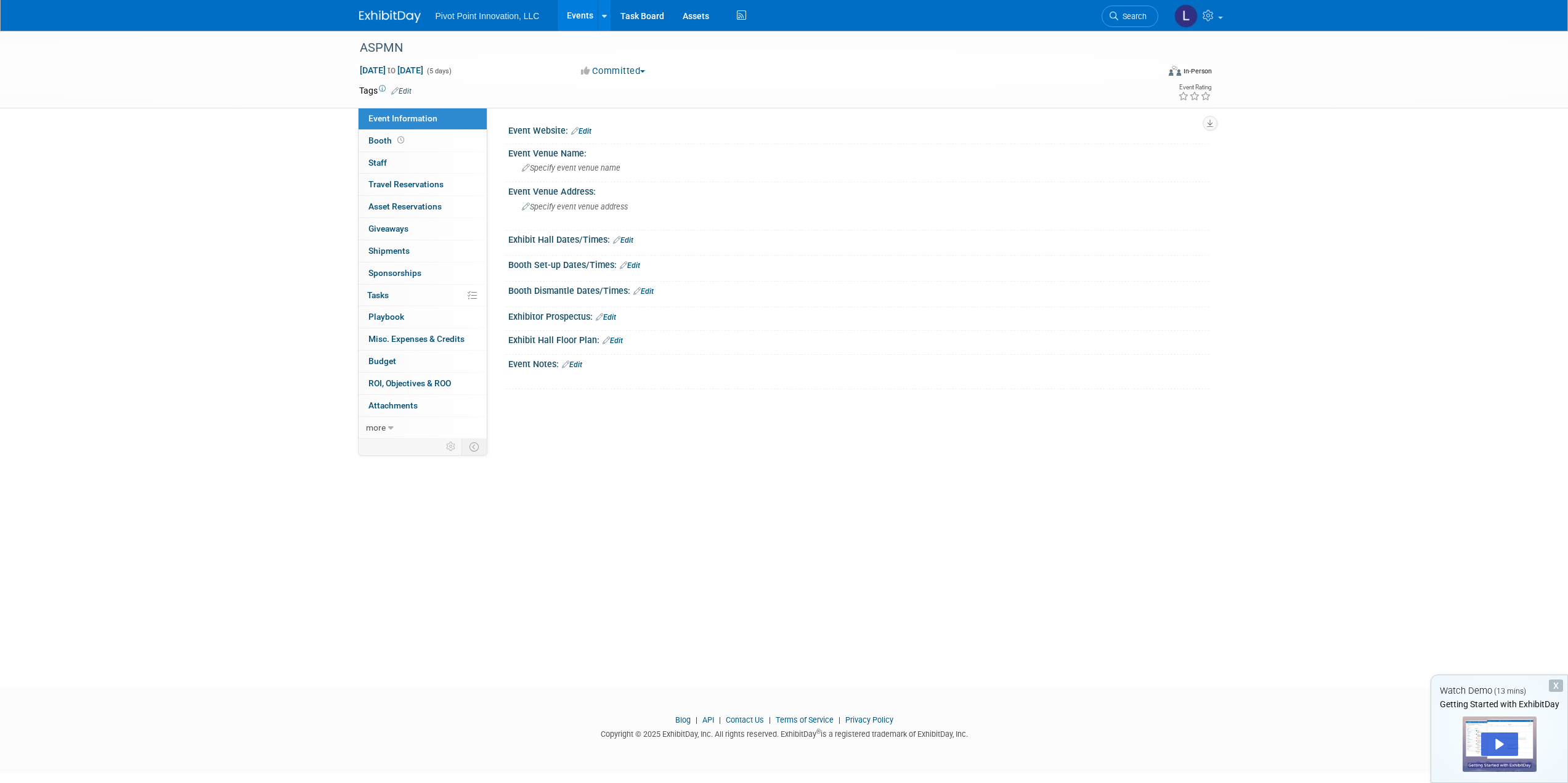
click at [928, 473] on div "ASPMN [DATE] to [DATE] (5 days) [DATE] to [DATE] Committed Committed Considerin…" at bounding box center [784, 347] width 1568 height 634
click at [809, 512] on div "ASPMN [DATE] to [DATE] (5 days) [DATE] to [DATE] Committed Committed Considerin…" at bounding box center [784, 347] width 1568 height 634
click at [480, 14] on span "Pivot Point Innovation, LLC" at bounding box center [488, 16] width 104 height 10
click at [609, 13] on link at bounding box center [604, 15] width 13 height 30
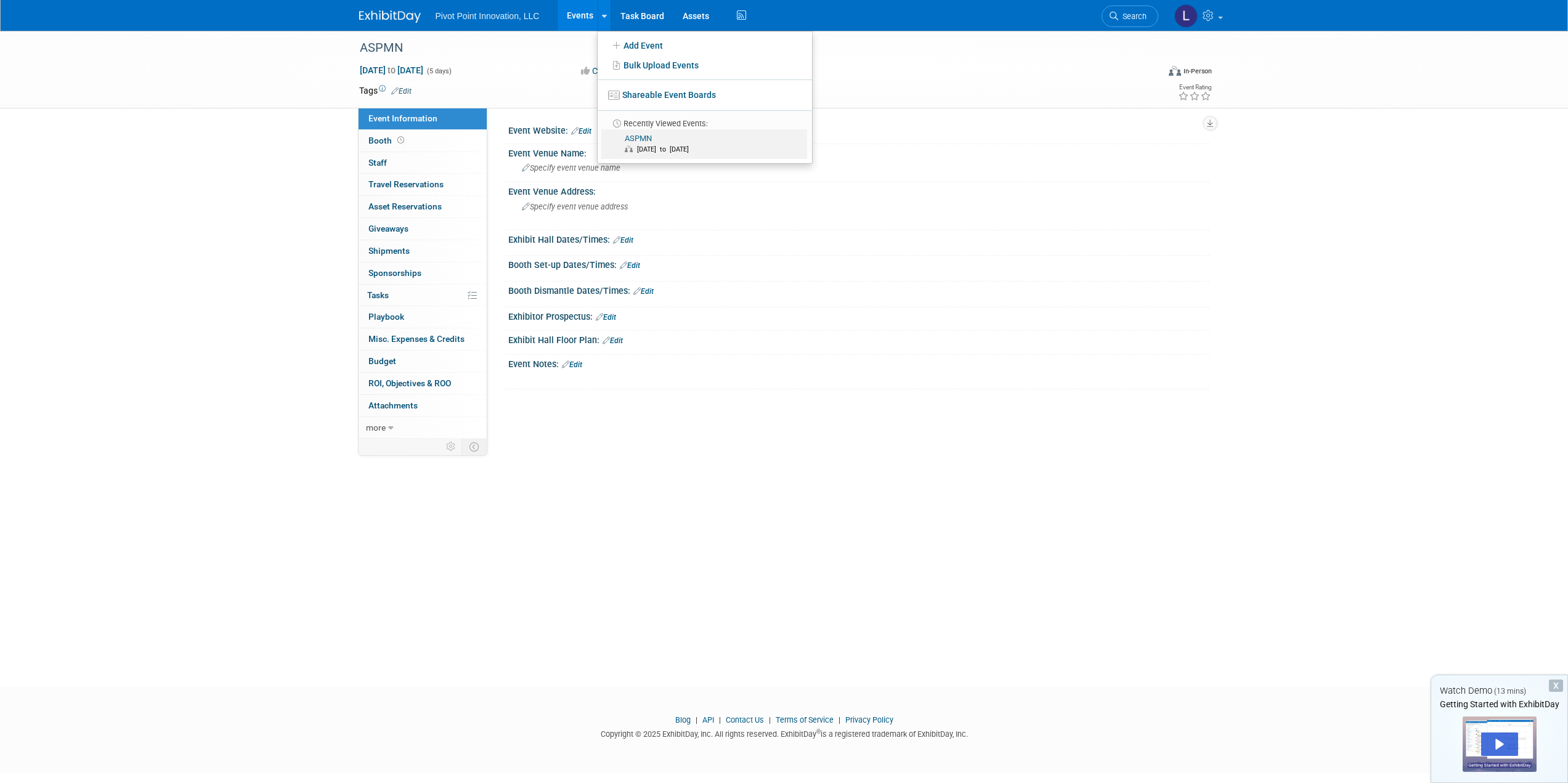
click at [645, 140] on link "ASPMN [DATE] to [DATE]" at bounding box center [703, 145] width 206 height 30
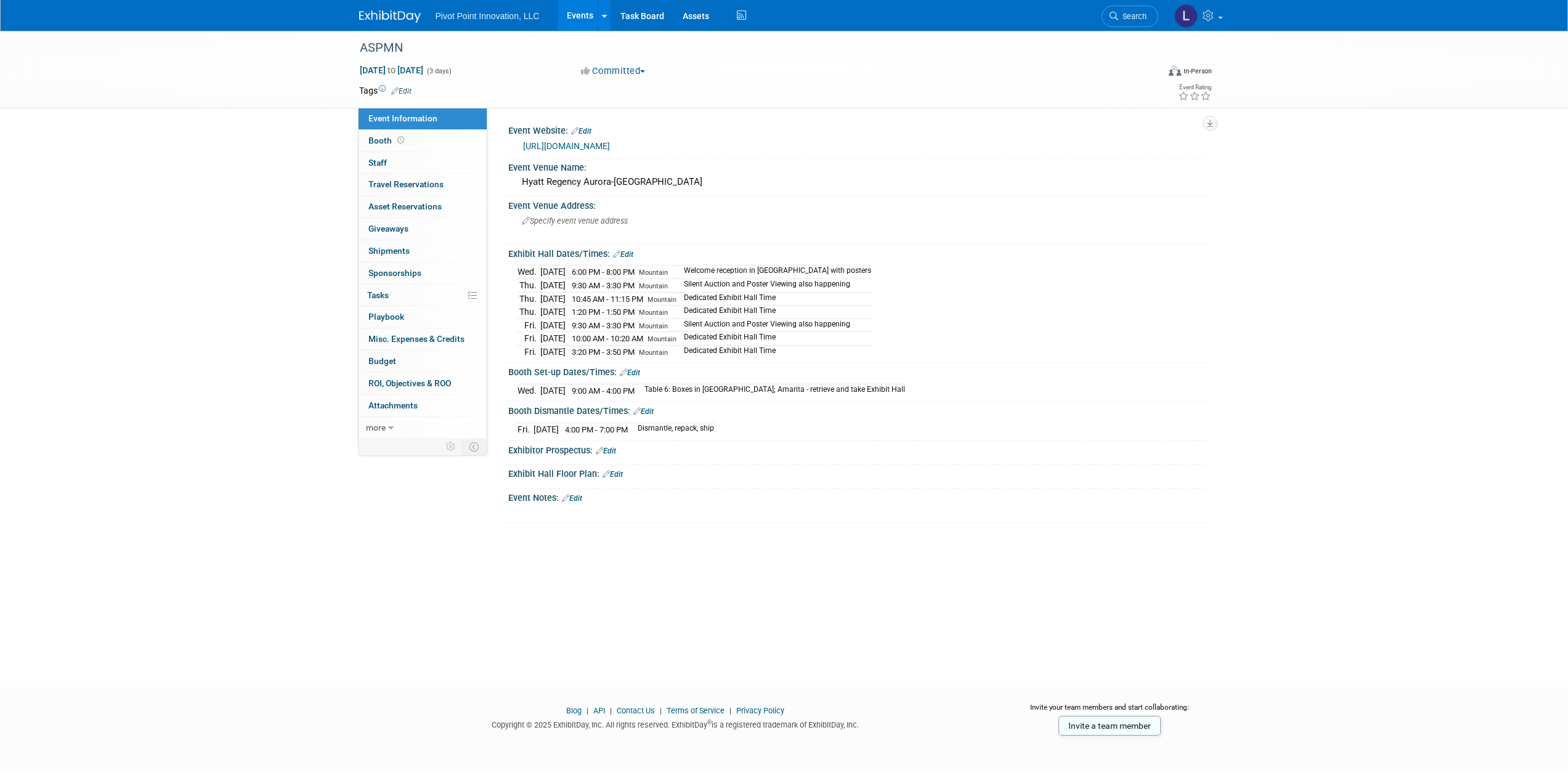
click at [738, 618] on div "ASPMN [DATE] to [DATE] (3 days) [DATE] to [DATE] Committed Committed Considerin…" at bounding box center [784, 347] width 1568 height 634
click at [756, 637] on div "ASPMN [DATE] to [DATE] (3 days) [DATE] to [DATE] Committed Committed Considerin…" at bounding box center [784, 347] width 1568 height 634
drag, startPoint x: 509, startPoint y: 130, endPoint x: 780, endPoint y: 493, distance: 453.0
click at [780, 493] on div "Event Website: Edit [URL][DOMAIN_NAME] Event Venue Name: Hyatt Regency Aurora-[…" at bounding box center [853, 322] width 694 height 401
copy div "Event Website: Edit [URL][DOMAIN_NAME] Event Venue Name: [GEOGRAPHIC_DATA]-[GEO…"
